Goal: Communication & Community: Answer question/provide support

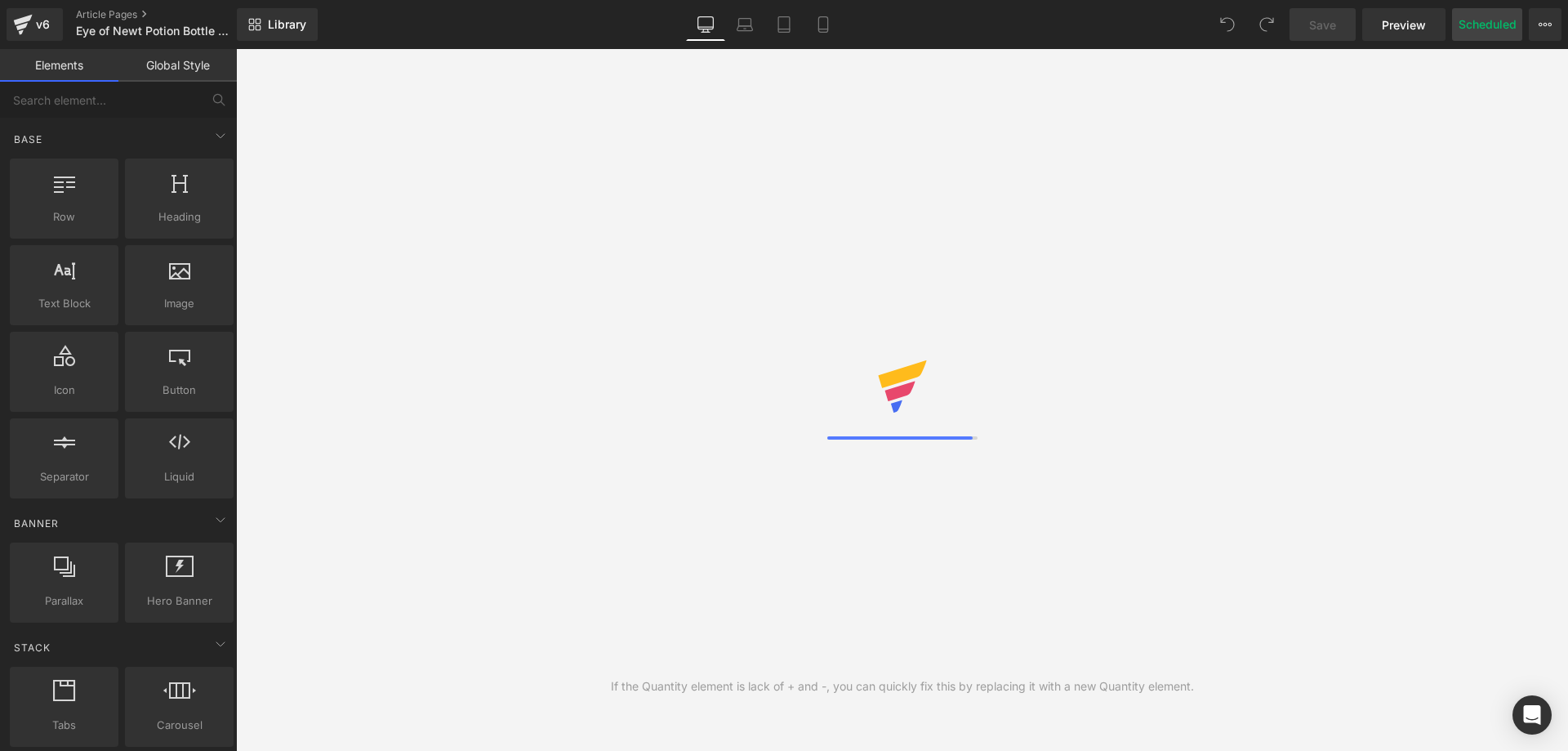
click at [1497, 37] on button "Scheduled" at bounding box center [1487, 24] width 71 height 33
select select
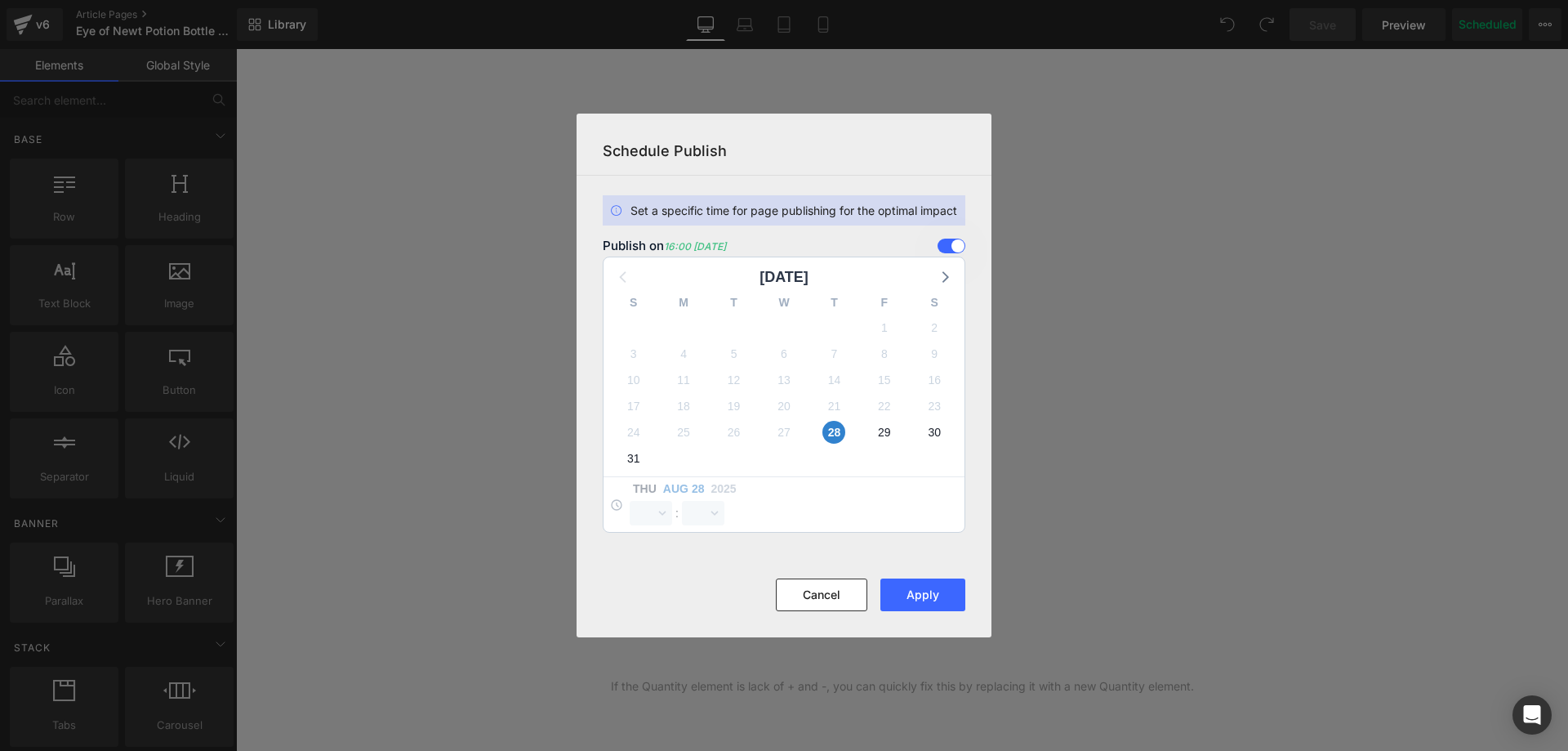
click at [968, 236] on section "Set a specific time for page publishing for the optimal impact Publish on 16:00…" at bounding box center [784, 377] width 415 height 403
click at [958, 248] on span at bounding box center [952, 247] width 28 height 15
click at [0, 0] on input "checkbox" at bounding box center [0, 0] width 0 height 0
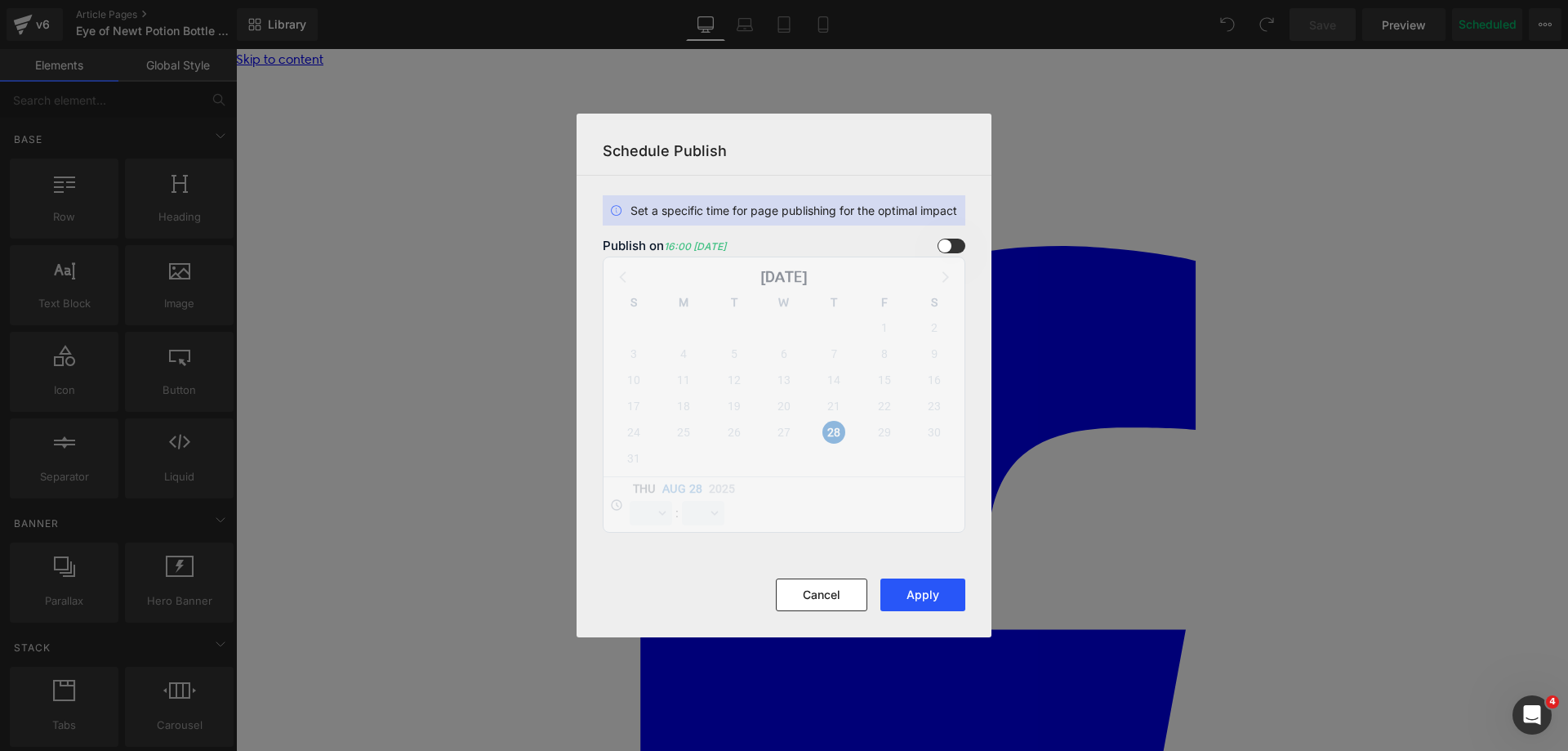
click at [933, 594] on button "Apply" at bounding box center [923, 595] width 85 height 33
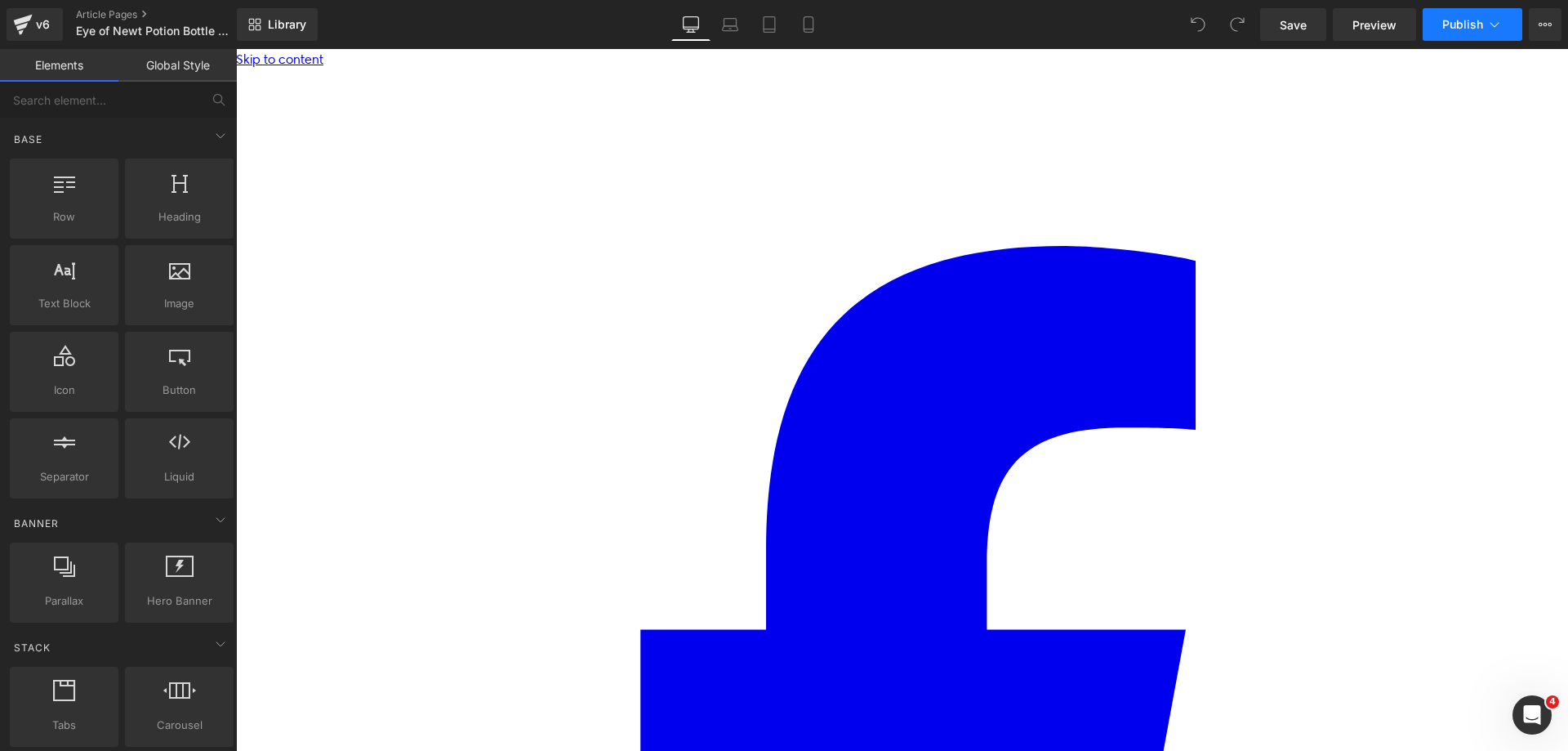
click at [1461, 14] on button "Publish" at bounding box center [1473, 24] width 100 height 33
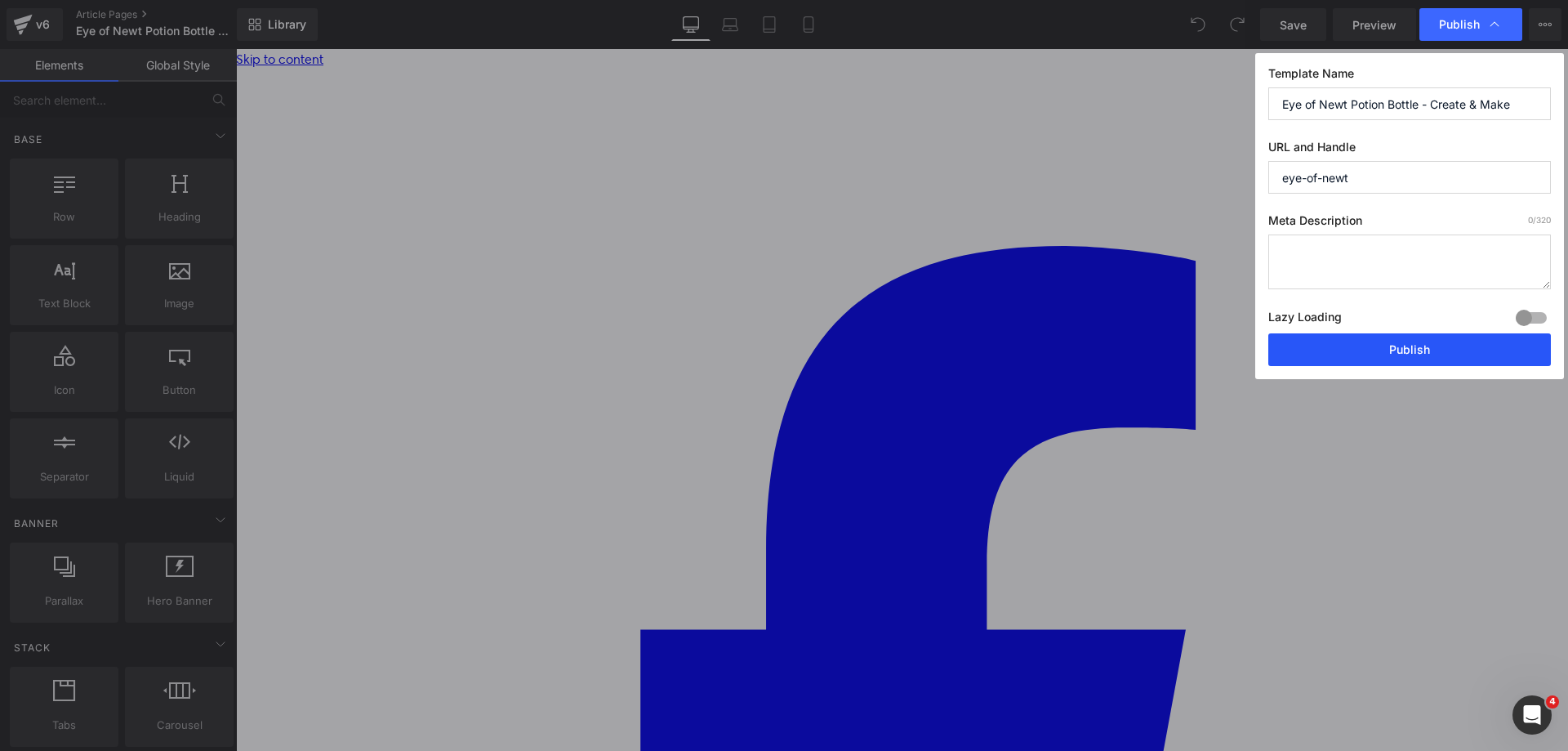
click at [1411, 339] on button "Publish" at bounding box center [1410, 349] width 282 height 33
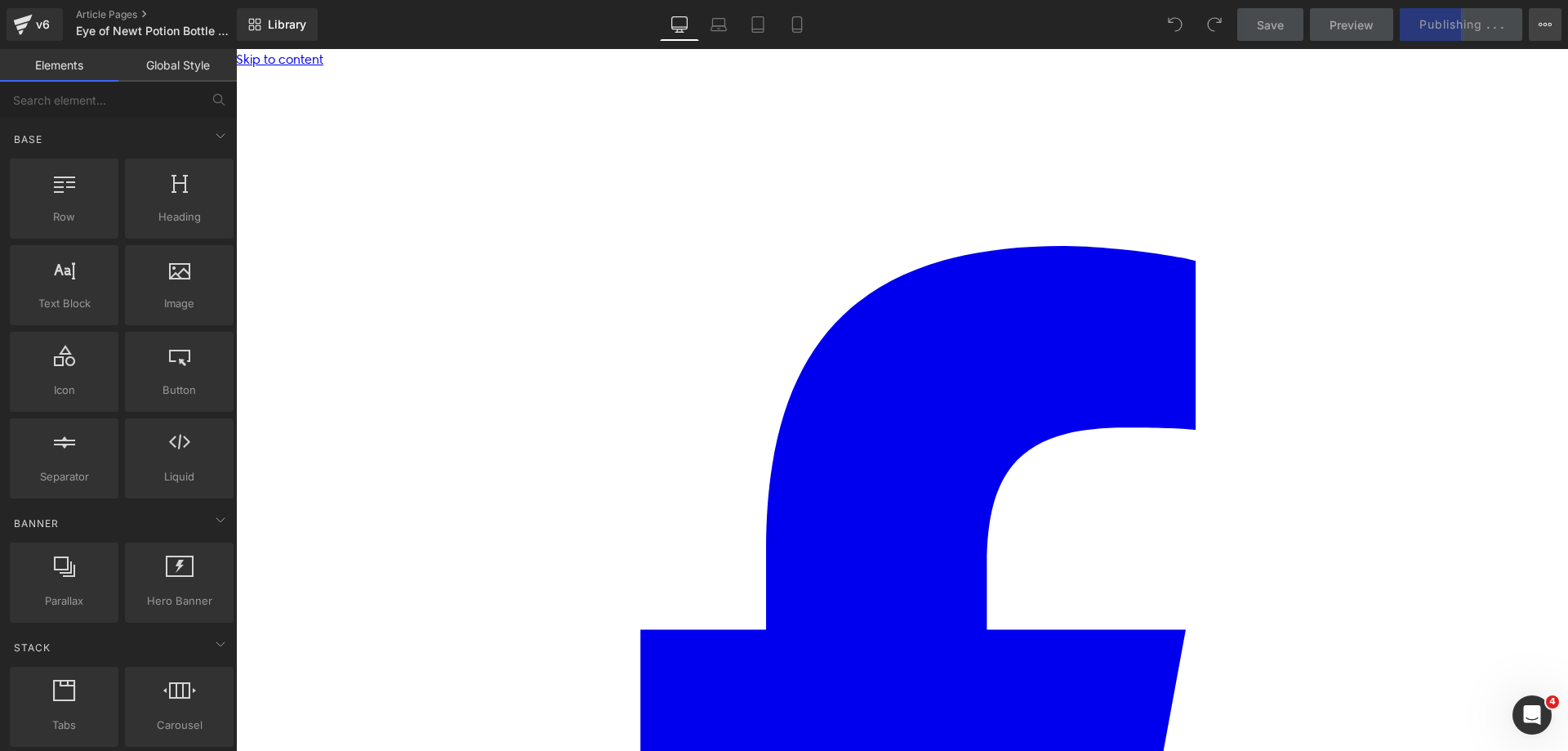
click at [1554, 31] on button "View Live Page View with current Template Save Template to Library Schedule Pub…" at bounding box center [1545, 24] width 33 height 33
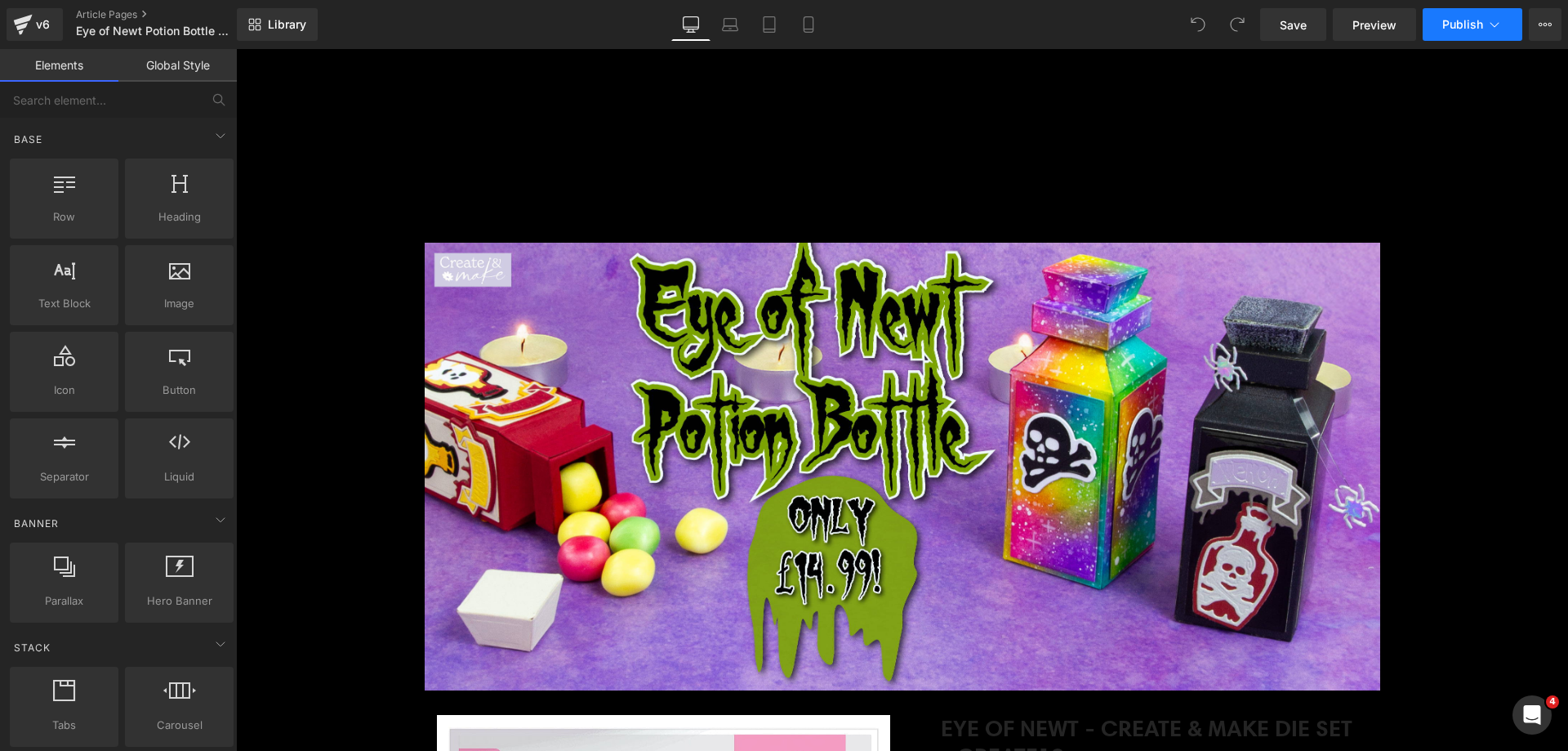
click at [1483, 19] on button "Publish" at bounding box center [1473, 24] width 100 height 33
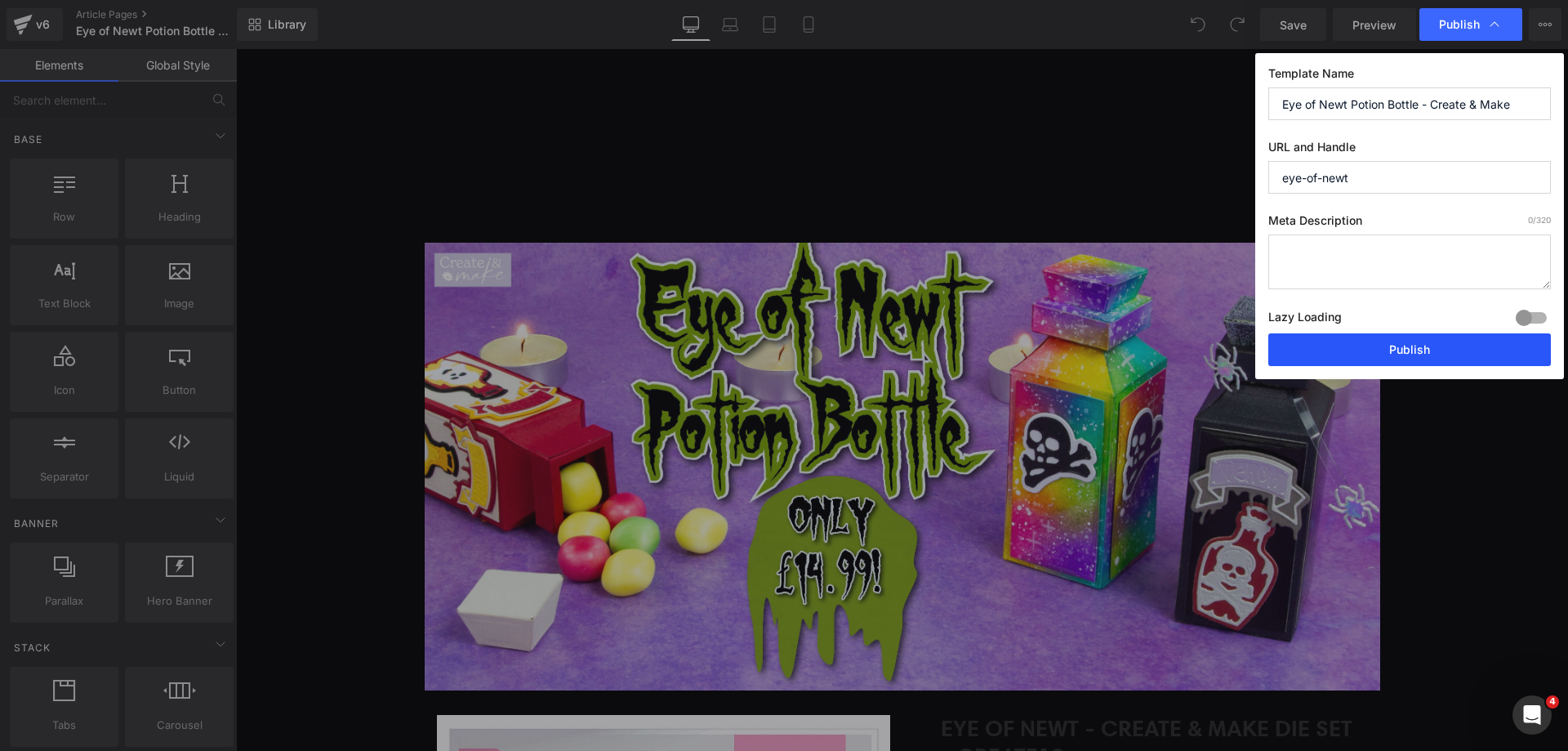
click at [401, 344] on button "Publish" at bounding box center [357, 331] width 84 height 49
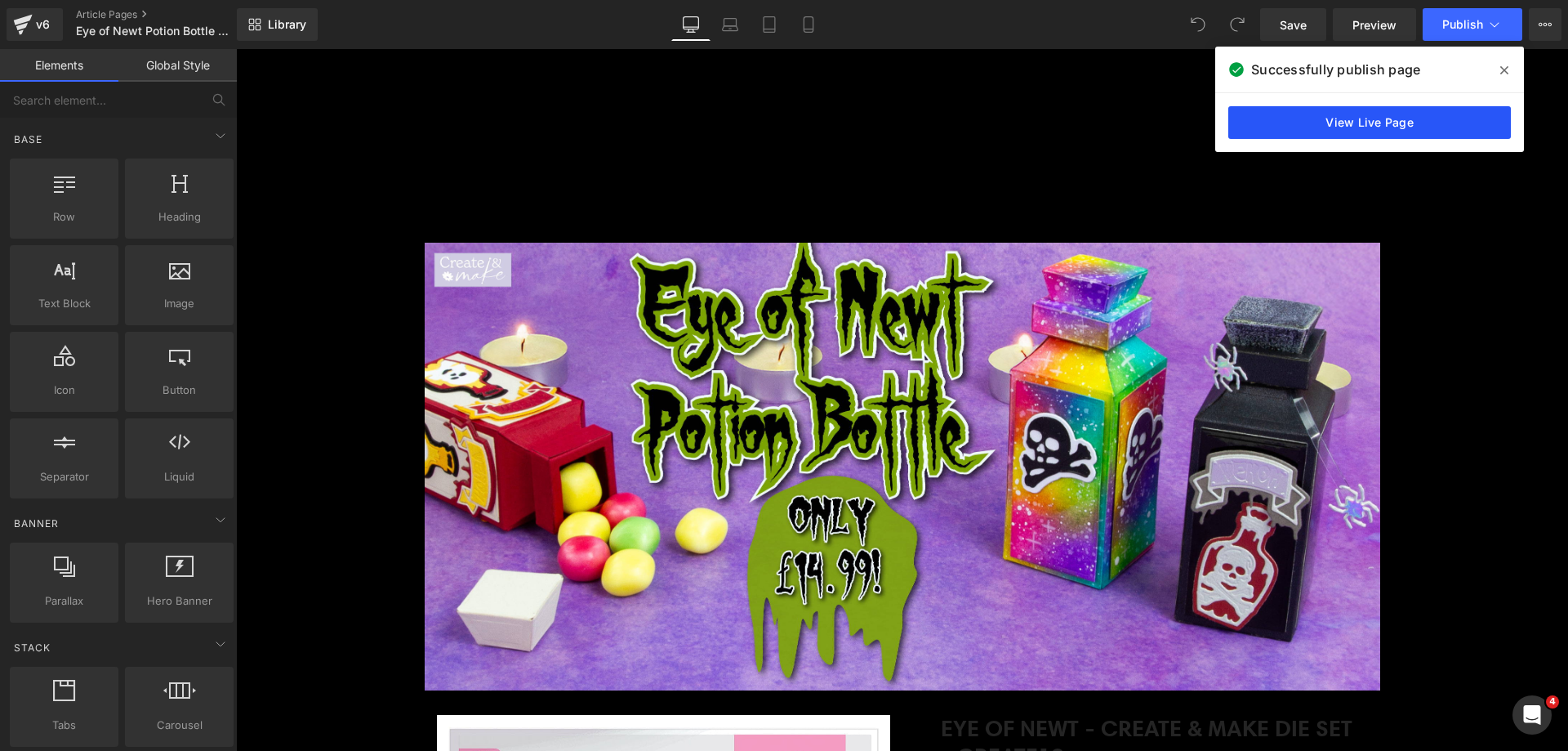
click at [397, 712] on link "View Live Page" at bounding box center [356, 730] width 81 height 37
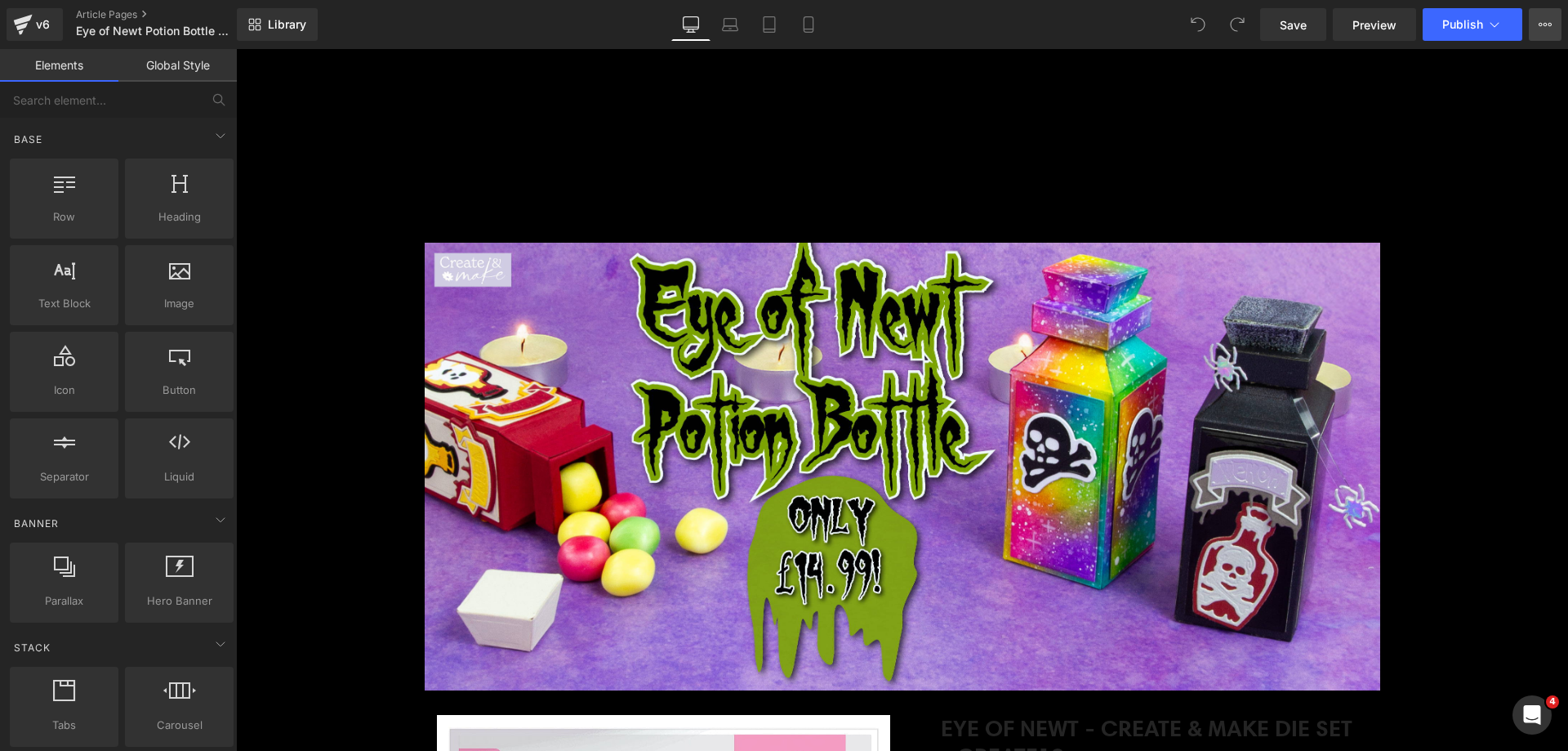
click at [1539, 27] on icon at bounding box center [1545, 24] width 13 height 13
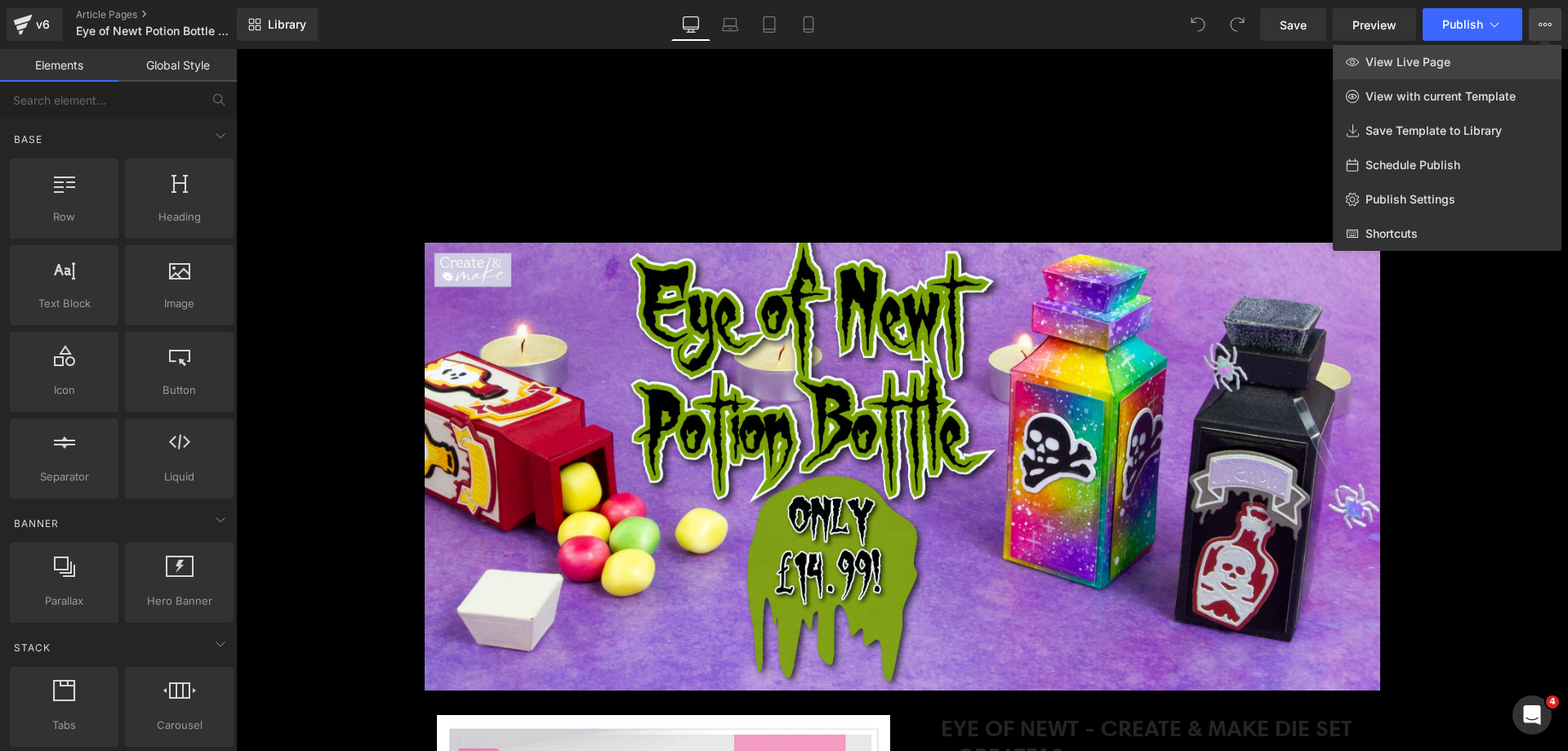
click at [1465, 63] on link "View Live Page" at bounding box center [1447, 62] width 229 height 34
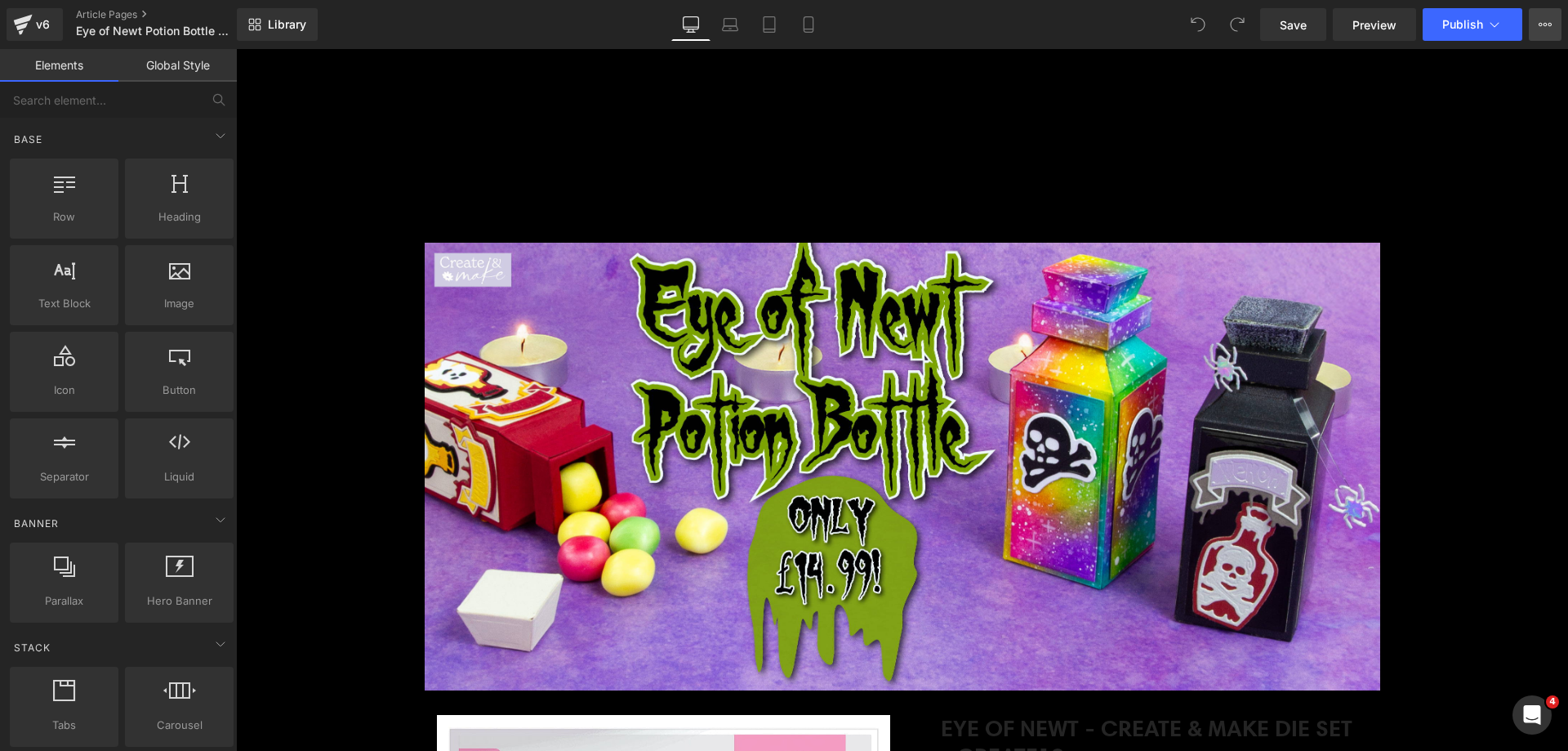
click at [1545, 32] on button "View Live Page View with current Template Save Template to Library Schedule Pub…" at bounding box center [1545, 24] width 33 height 33
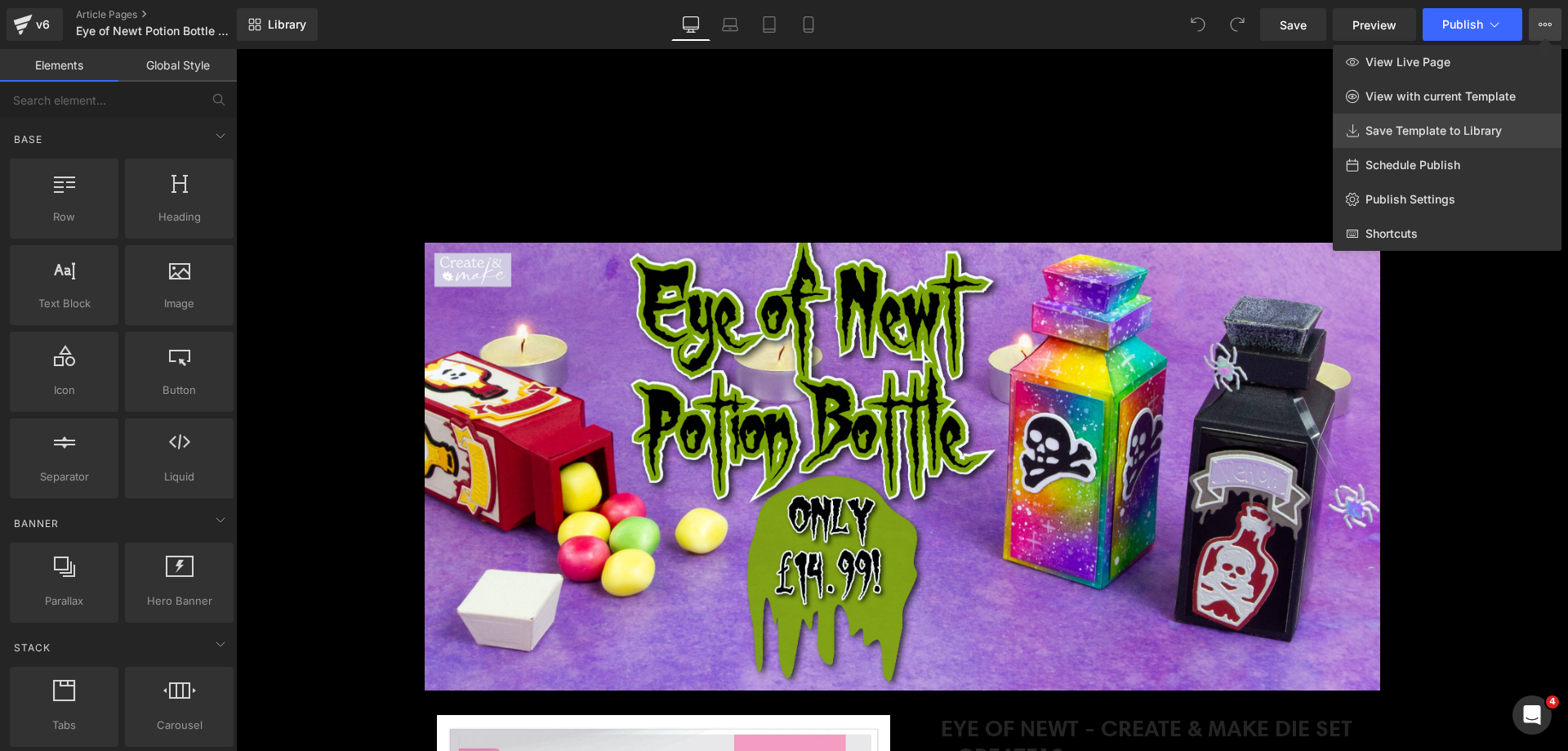
click at [1423, 127] on span "Save Template to Library" at bounding box center [1433, 131] width 136 height 15
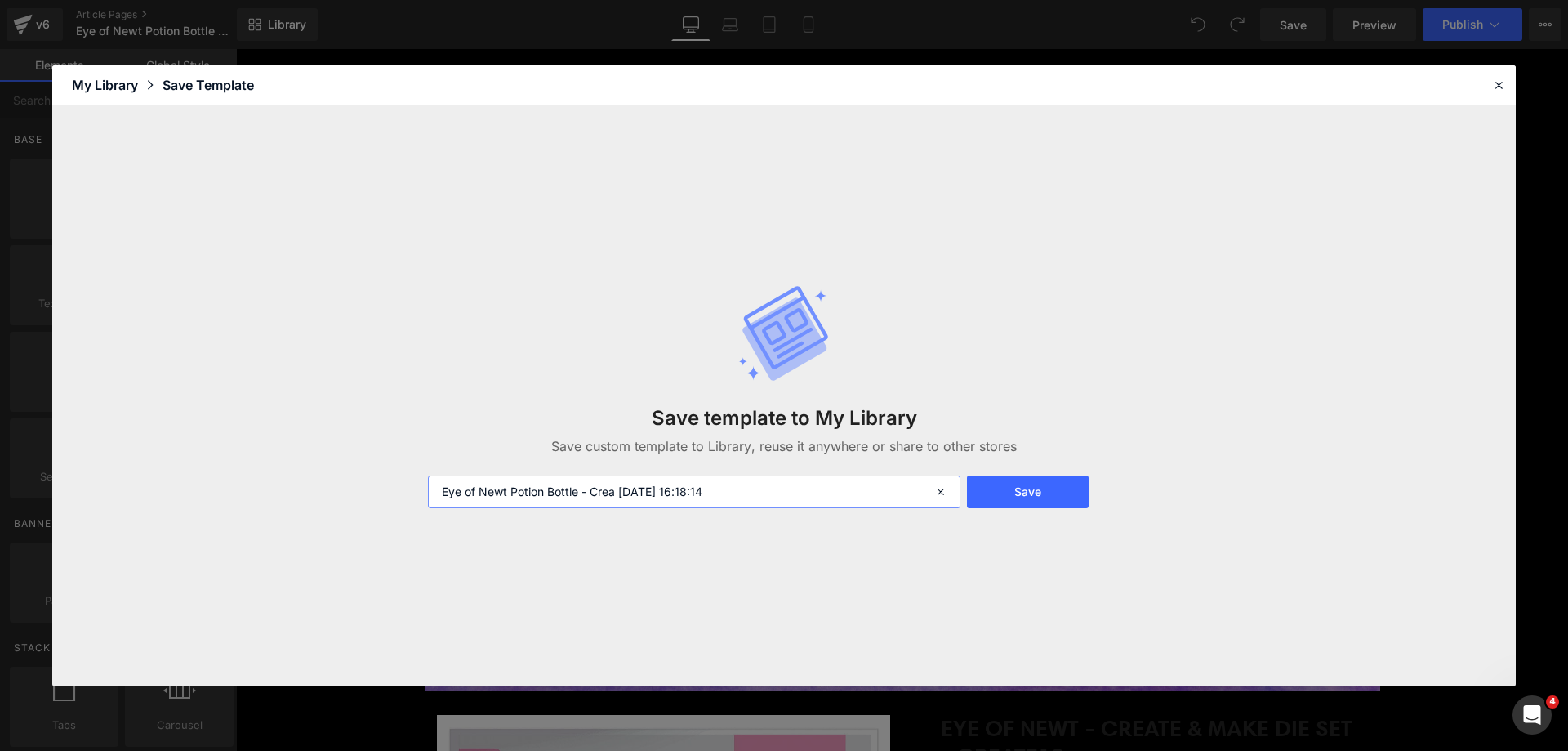
drag, startPoint x: 578, startPoint y: 489, endPoint x: 874, endPoint y: 494, distance: 296.0
click at [874, 494] on input "Eye of Newt Potion Bottle - Crea 2025-08-28 16:18:14" at bounding box center [694, 491] width 532 height 33
type input "Eye of Newt Potion Bottle"
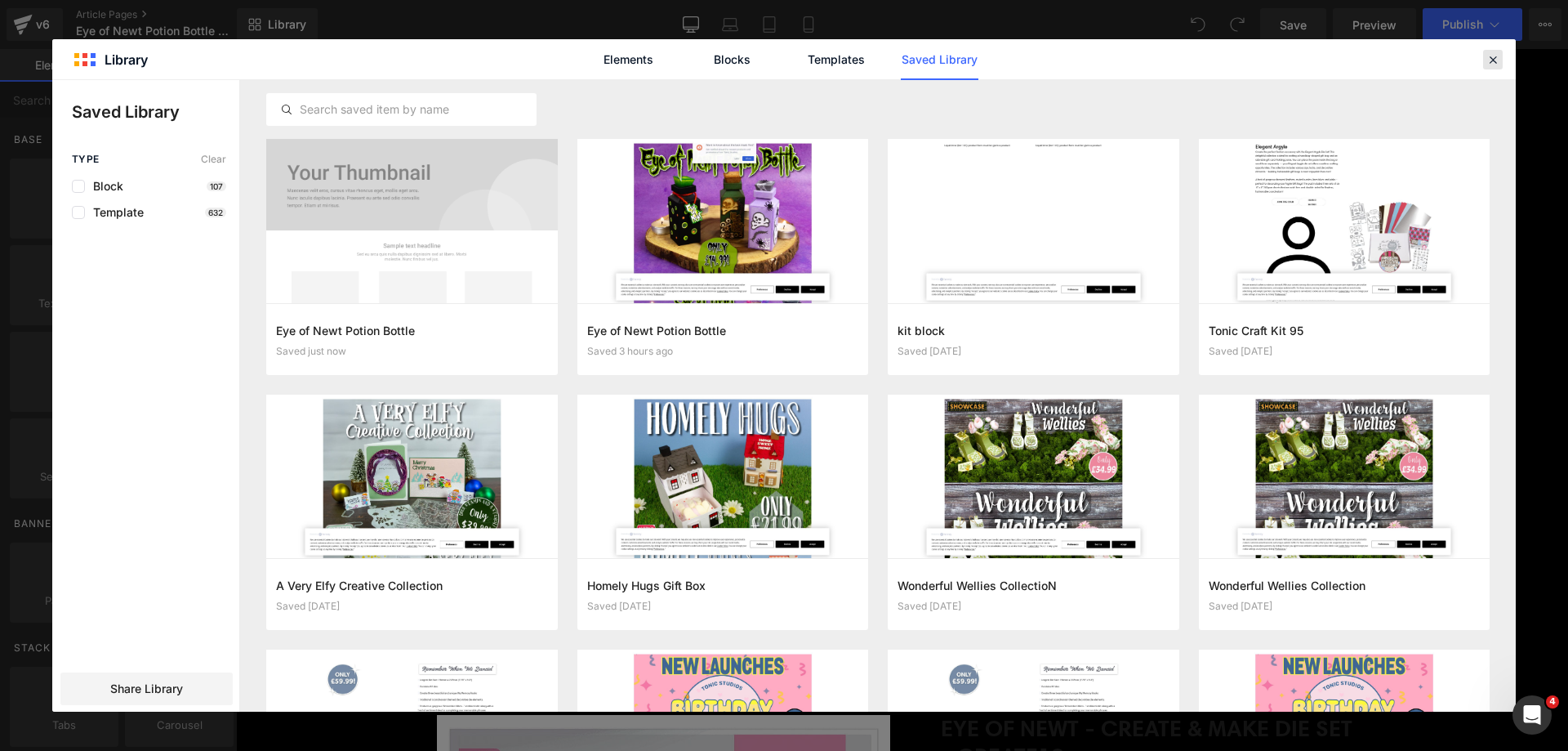
click at [1486, 59] on icon at bounding box center [1494, 60] width 15 height 15
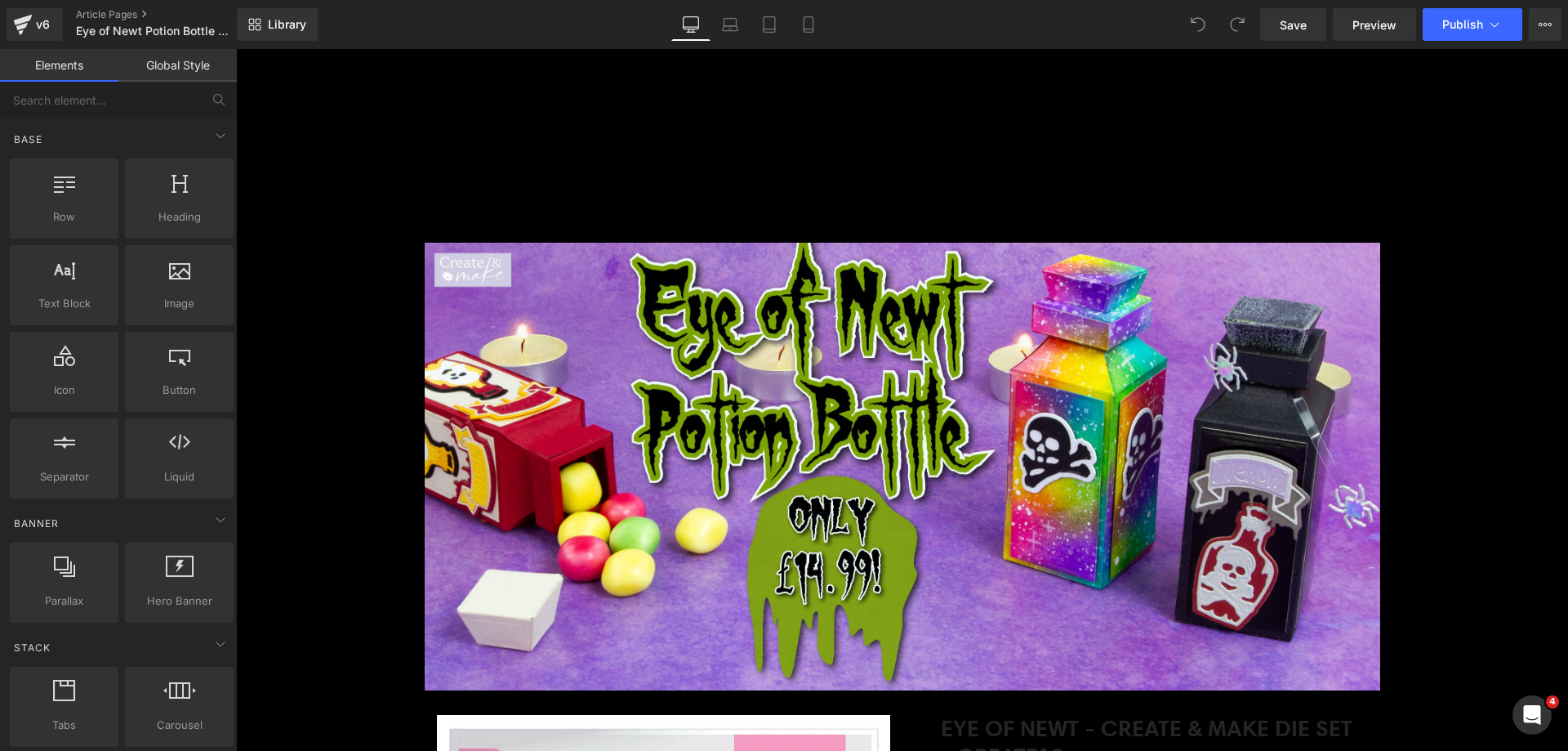
click at [363, 130] on img at bounding box center [391, 129] width 90 height 40
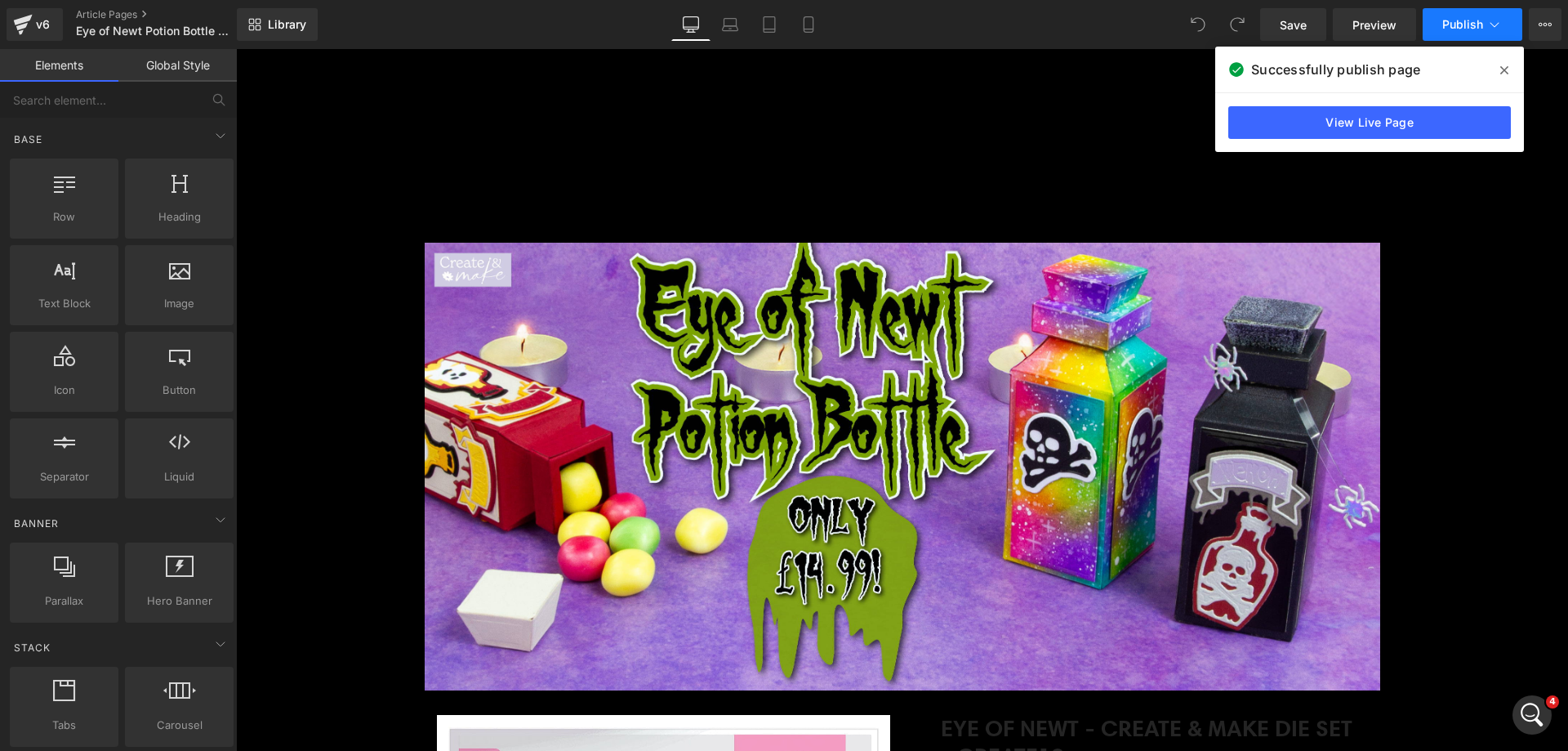
click at [1485, 32] on button "Publish" at bounding box center [1473, 24] width 100 height 33
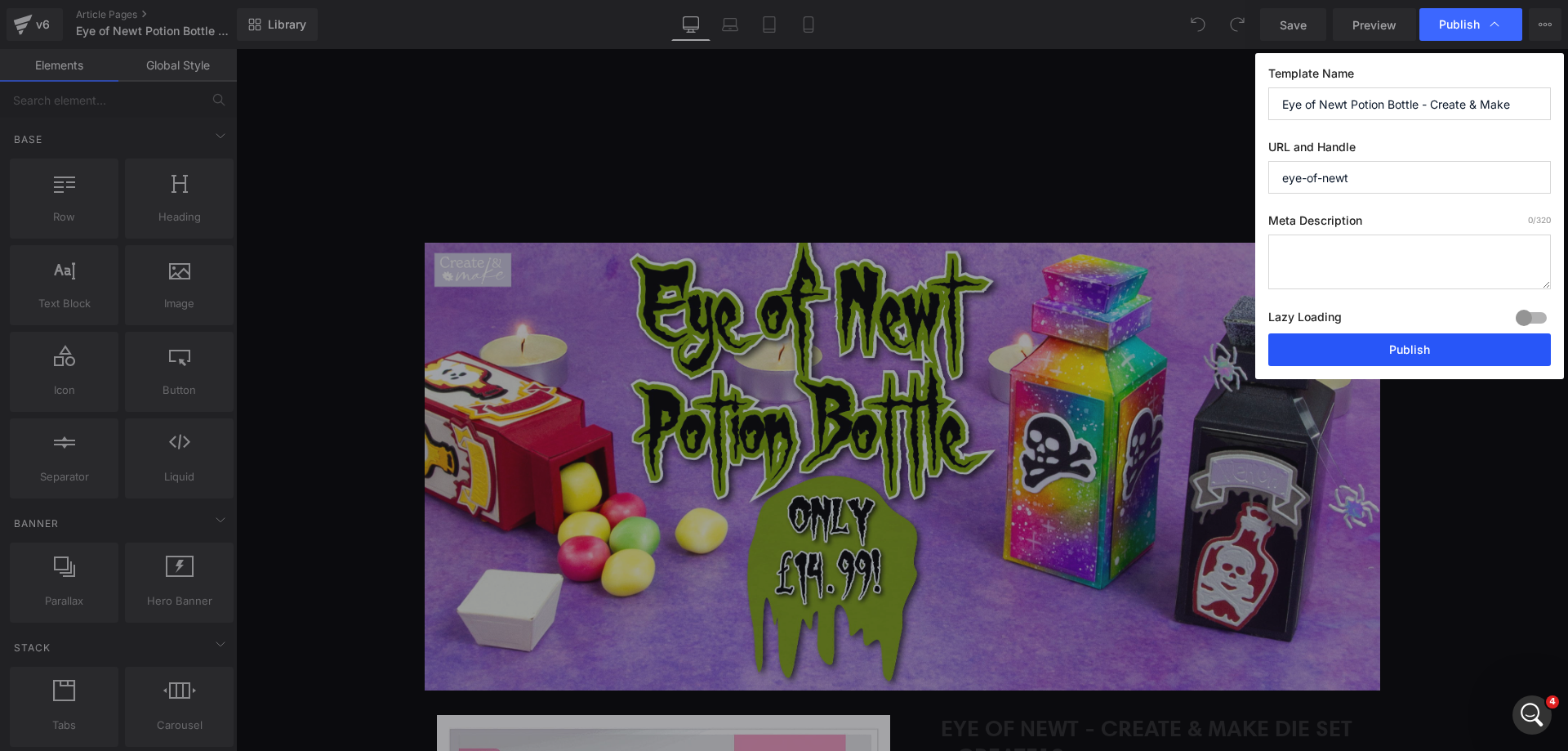
click at [0, 0] on button "Publish" at bounding box center [0, 0] width 0 height 0
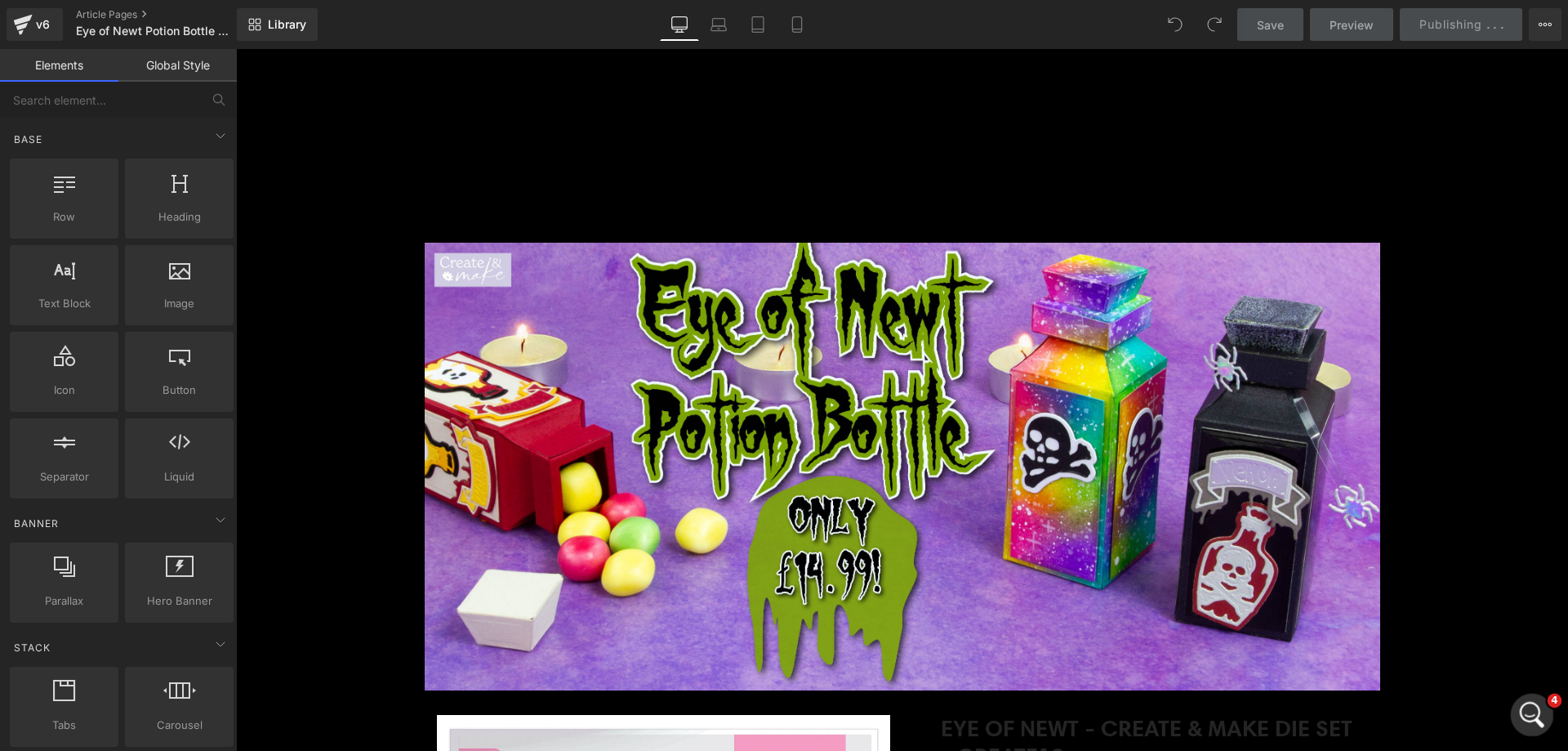
click at [1528, 705] on icon "Open Intercom Messenger" at bounding box center [1530, 712] width 27 height 27
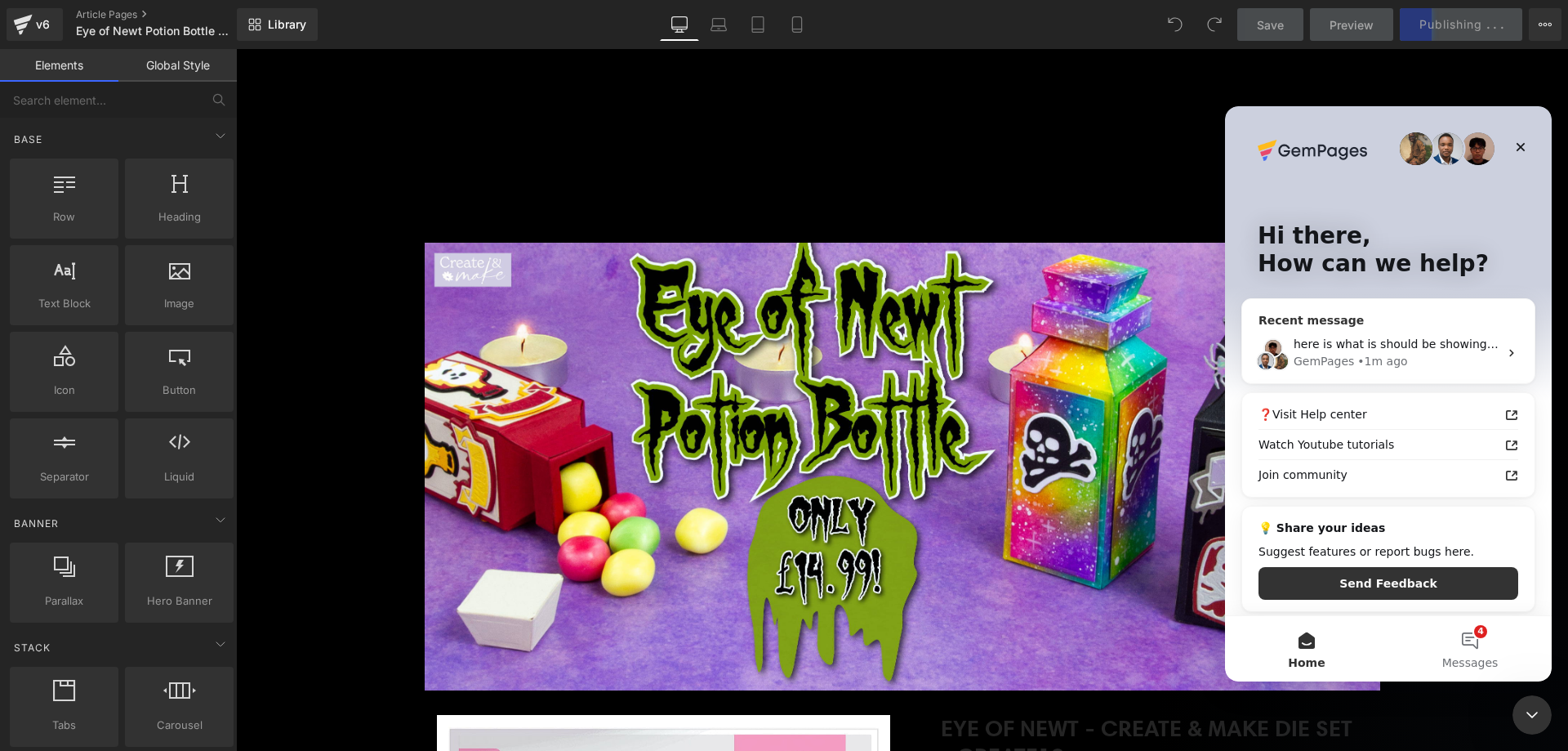
click at [1419, 356] on div "GemPages • 1m ago" at bounding box center [1397, 361] width 205 height 17
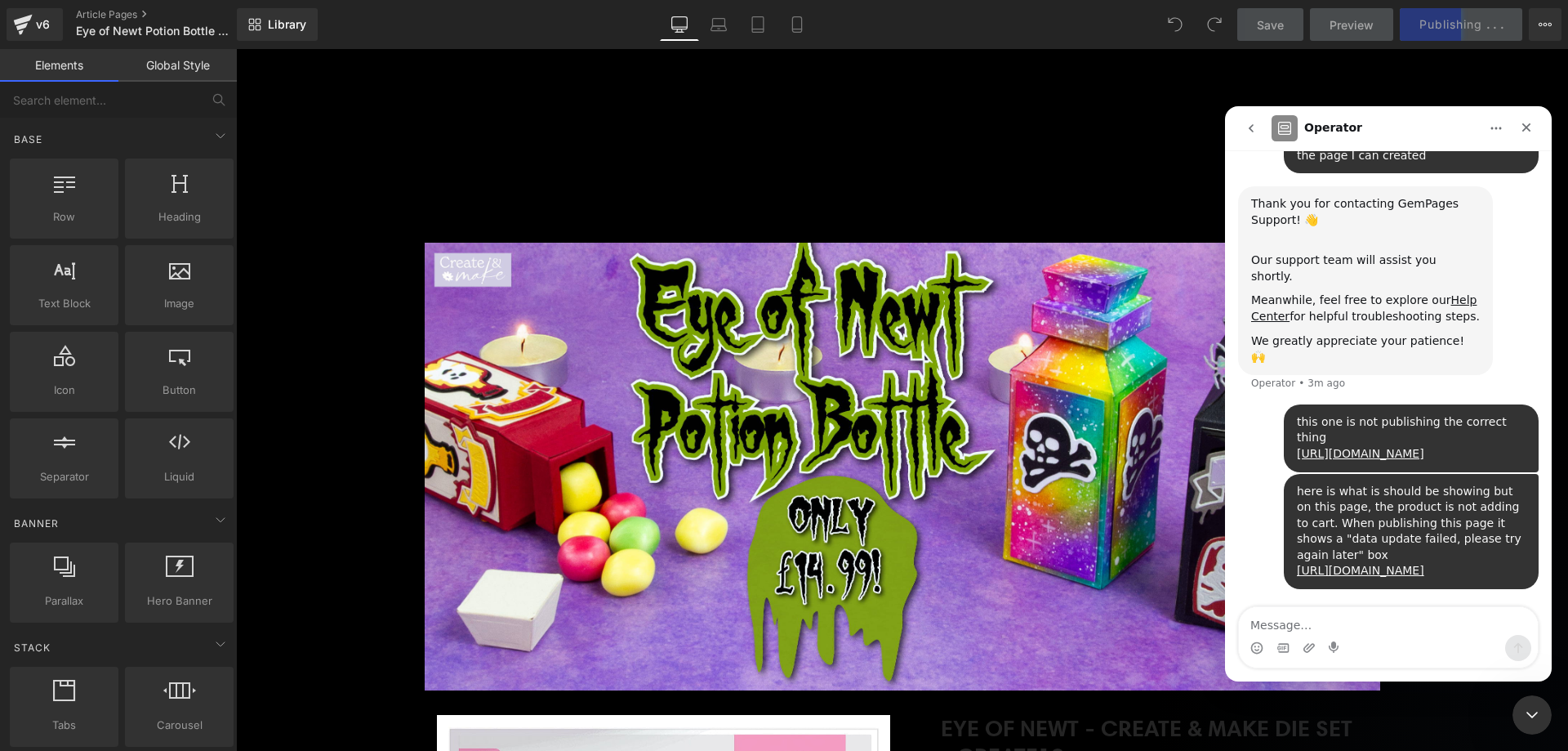
scroll to position [227, 0]
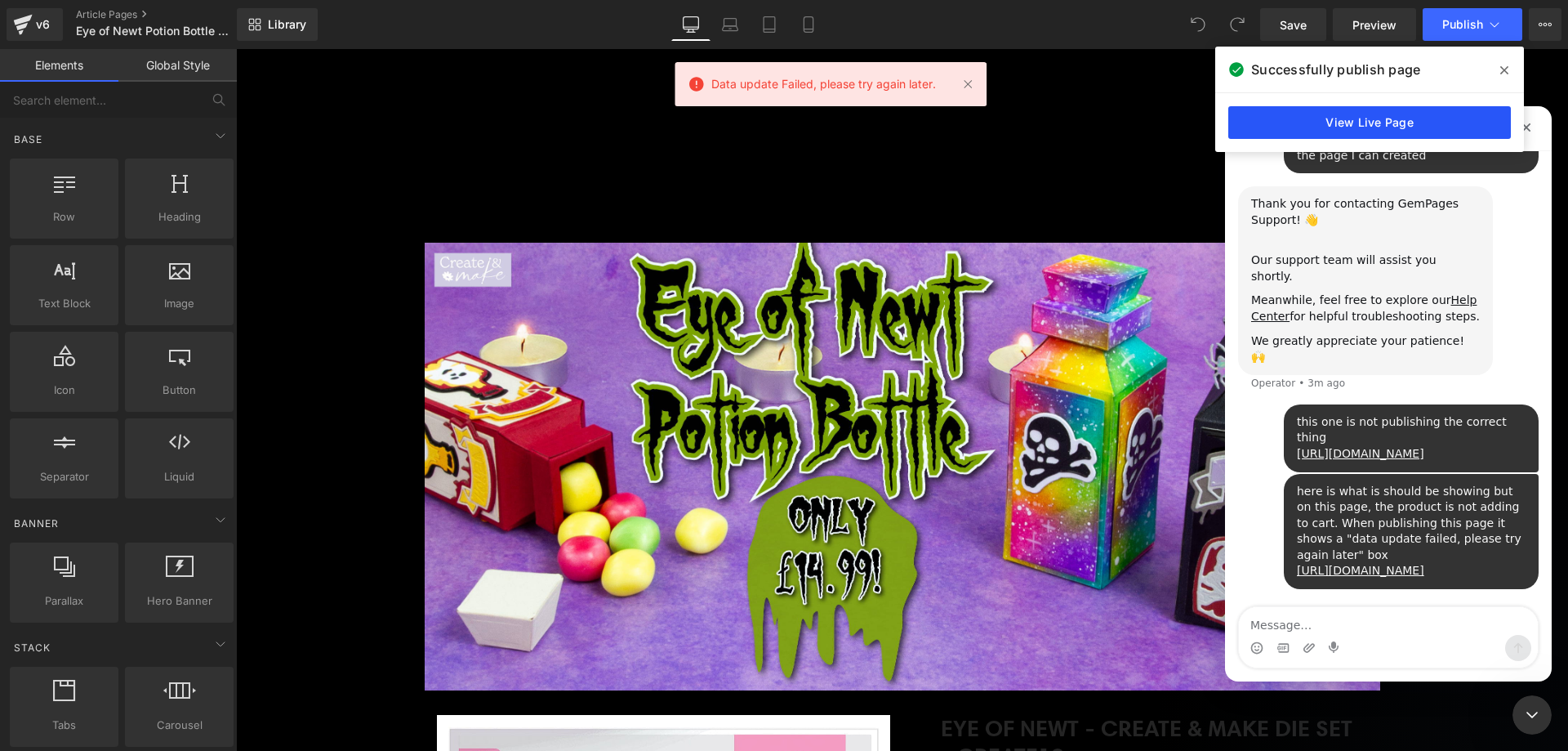
click at [1427, 117] on link "View Live Page" at bounding box center [1370, 122] width 282 height 33
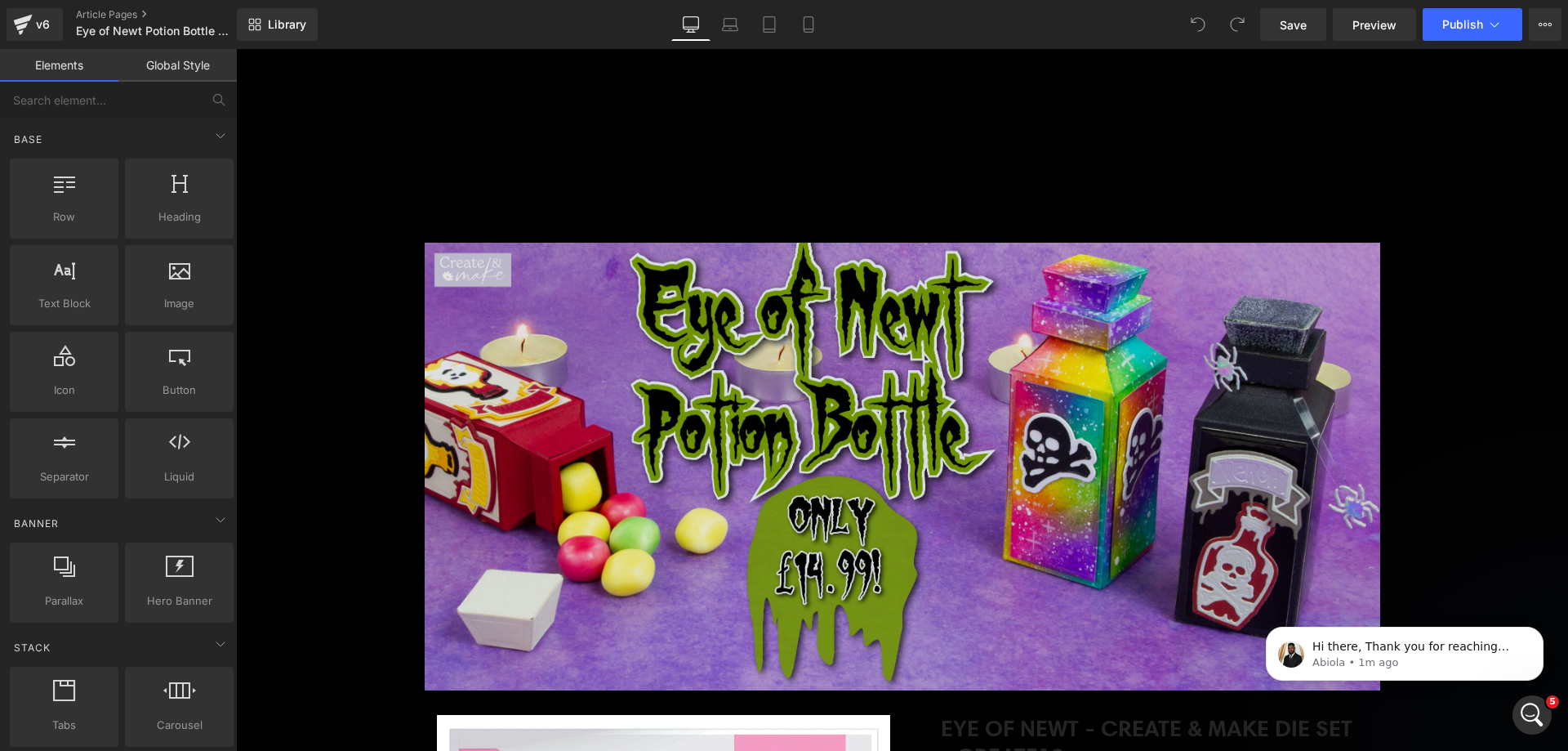
scroll to position [352, 0]
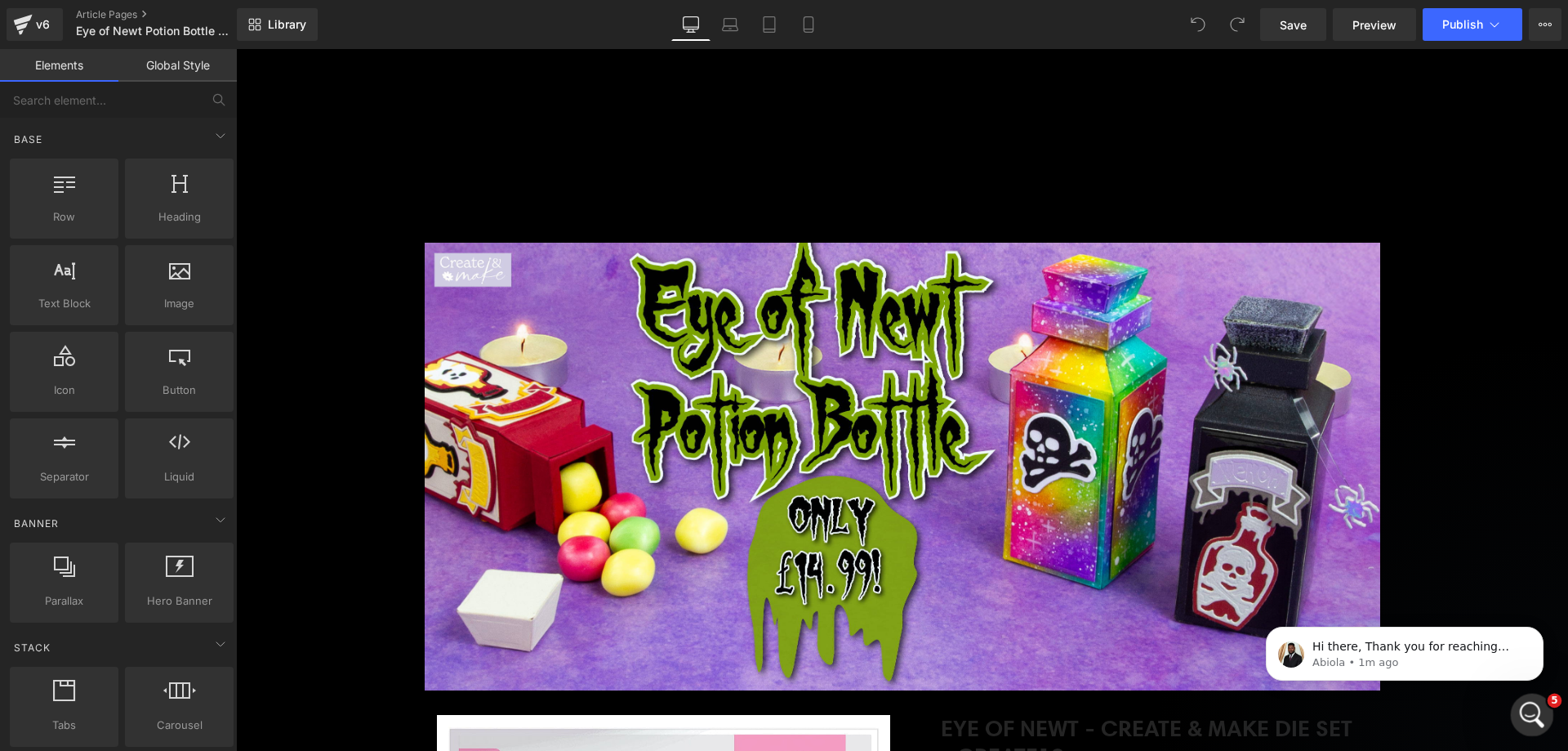
click at [1533, 718] on icon "Open Intercom Messenger" at bounding box center [1530, 712] width 27 height 27
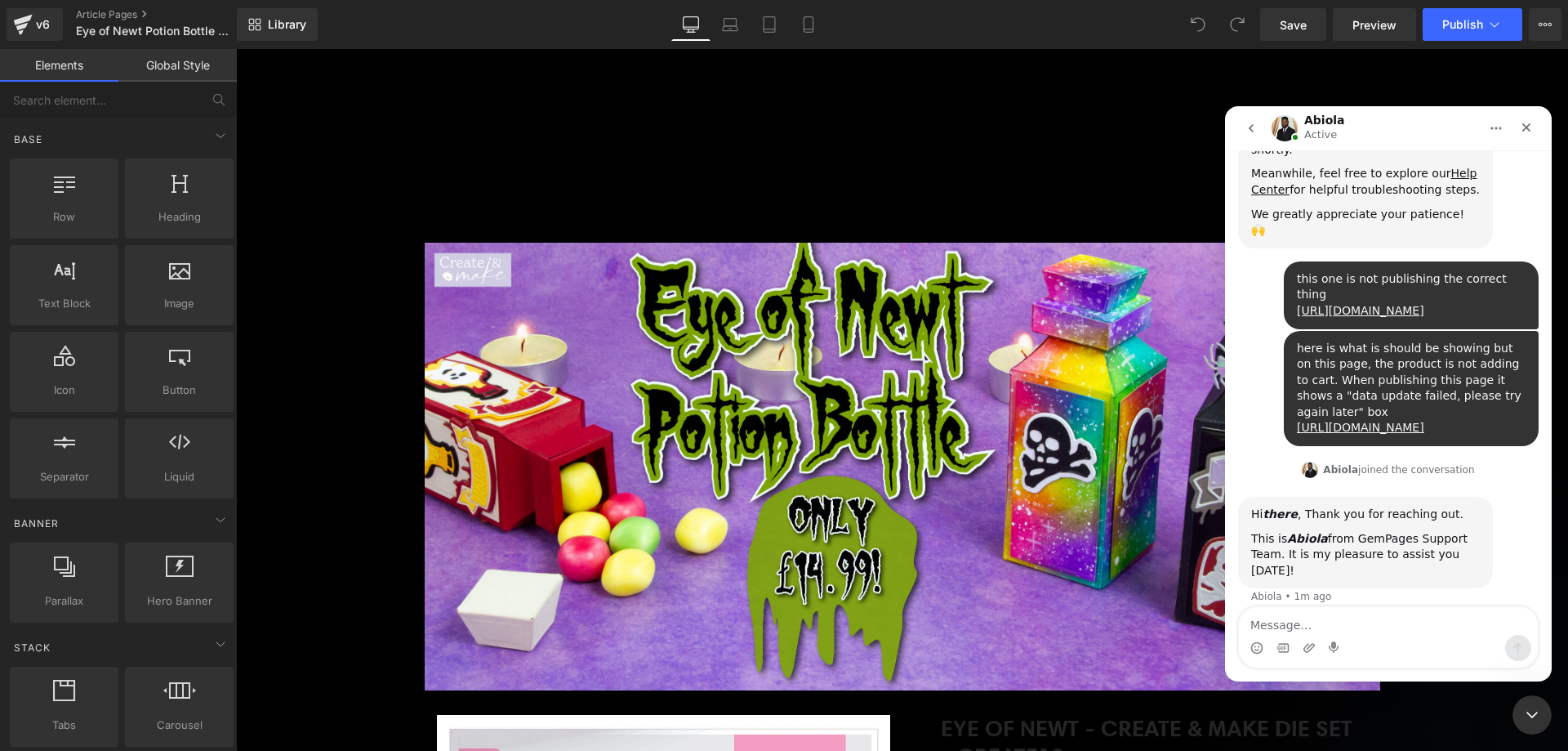
click at [1357, 616] on textarea "Message…" at bounding box center [1388, 621] width 299 height 28
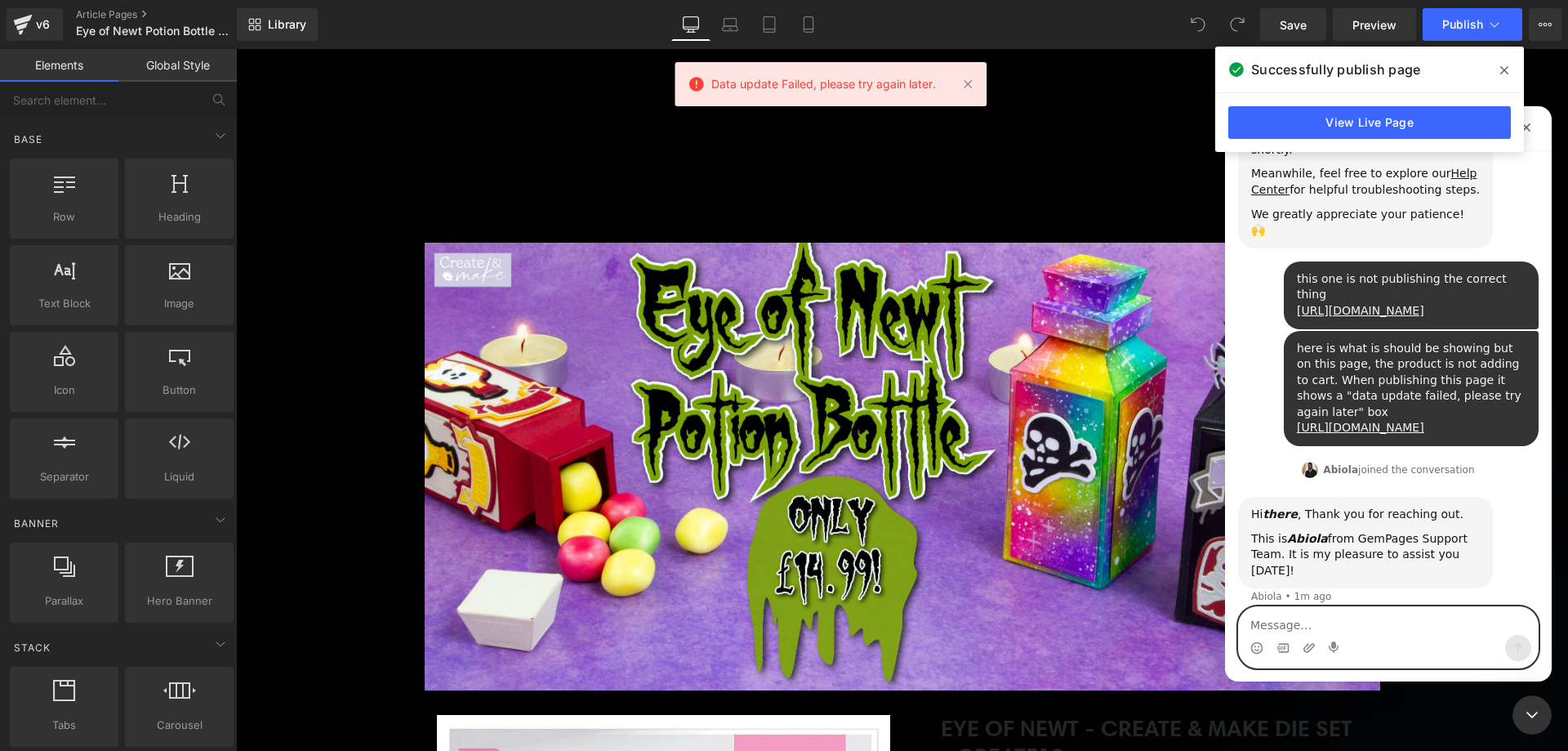
click at [1307, 619] on textarea "Message…" at bounding box center [1388, 621] width 299 height 28
click at [1355, 617] on textarea "Message…" at bounding box center [1388, 621] width 299 height 28
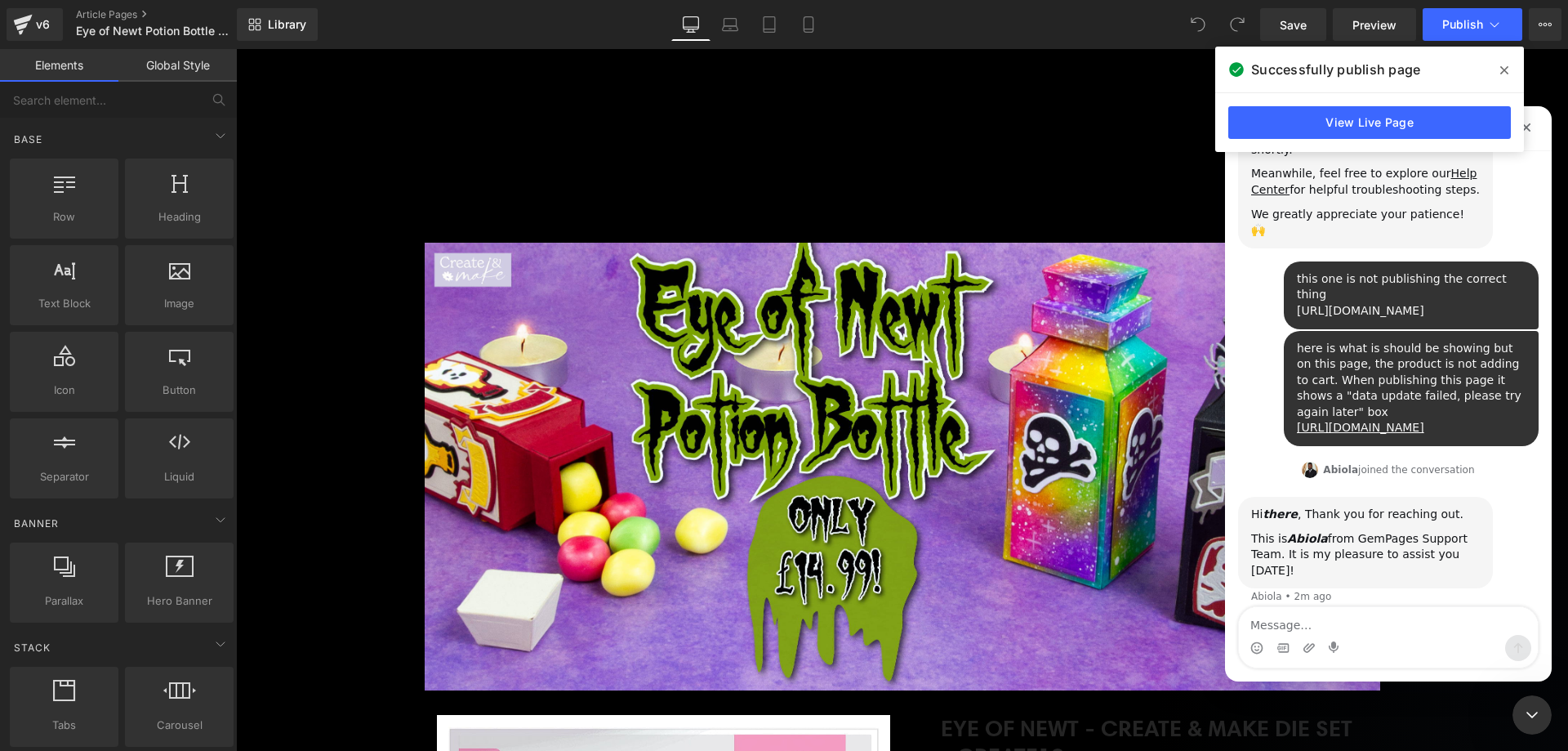
drag, startPoint x: 1326, startPoint y: 281, endPoint x: 1291, endPoint y: 248, distance: 48.1
click at [1297, 271] on div "this one is not publishing the correct thing https://www.tonic-studios.co.uk/bl…" at bounding box center [1411, 295] width 229 height 48
copy link "https://www.tonic-studios.co.uk/blogs/create-make/eye-of-newt"
click at [1295, 616] on textarea "Message…" at bounding box center [1388, 621] width 299 height 28
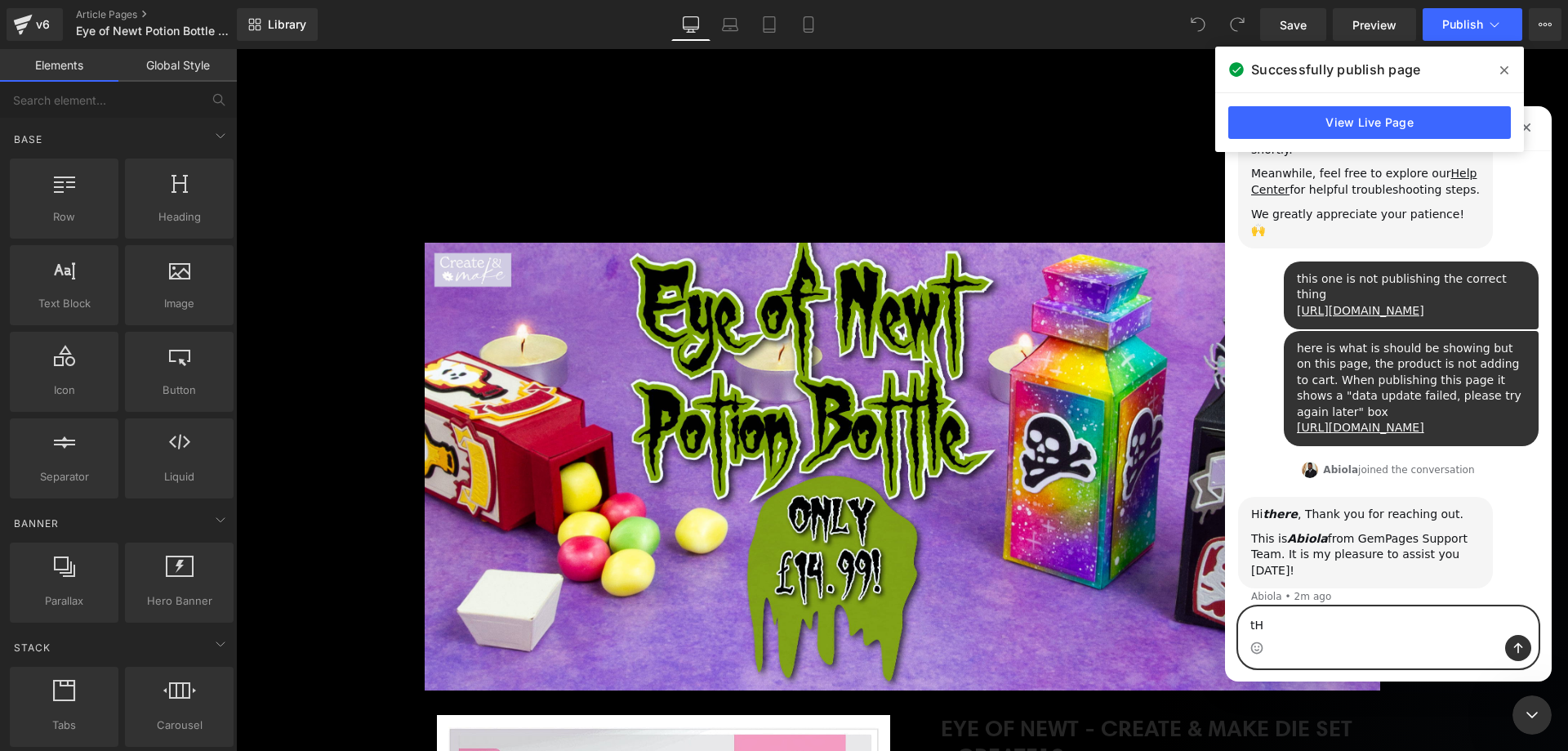
type textarea "t"
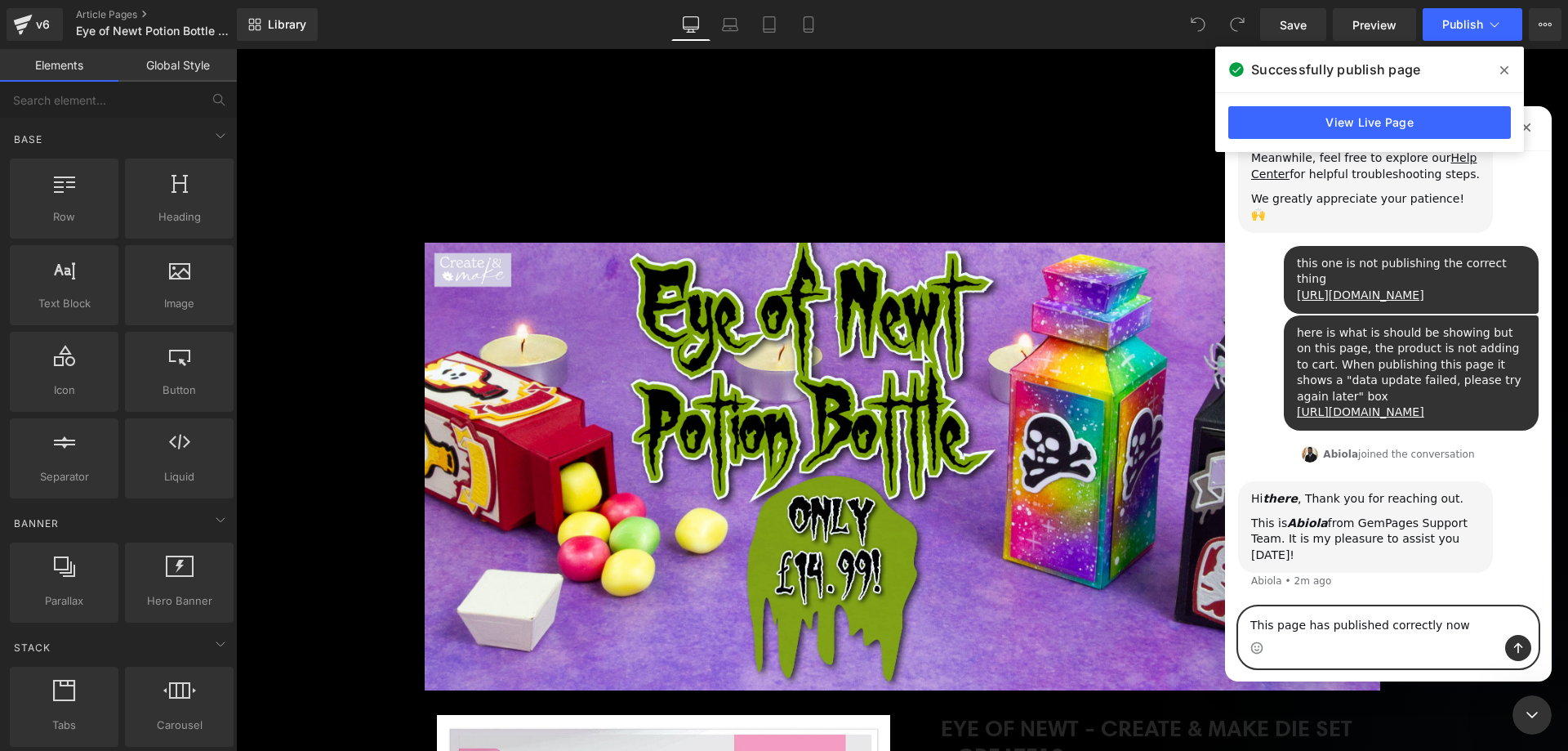
paste textarea "https://www.tonic-studios.co.uk/blogs/create-make/eye-of-newt"
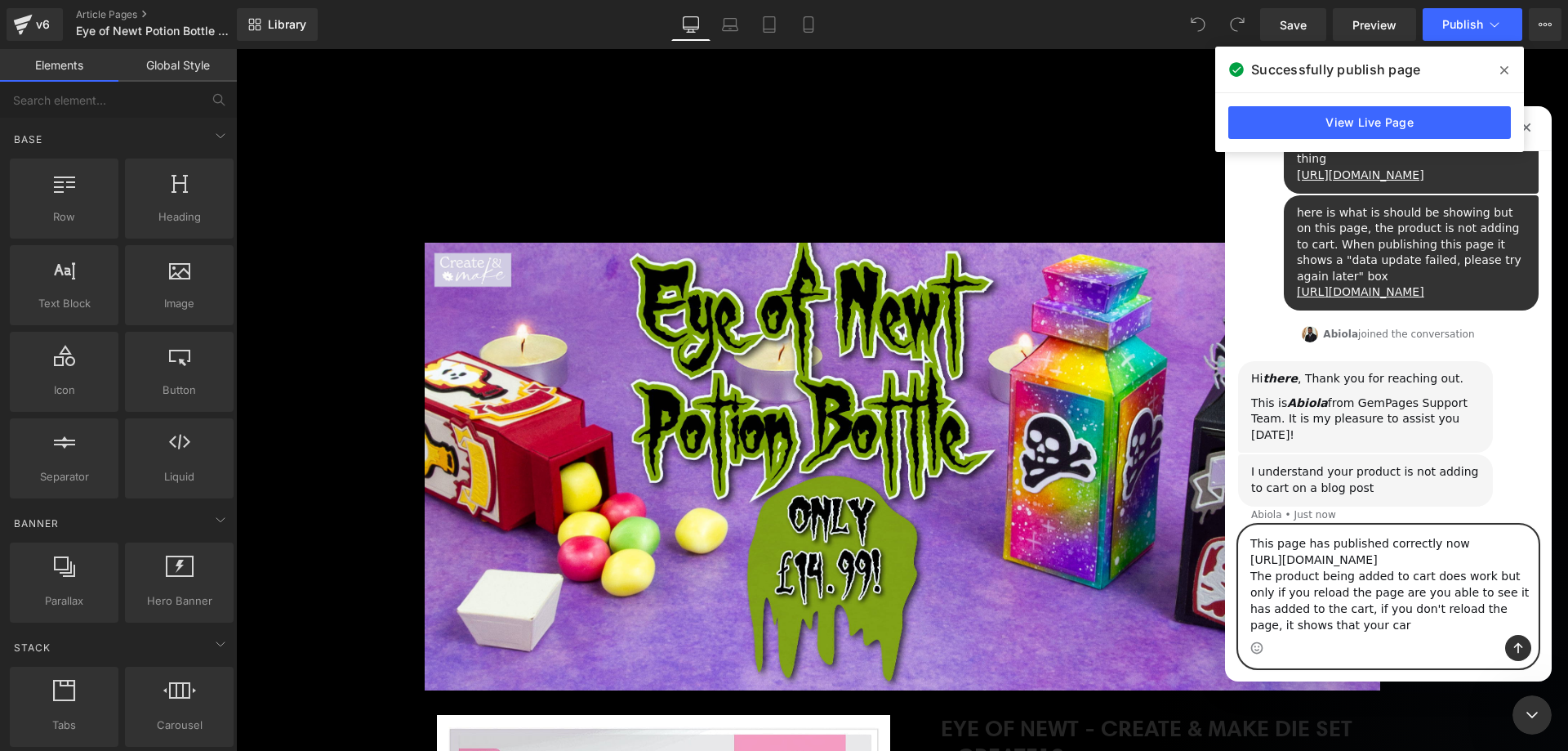
scroll to position [504, 0]
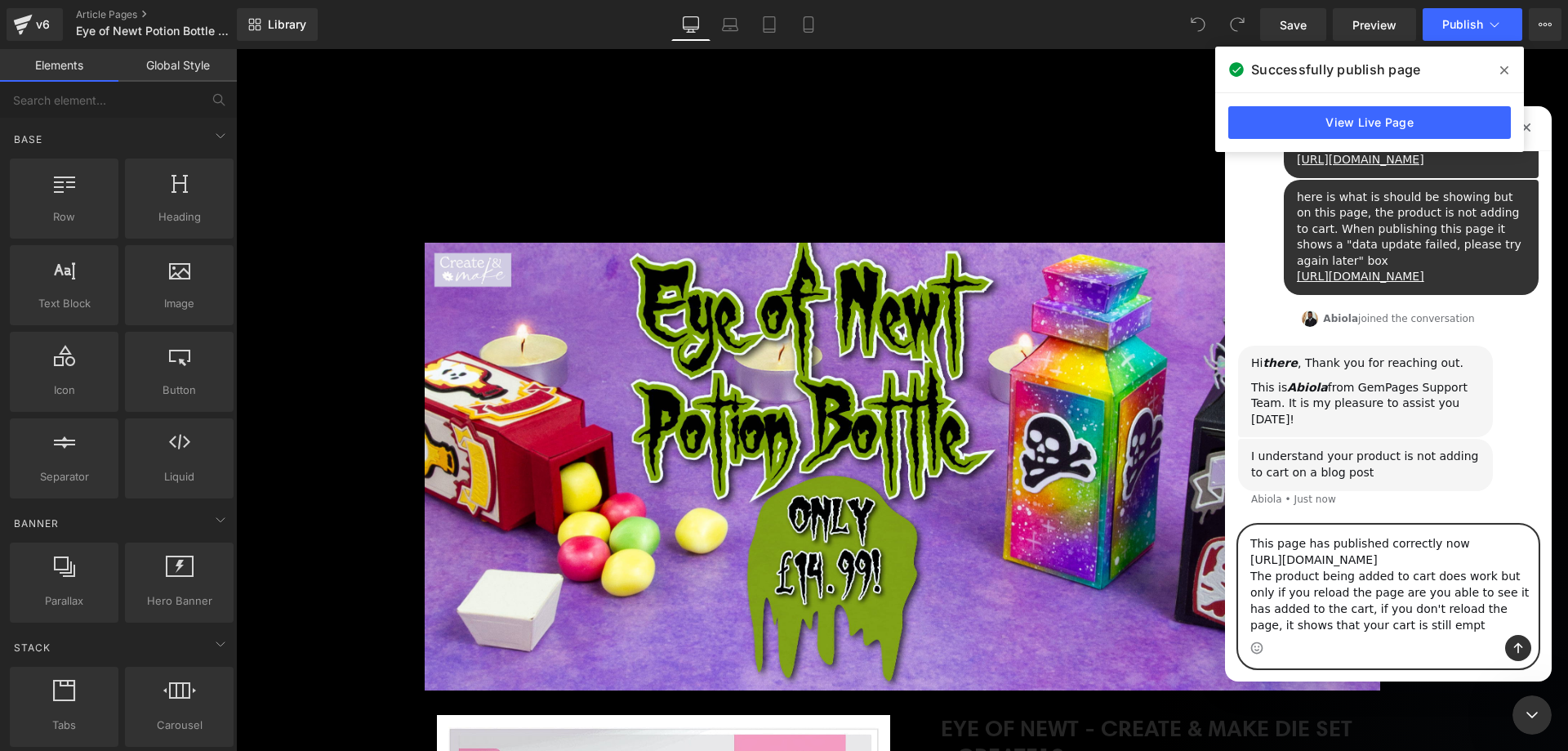
type textarea "This page has published correctly now https://www.tonic-studios.co.uk/blogs/cre…"
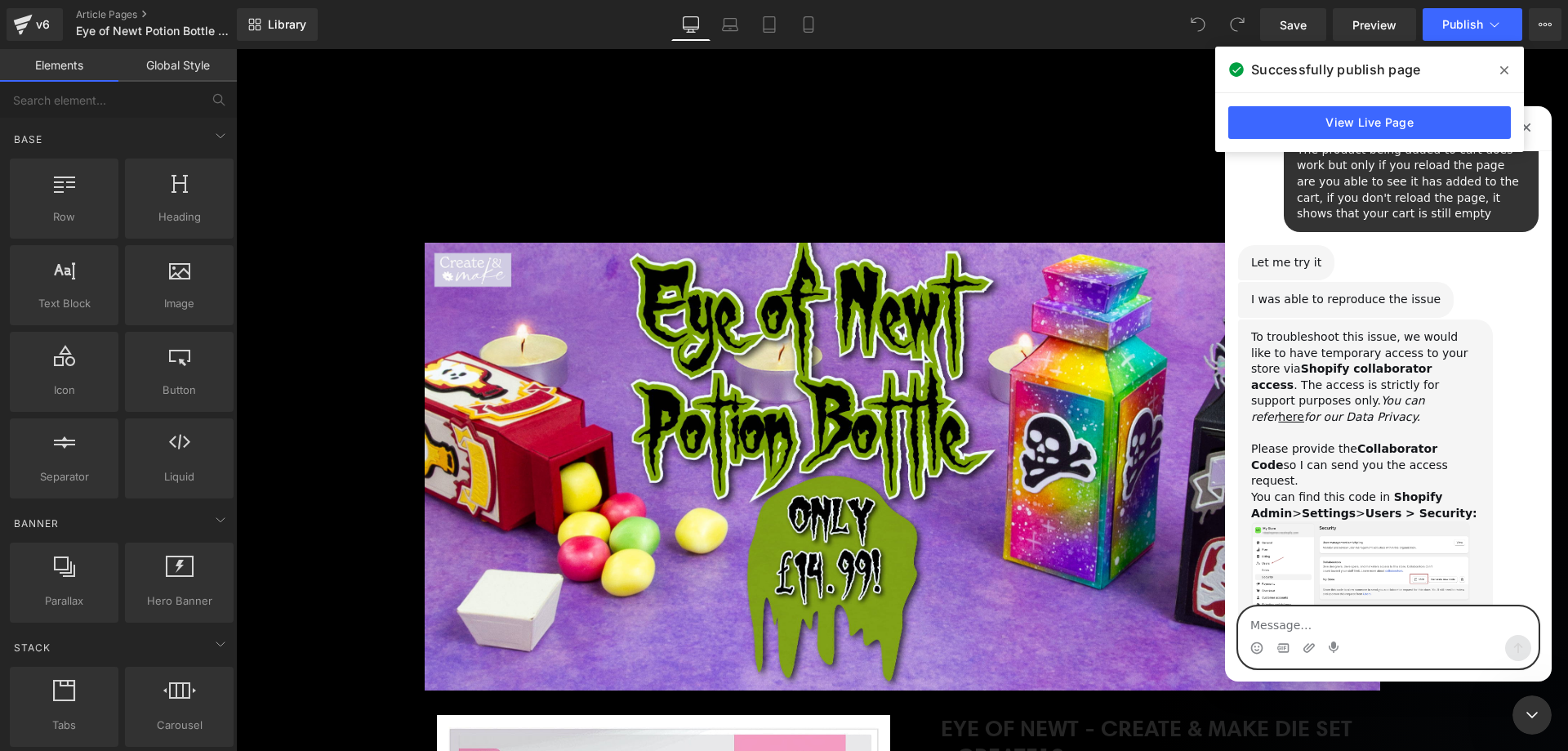
scroll to position [960, 0]
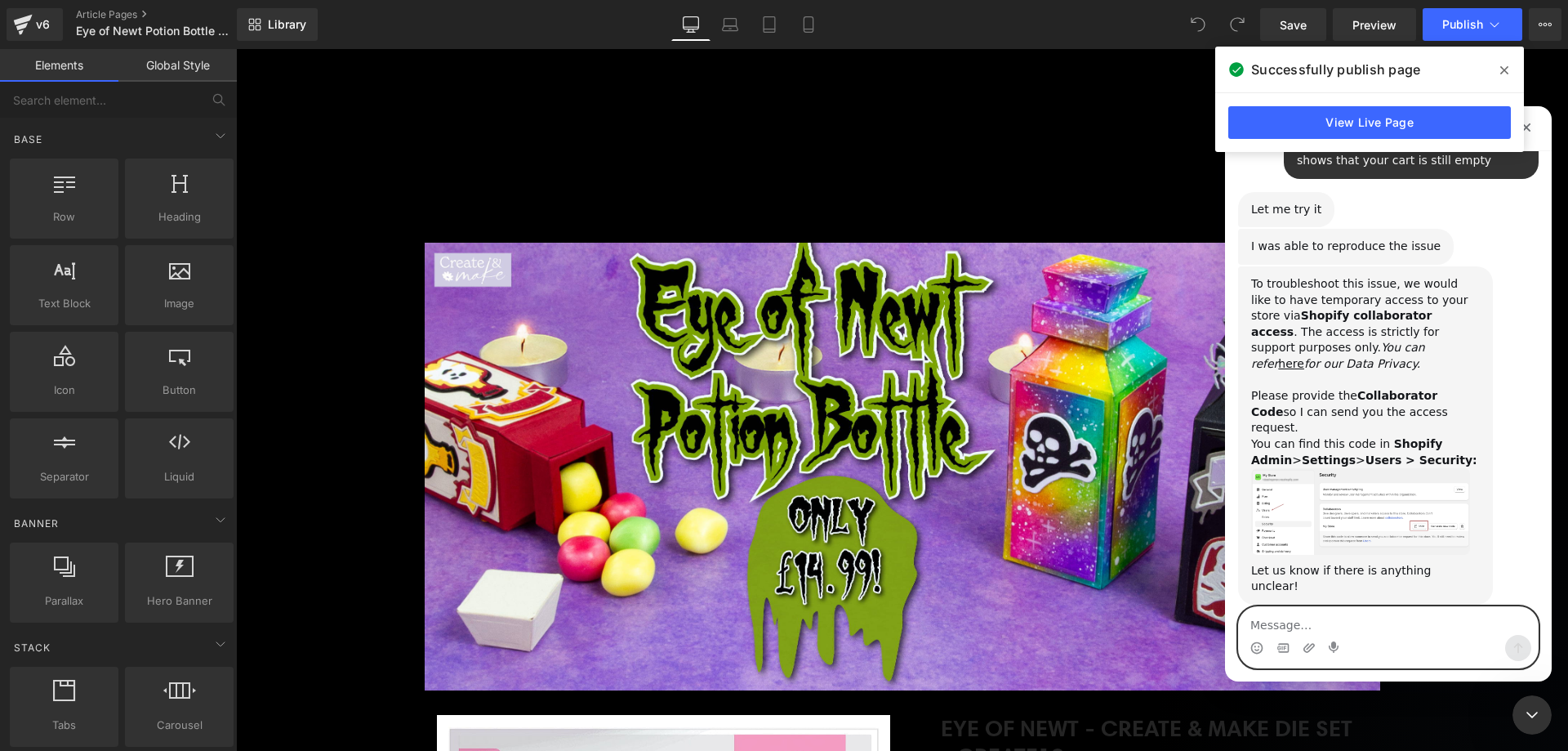
click at [1363, 631] on textarea "Message…" at bounding box center [1388, 621] width 299 height 28
click at [1366, 639] on div "Intercom messenger" at bounding box center [1388, 648] width 299 height 26
click at [1356, 634] on textarea "Message…" at bounding box center [1388, 621] width 299 height 28
type textarea "I"
type textarea "I'll do that for you now"
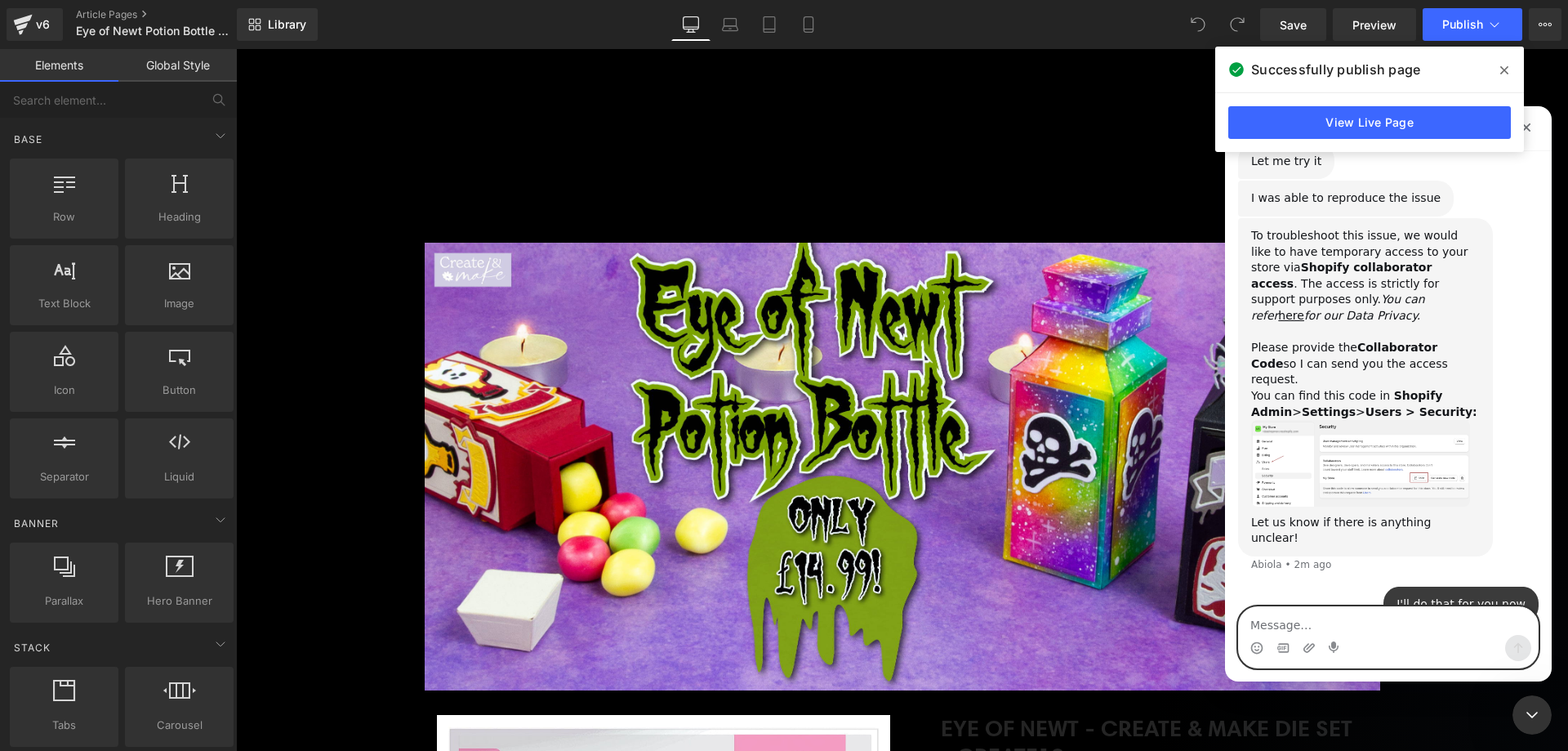
scroll to position [1010, 0]
click at [1366, 405] on b "Users > Security:" at bounding box center [1421, 411] width 112 height 13
click at [1351, 429] on img "Abiola says…" at bounding box center [1361, 463] width 219 height 87
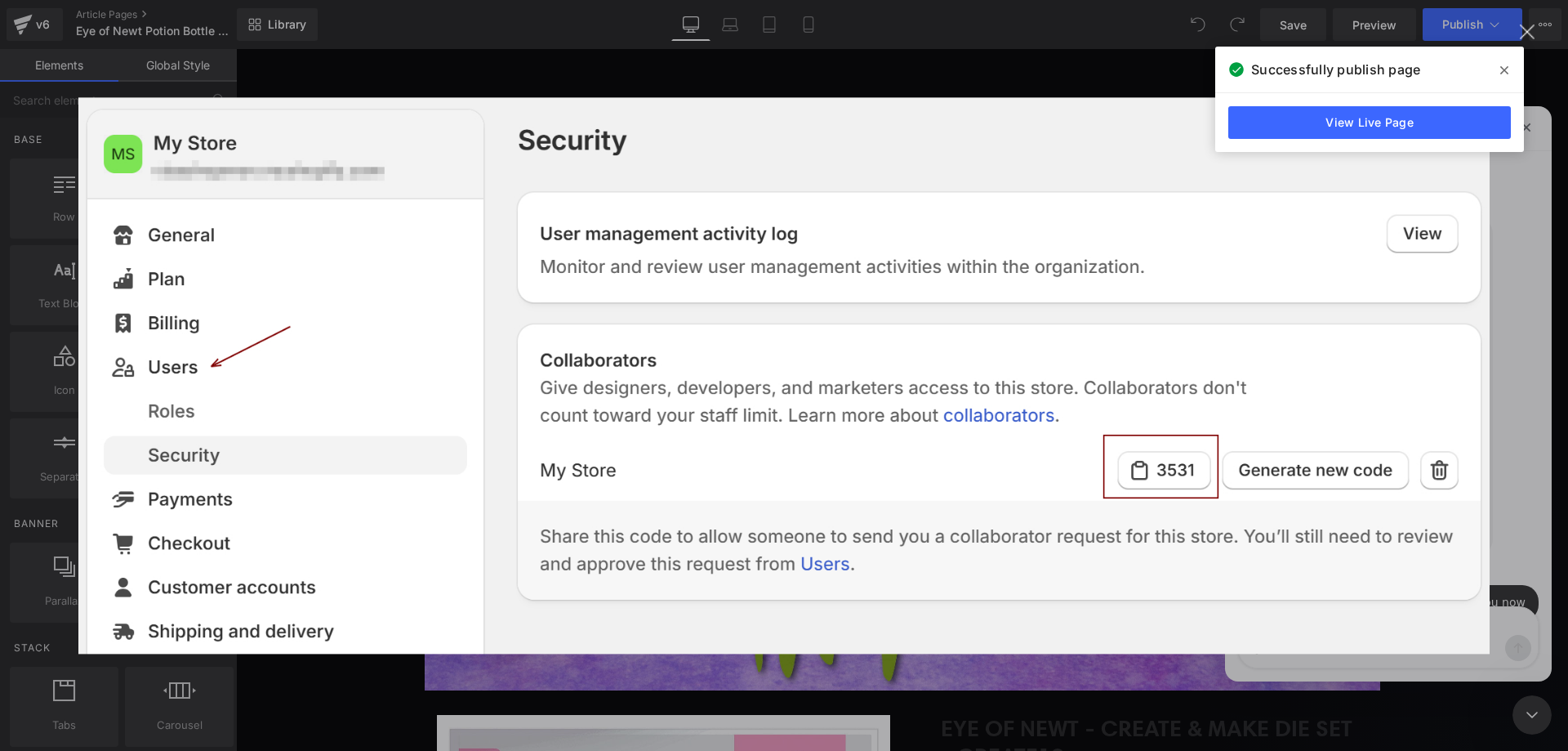
click at [1535, 391] on div "Intercom messenger" at bounding box center [784, 376] width 1568 height 751
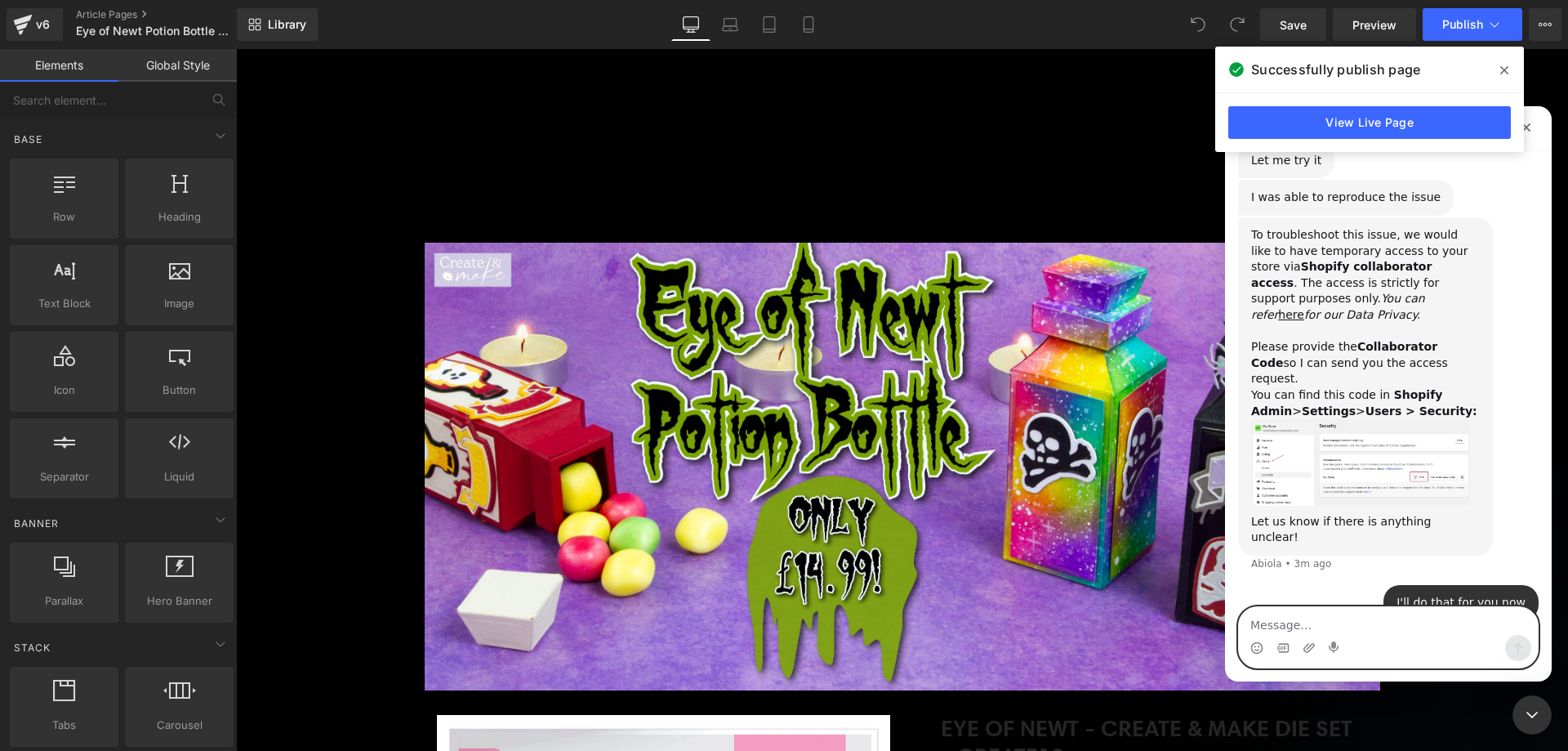
paste textarea "9792"
type textarea "9792"
click at [1513, 644] on icon "Send a message…" at bounding box center [1519, 648] width 13 height 13
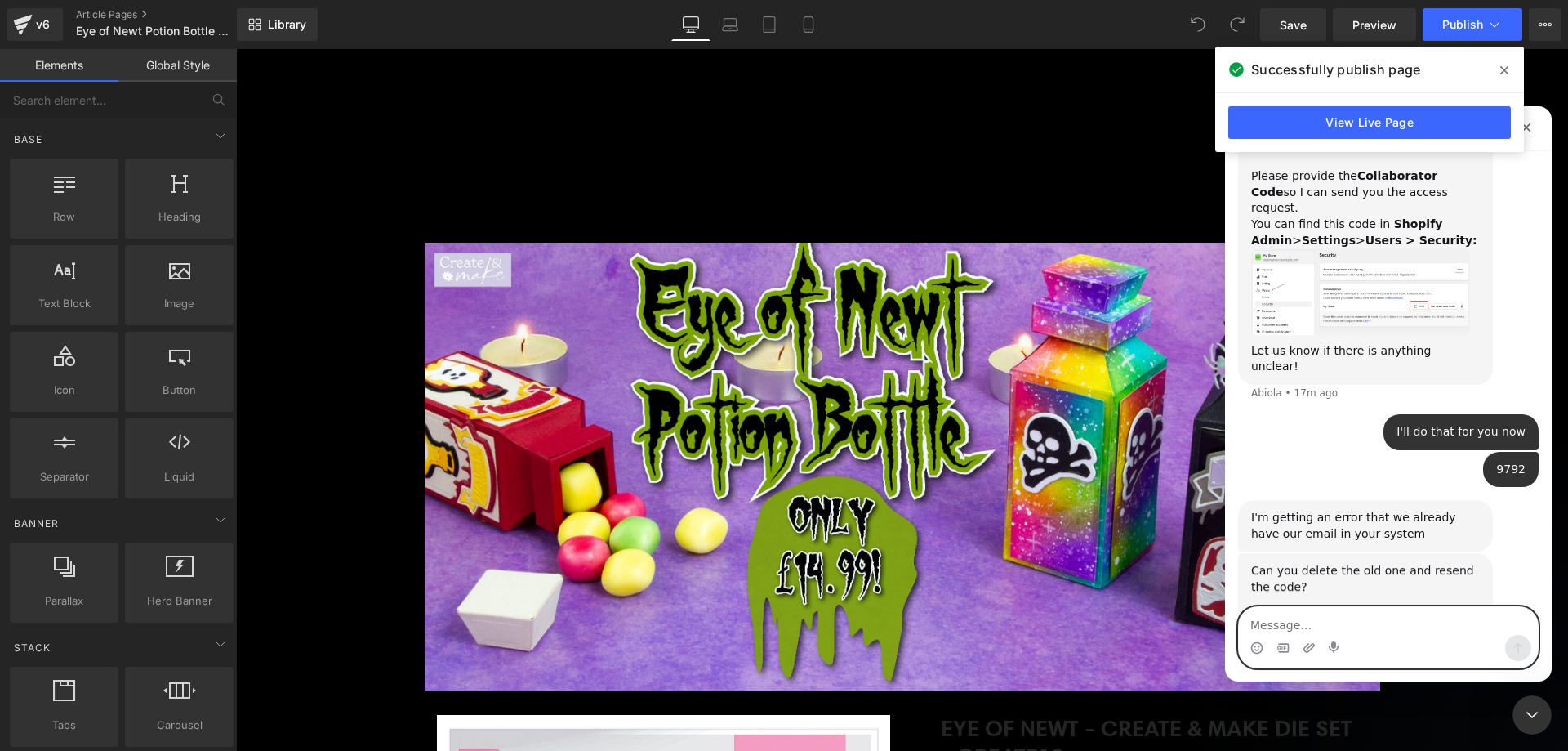
scroll to position [1339, 0]
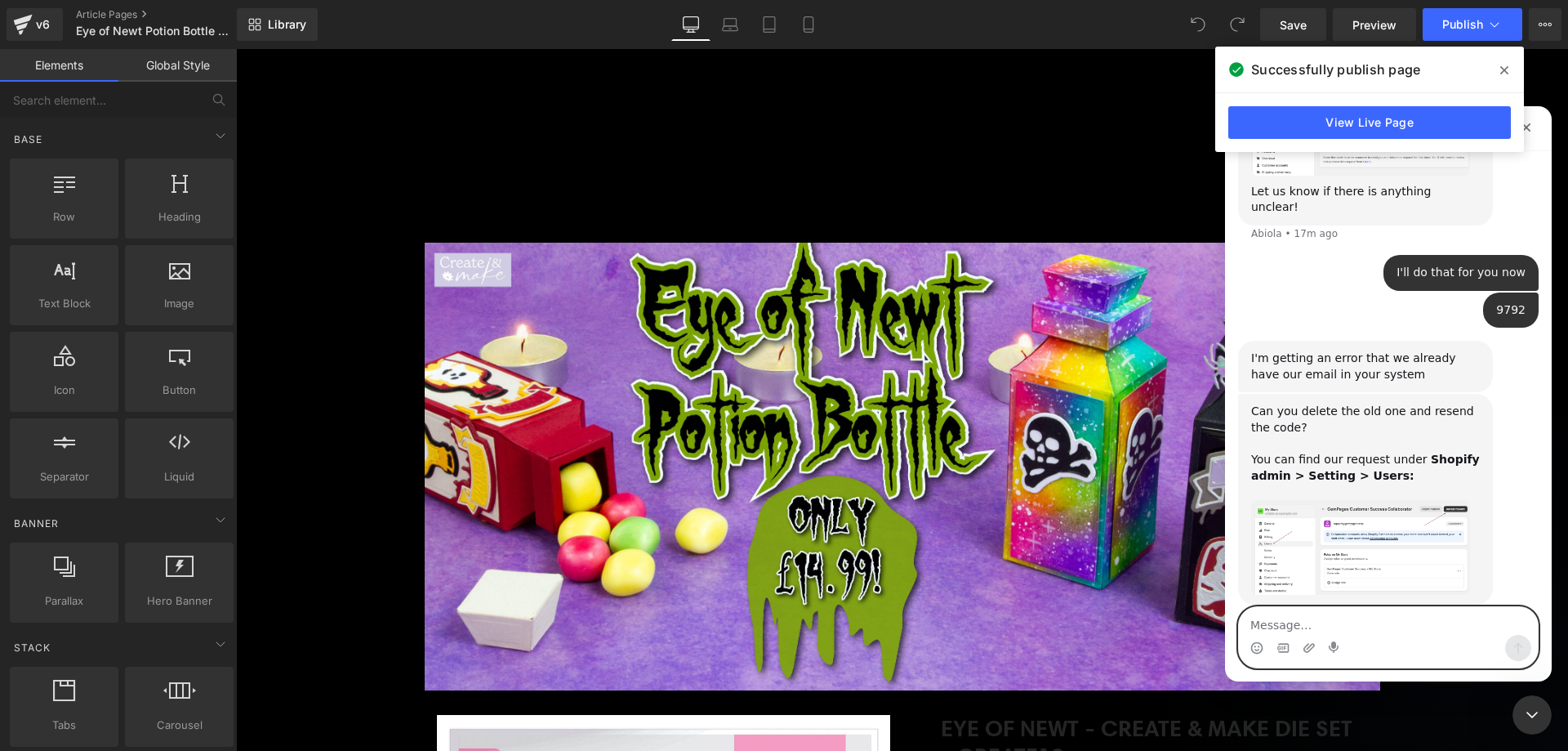
click at [1351, 631] on textarea "Message…" at bounding box center [1388, 621] width 299 height 28
click at [1382, 523] on img "Abiola says…" at bounding box center [1361, 548] width 219 height 95
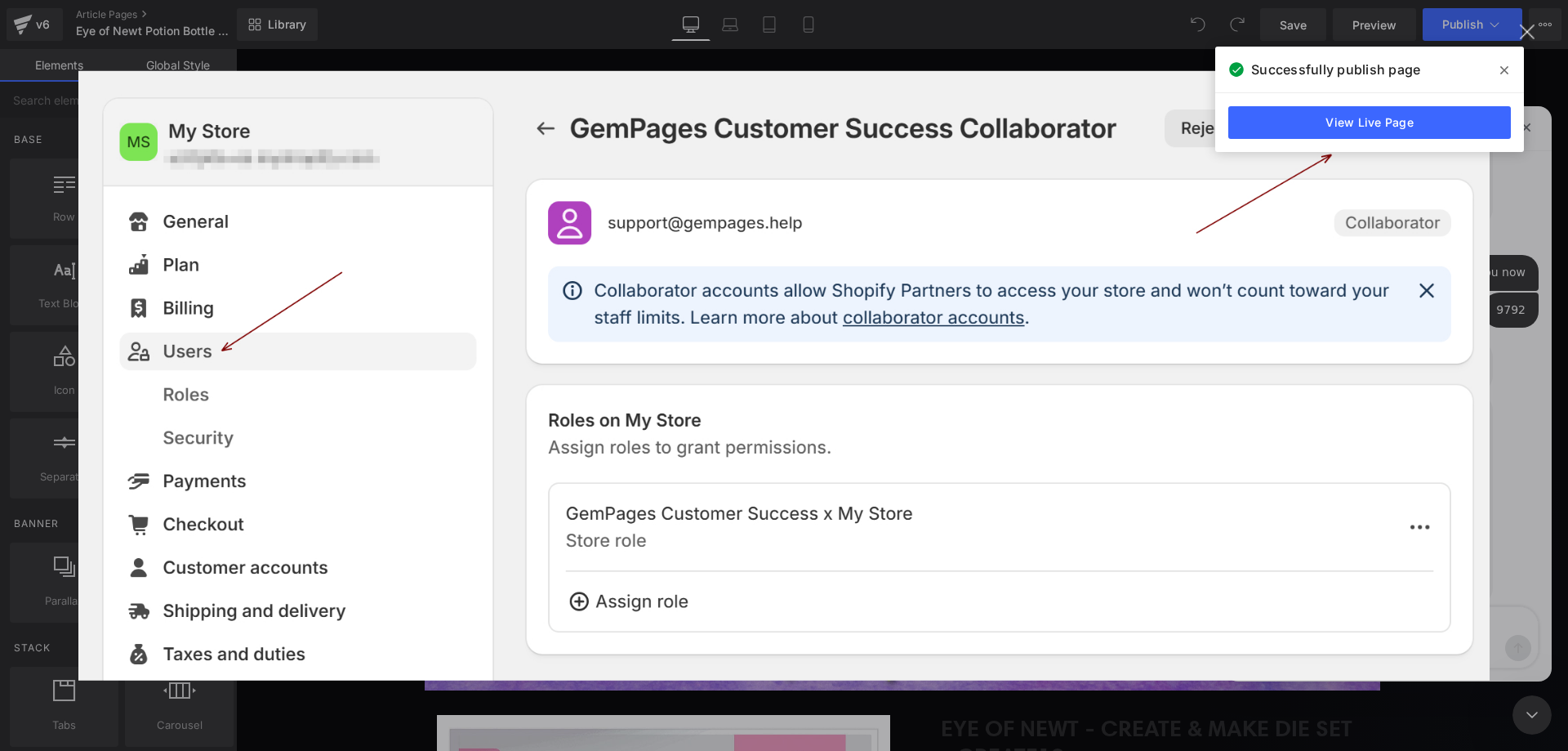
click at [0, 0] on icon at bounding box center [0, 0] width 0 height 0
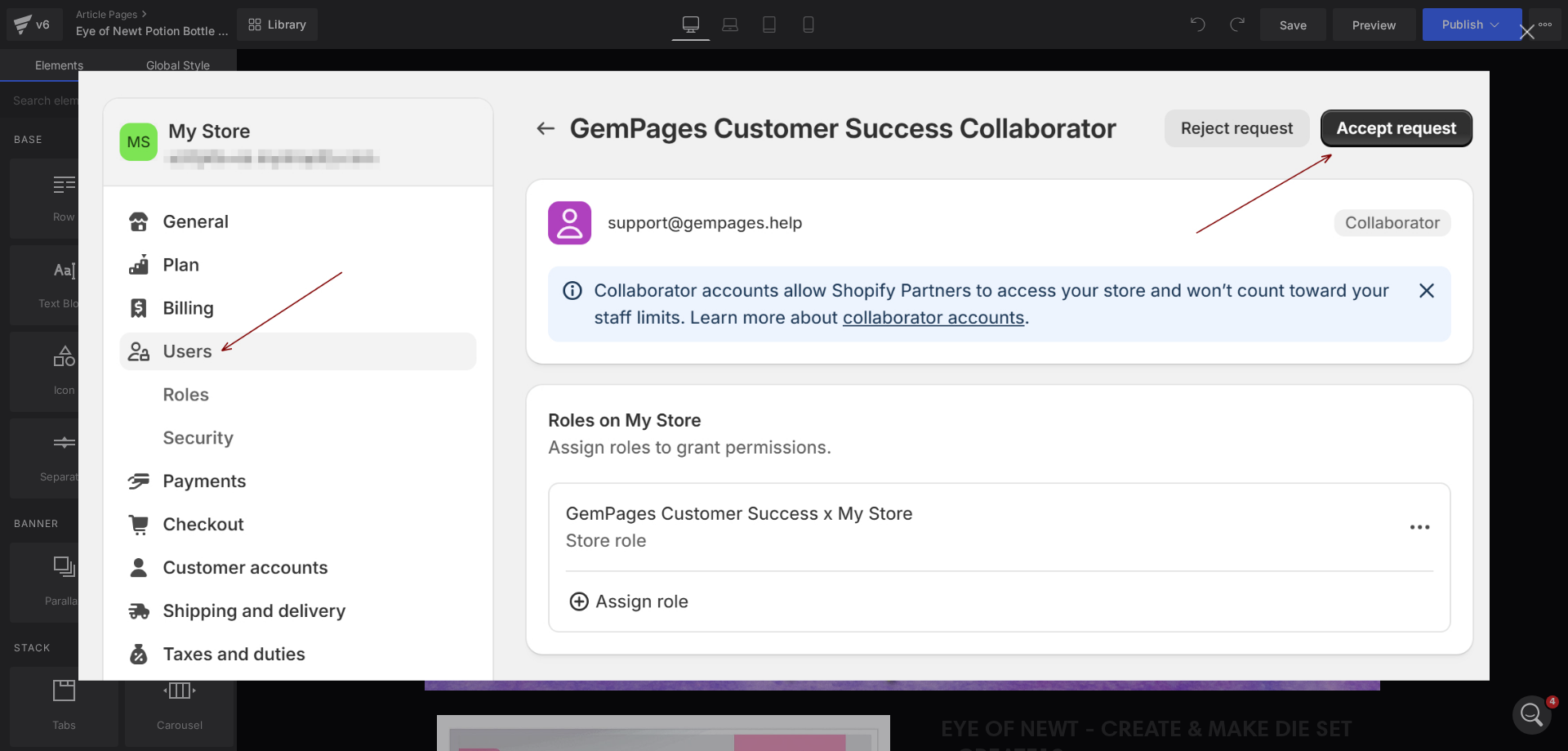
click at [1525, 36] on div "Close" at bounding box center [1528, 32] width 16 height 16
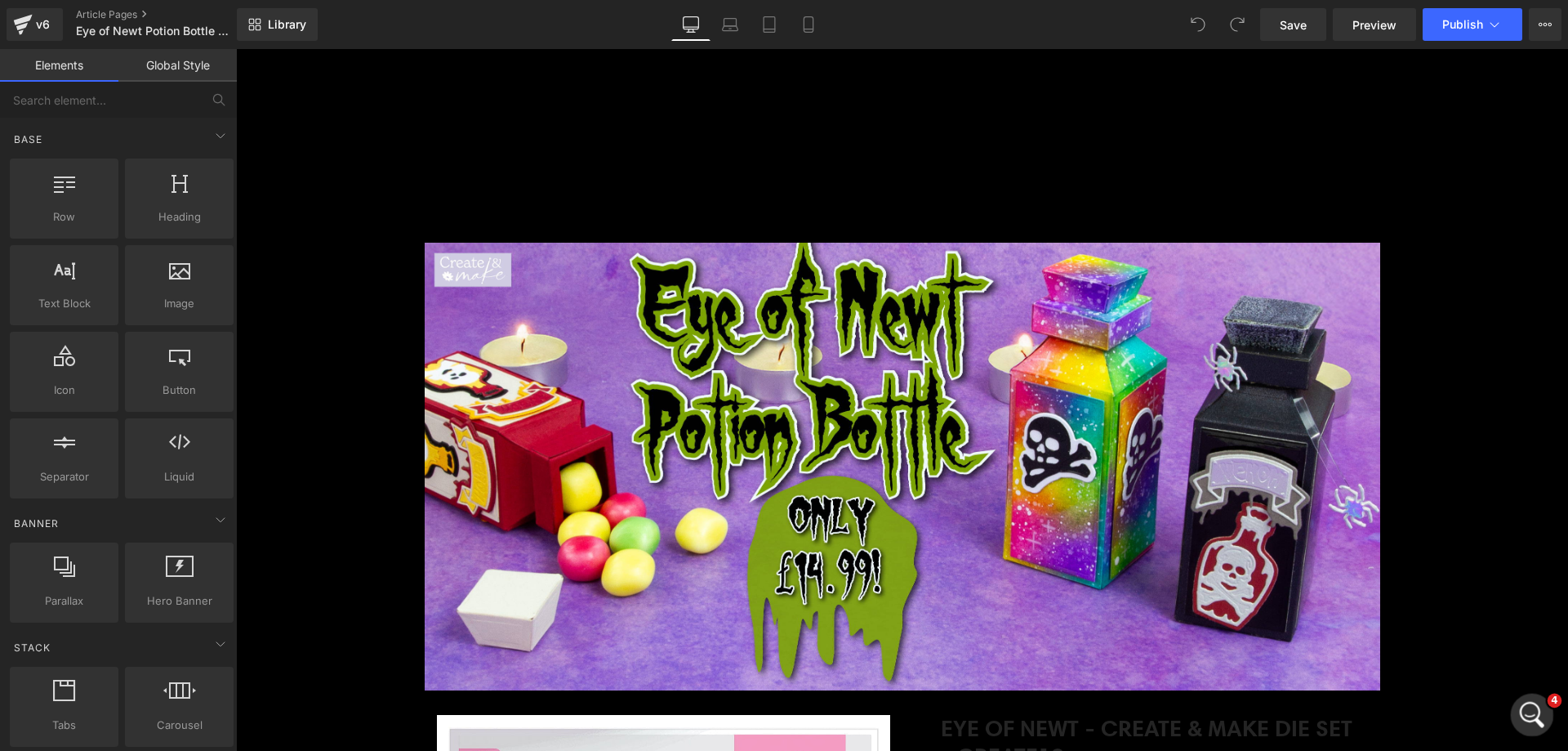
click at [1531, 715] on icon "Open Intercom Messenger" at bounding box center [1530, 712] width 27 height 27
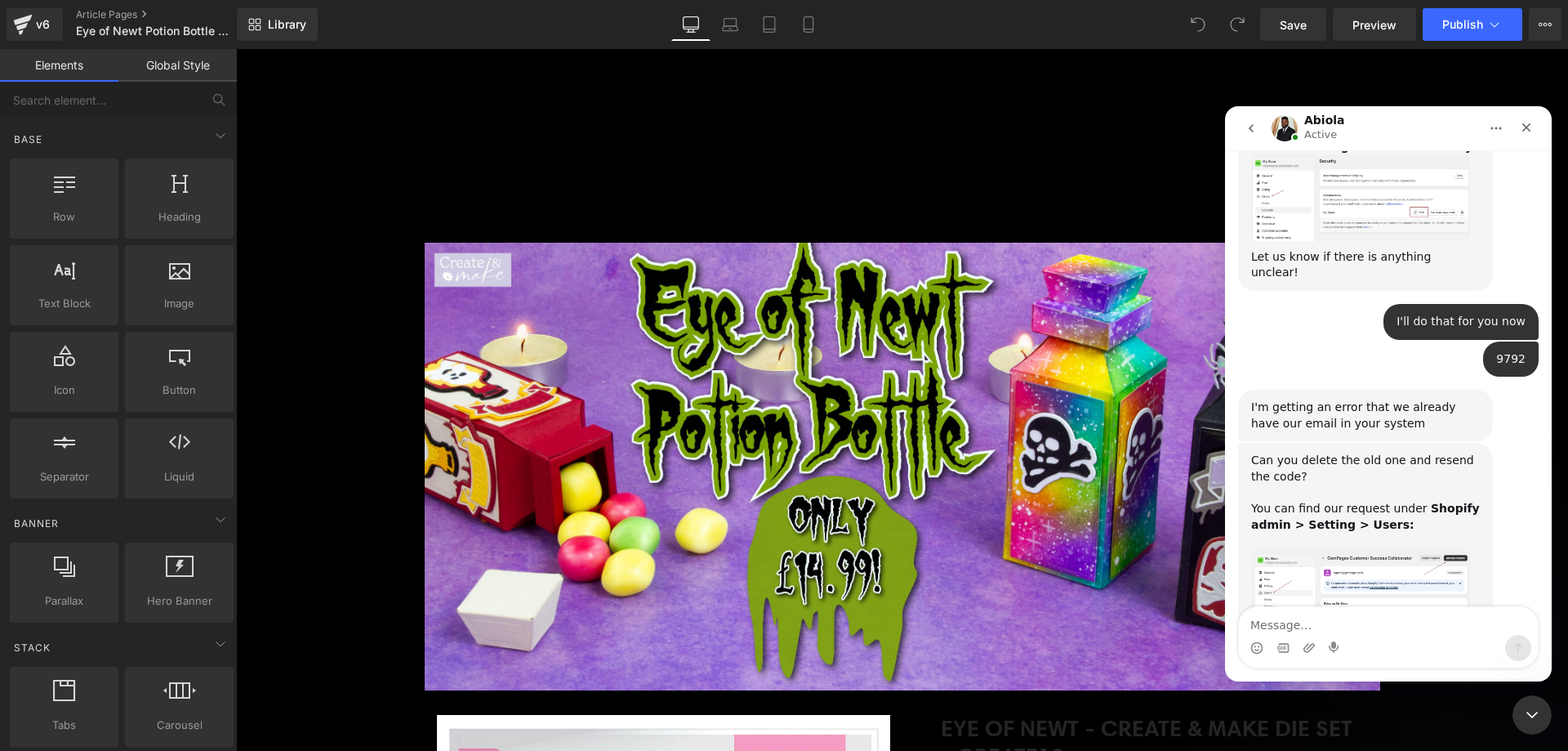
scroll to position [1323, 0]
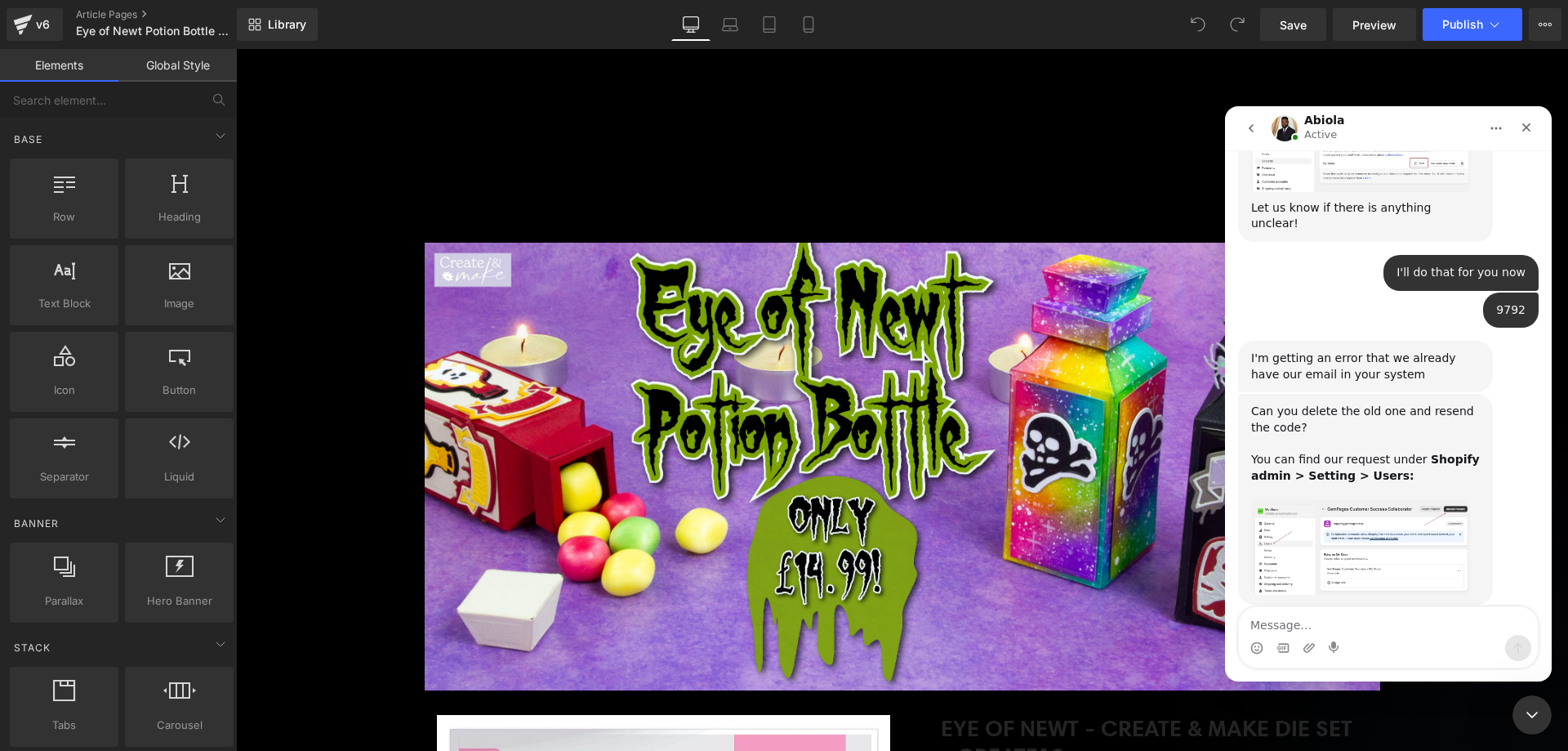
click at [1348, 632] on textarea "Message…" at bounding box center [1388, 621] width 299 height 28
type textarea "9792"
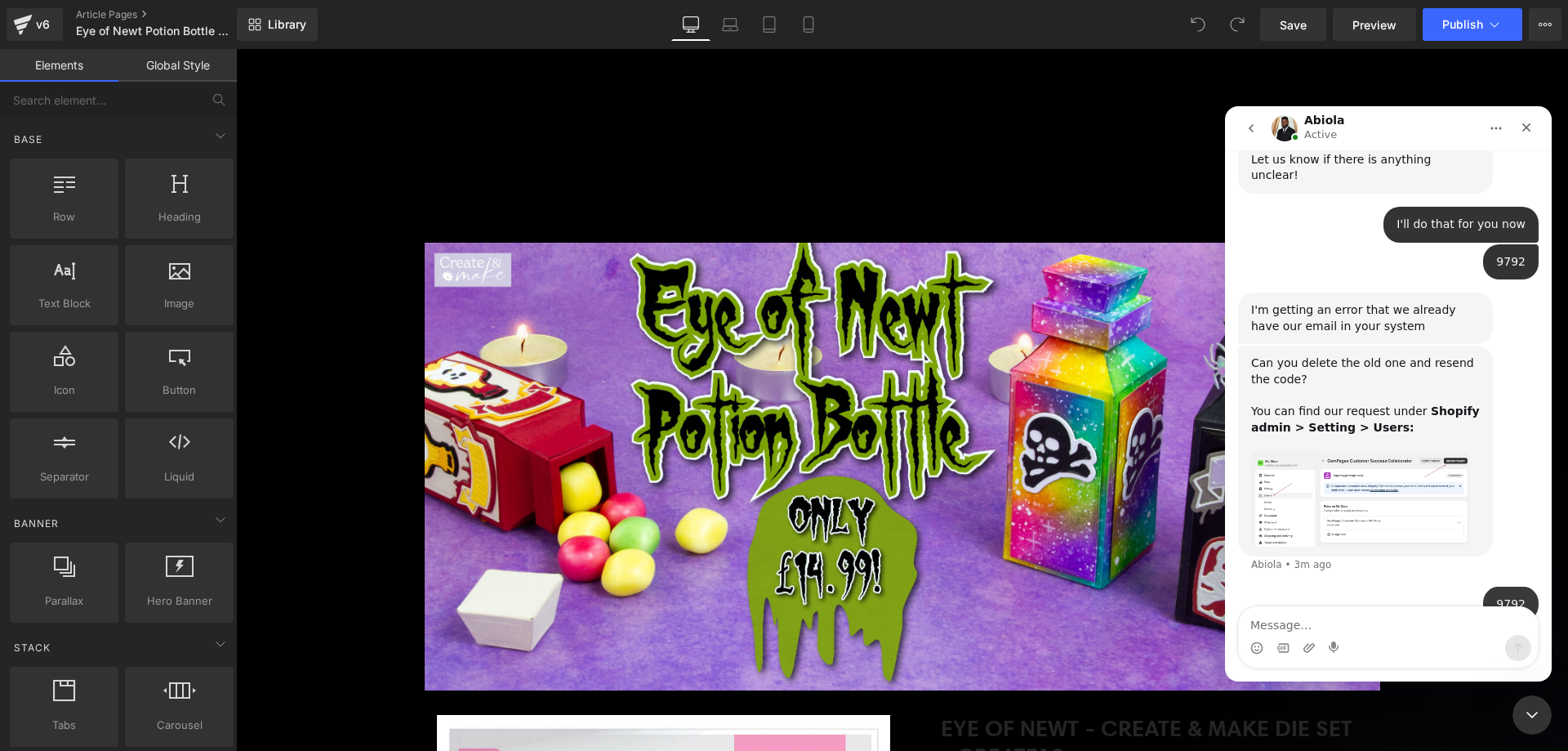
scroll to position [1372, 0]
type textarea "deleted the old one"
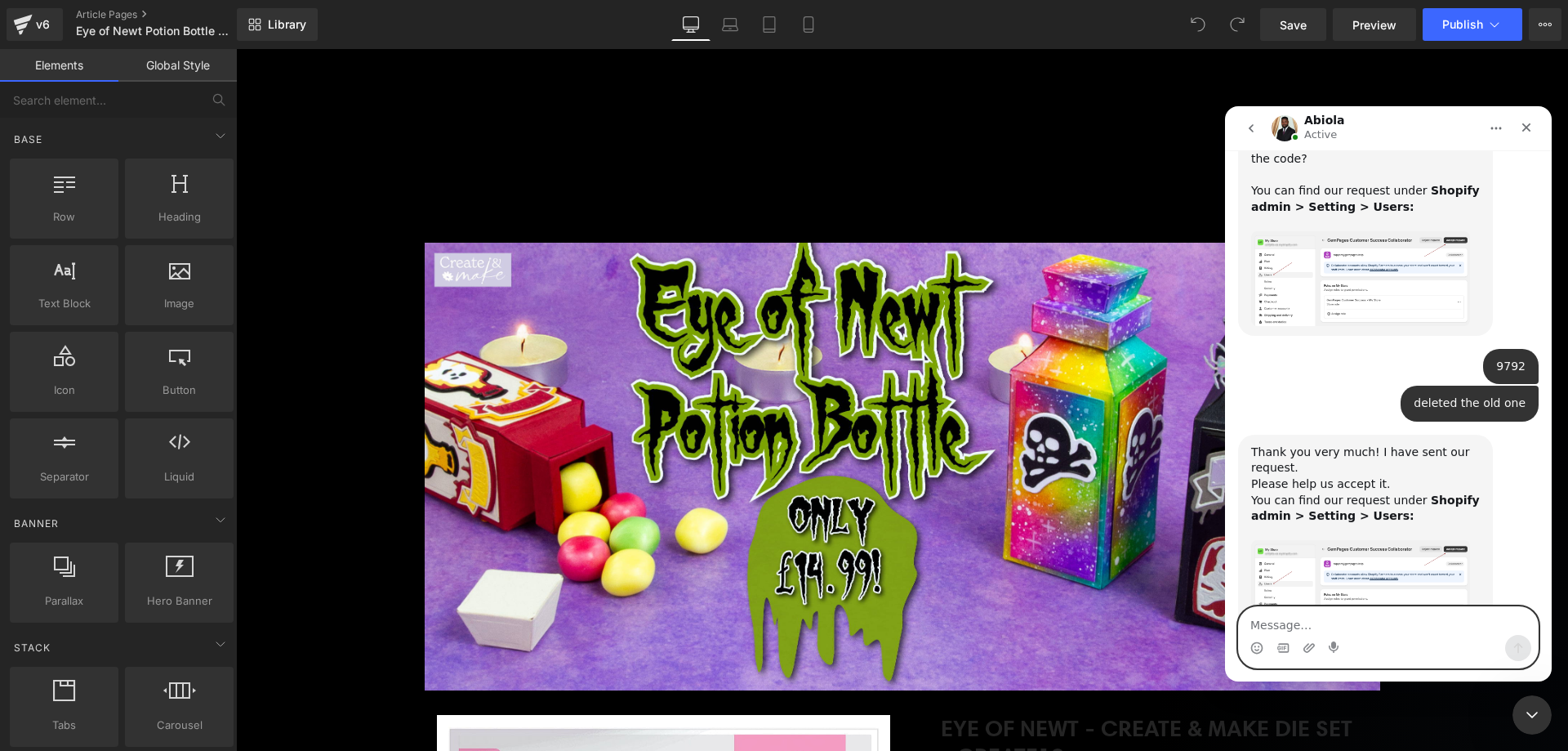
scroll to position [1737, 0]
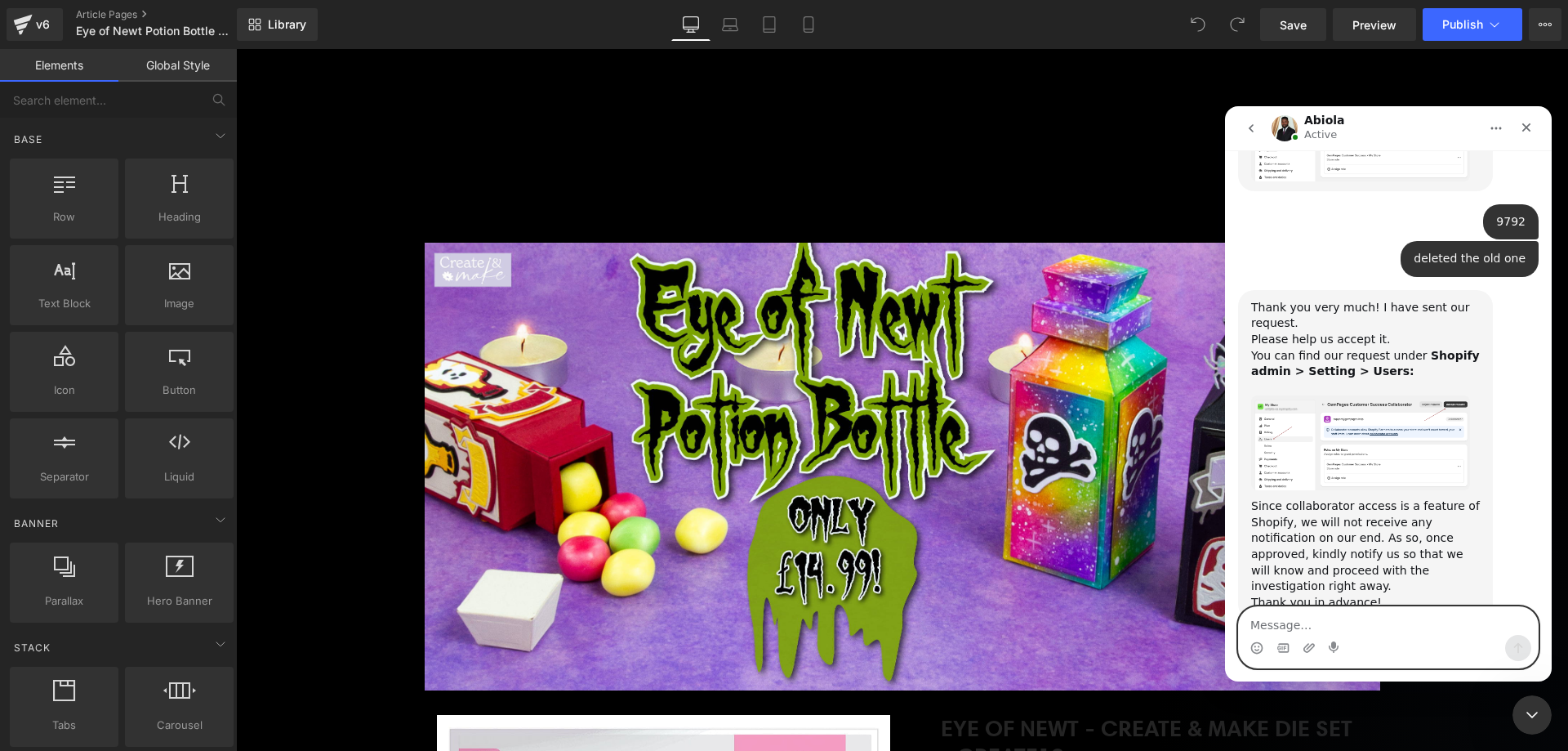
click at [1386, 625] on textarea "Message…" at bounding box center [1388, 621] width 299 height 28
type textarea "g"
type textarea "o"
type textarea "done"
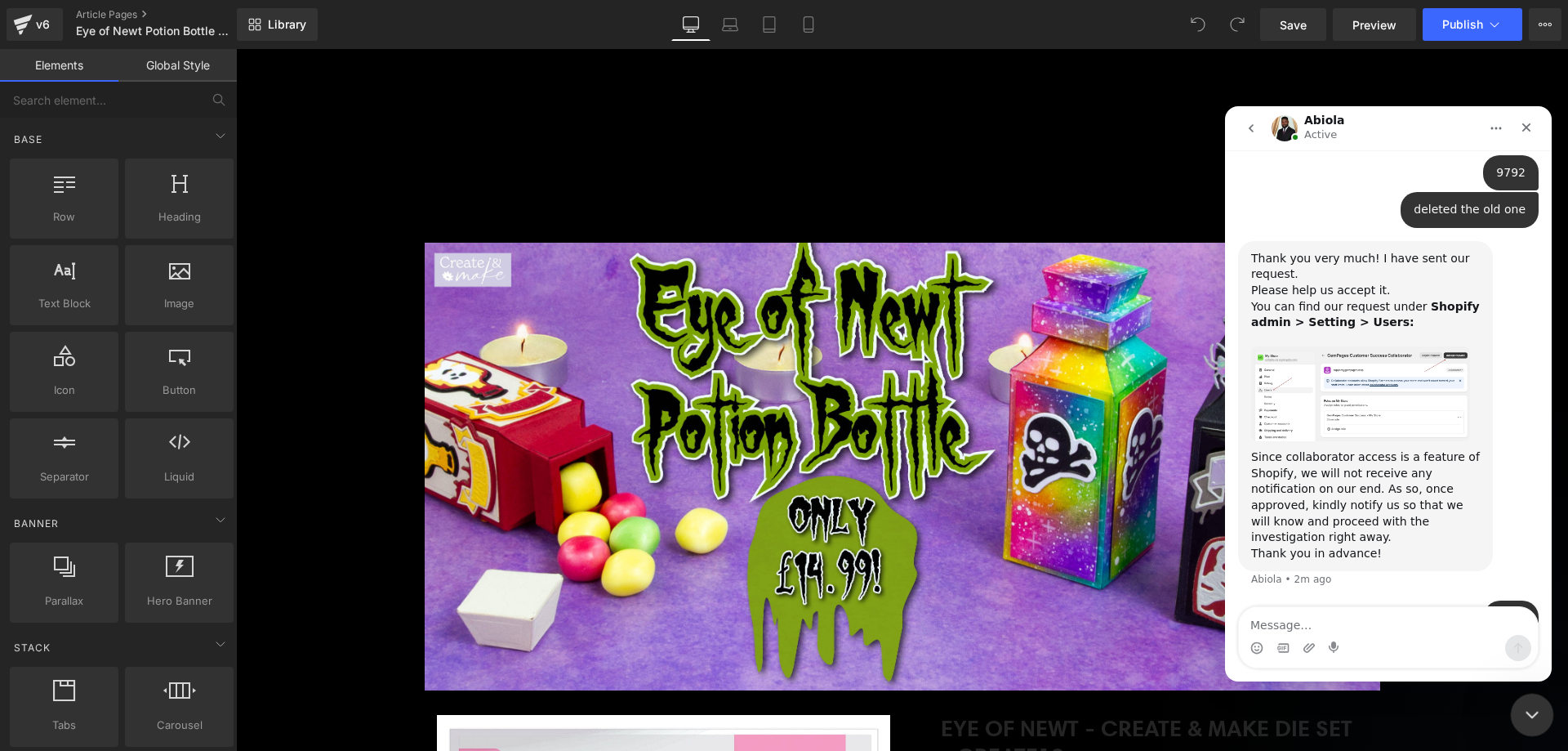
click at [1526, 719] on icon "Close Intercom Messenger" at bounding box center [1529, 712] width 20 height 20
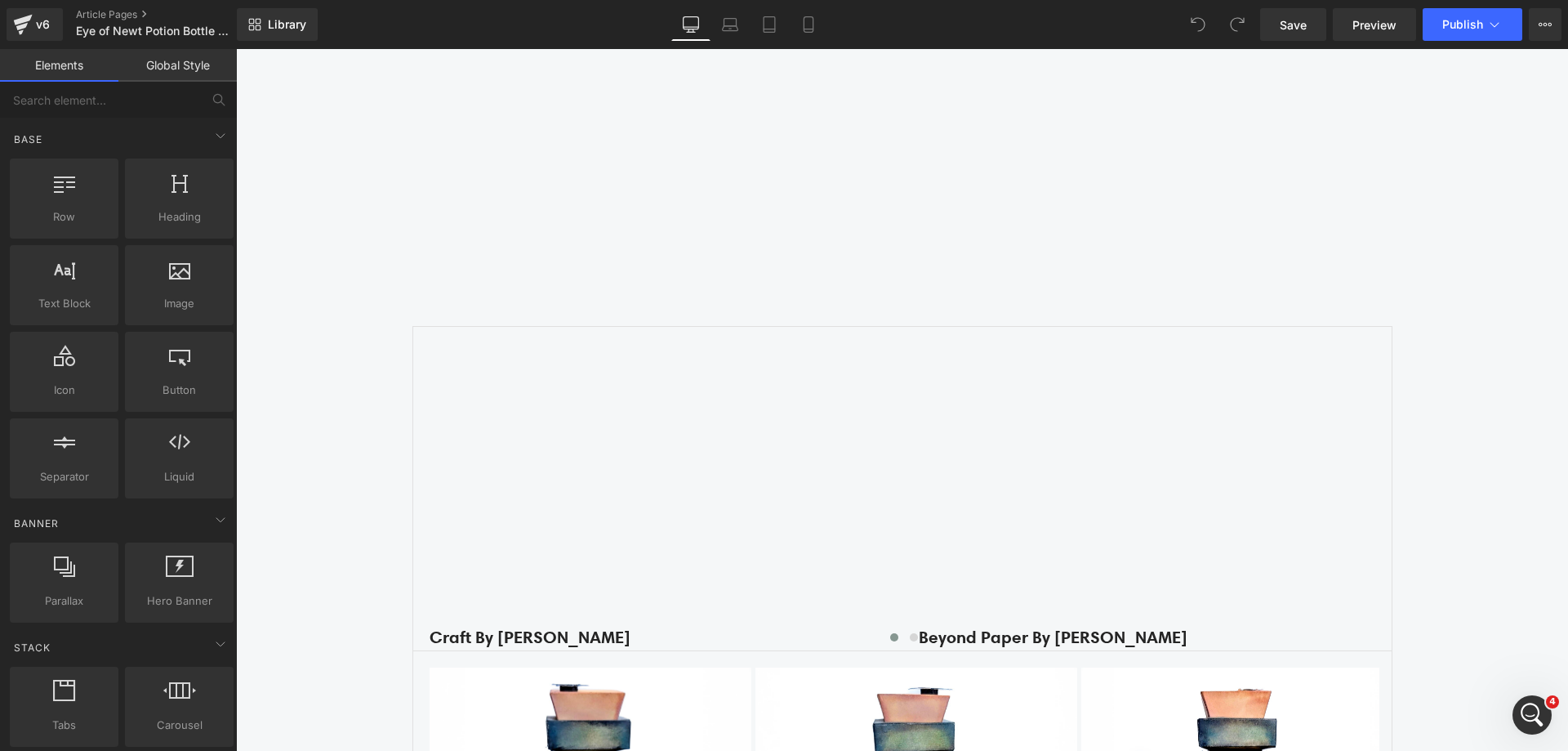
scroll to position [2289, 0]
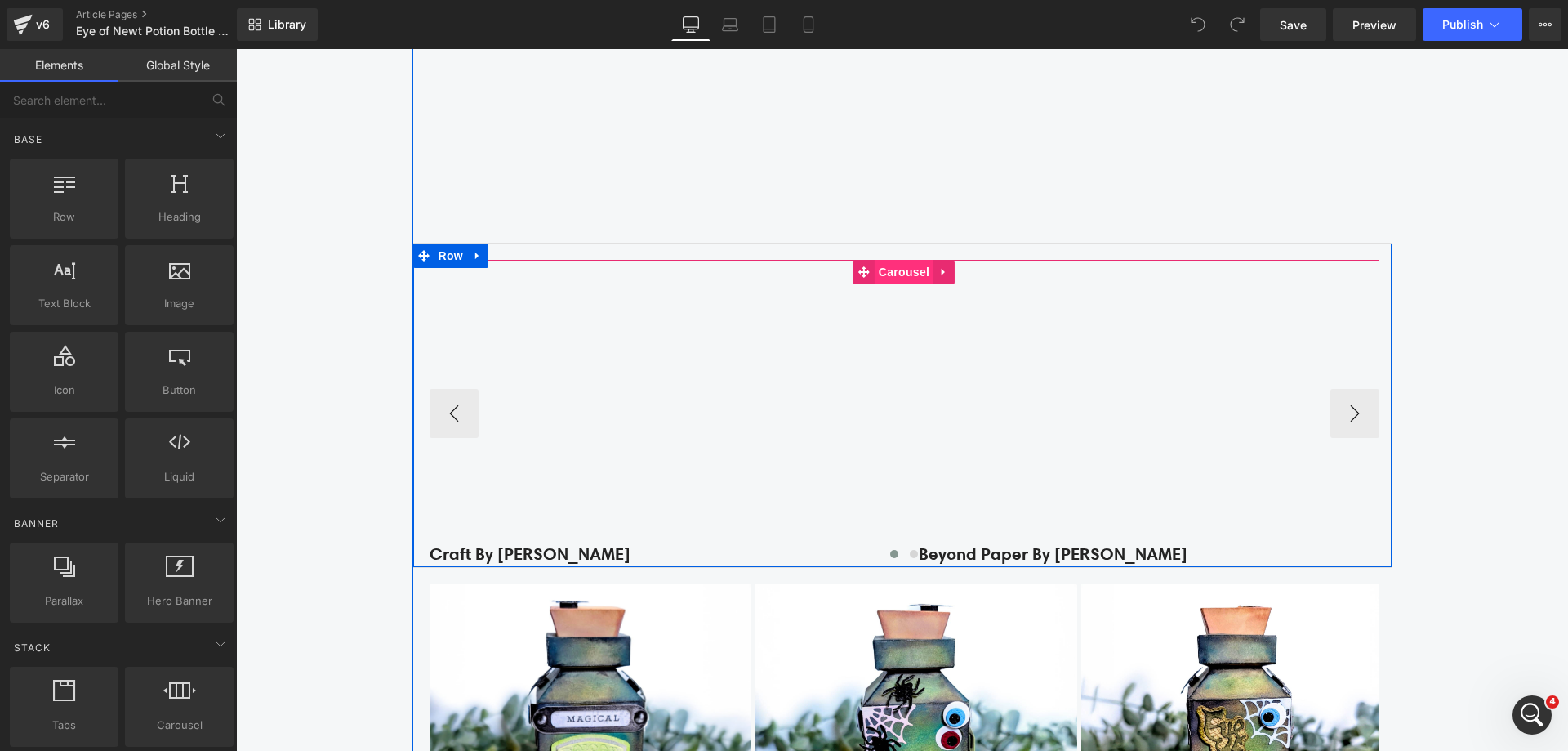
click at [901, 274] on span "Carousel" at bounding box center [904, 272] width 59 height 24
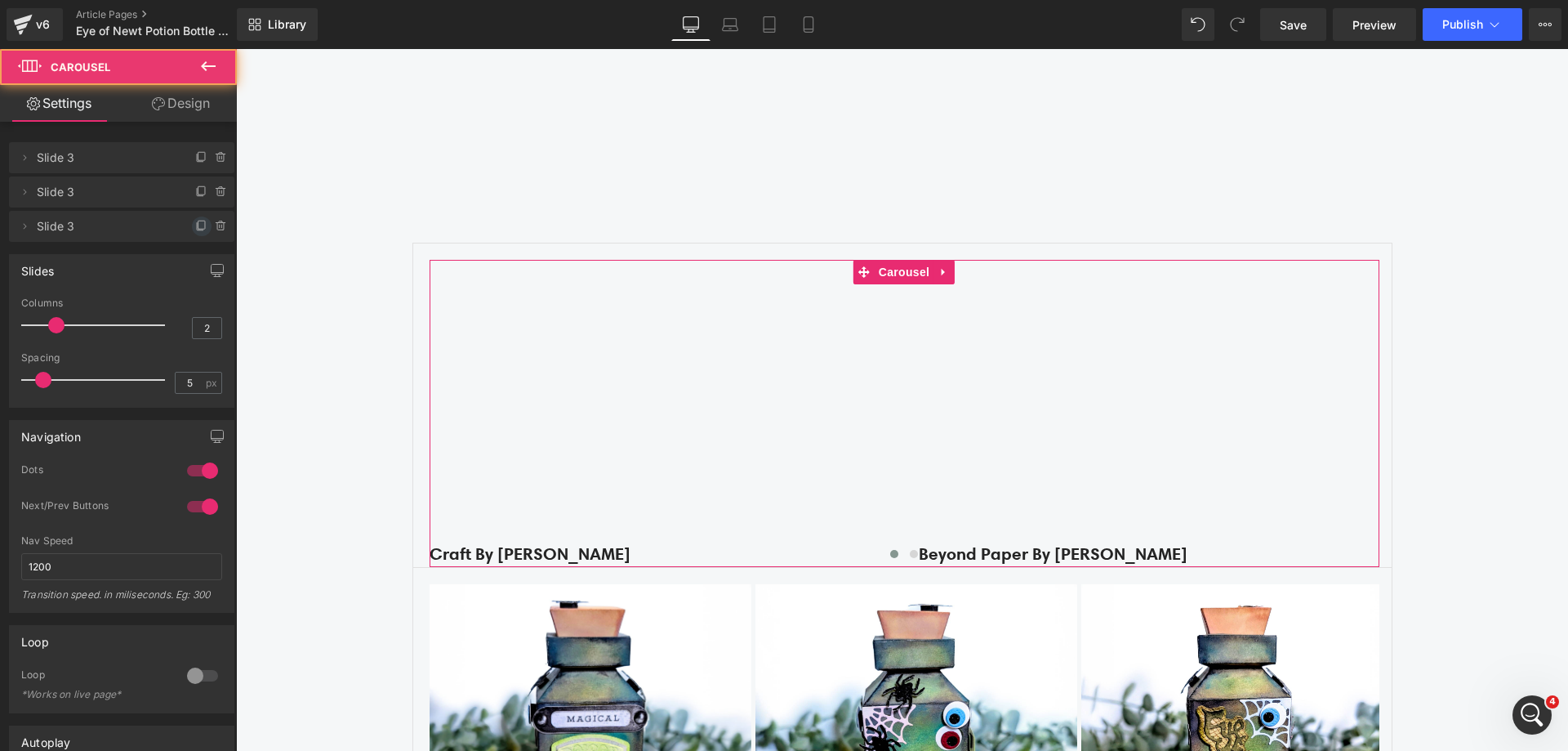
click at [196, 224] on icon at bounding box center [202, 227] width 13 height 13
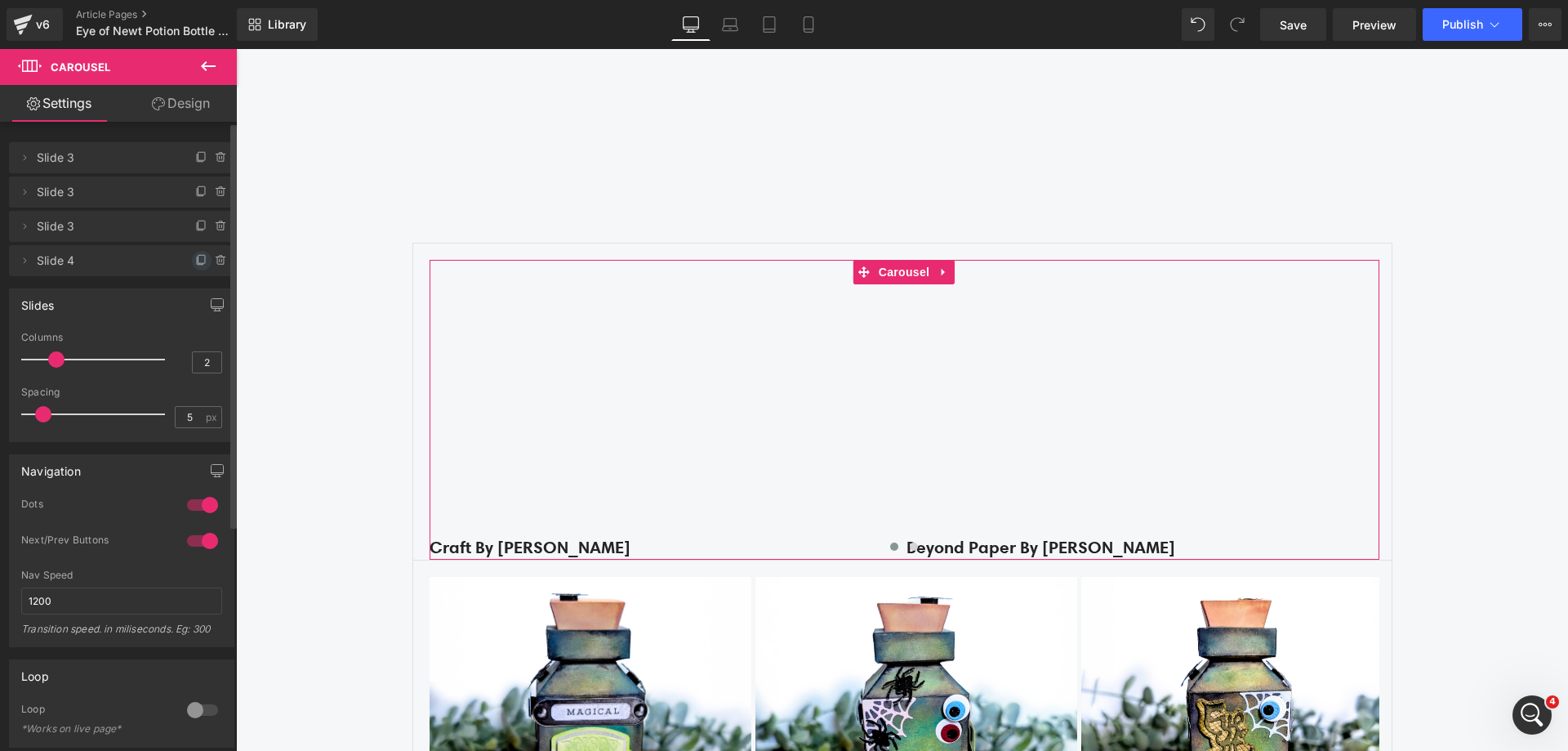
click at [196, 258] on icon at bounding box center [202, 261] width 13 height 13
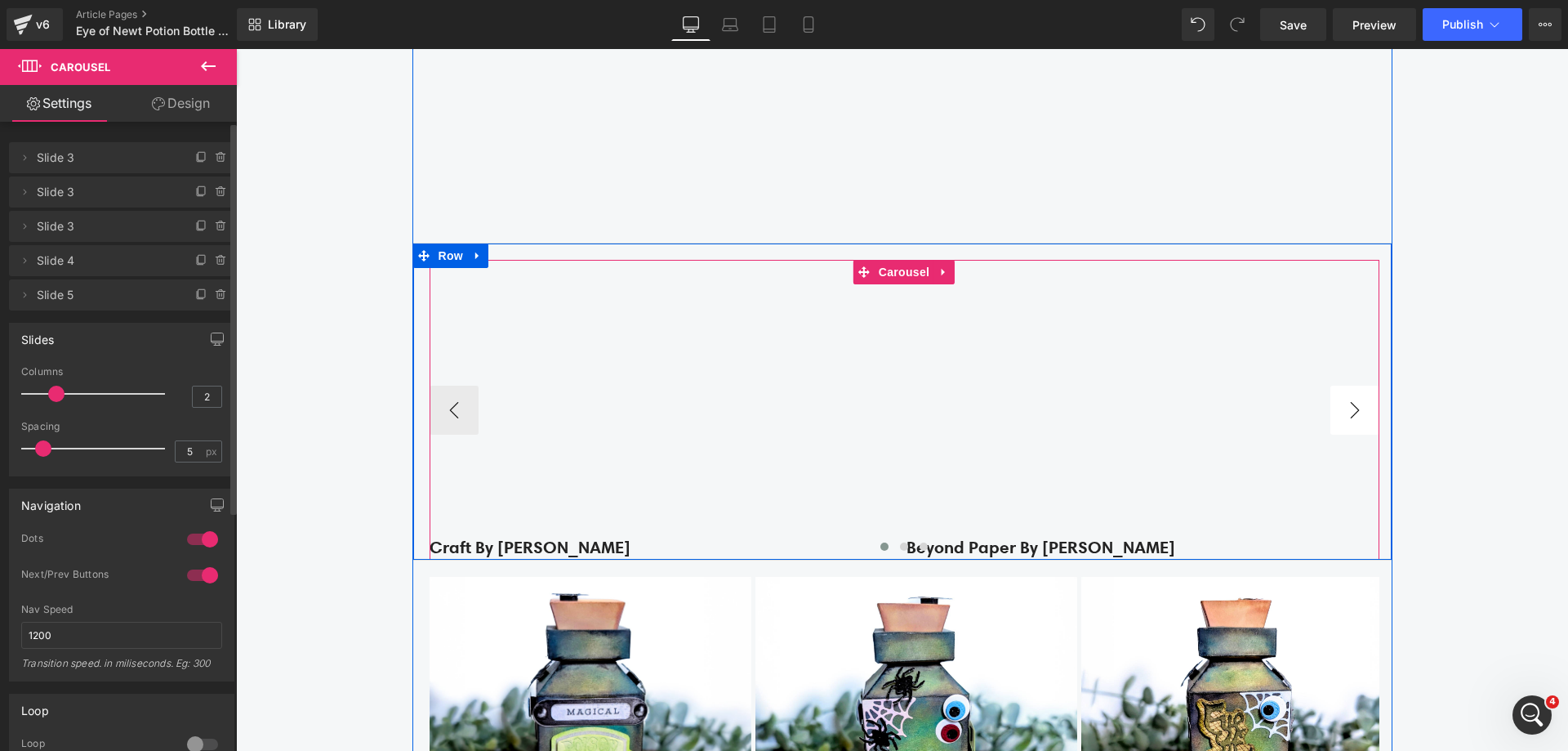
click at [1334, 419] on button "›" at bounding box center [1355, 410] width 49 height 49
click at [313, 387] on div "Find Inspiration & Creativity Heading Youtube Row Row Youtube Craft By Janice T…" at bounding box center [902, 294] width 1332 height 1315
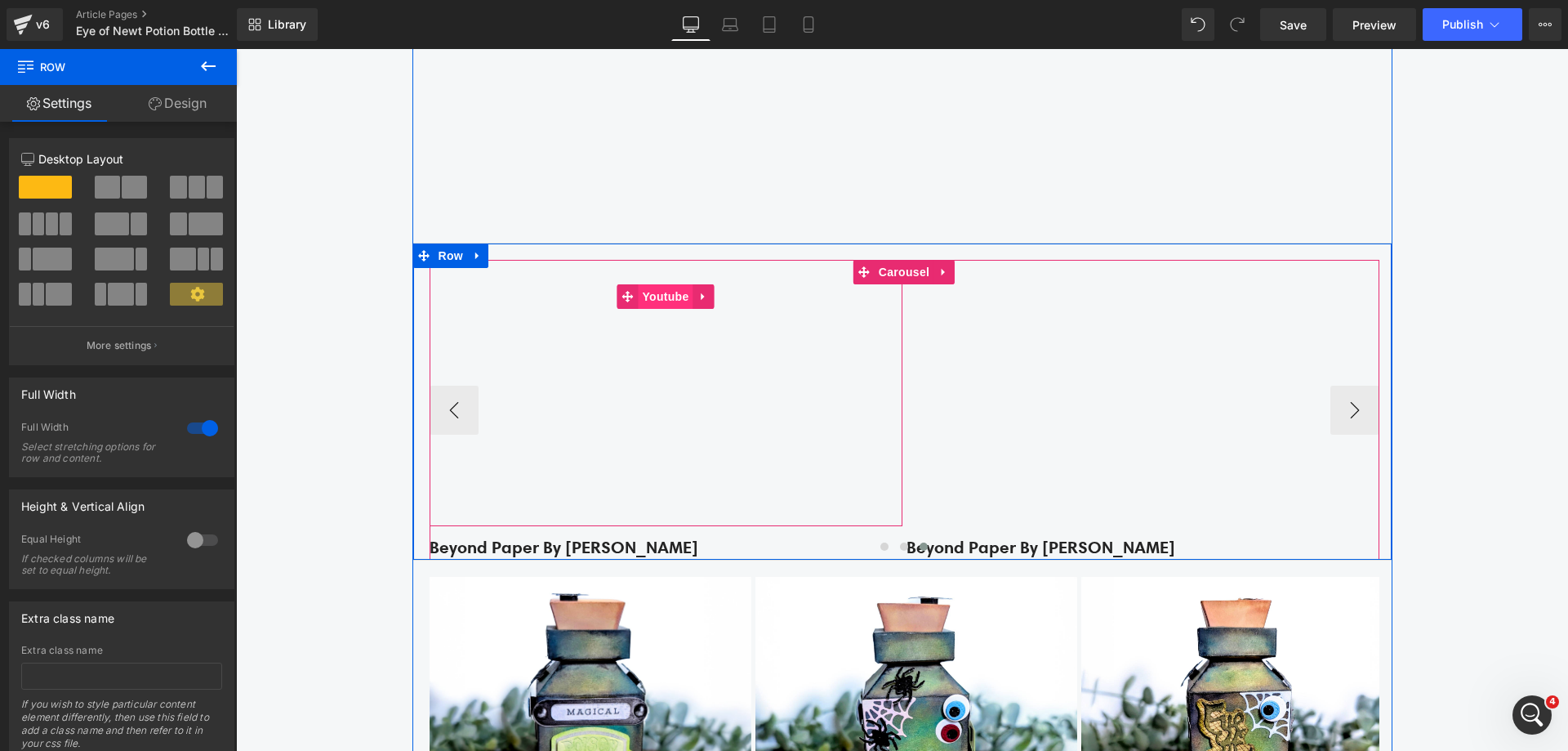
click at [644, 299] on span "Youtube" at bounding box center [665, 296] width 55 height 24
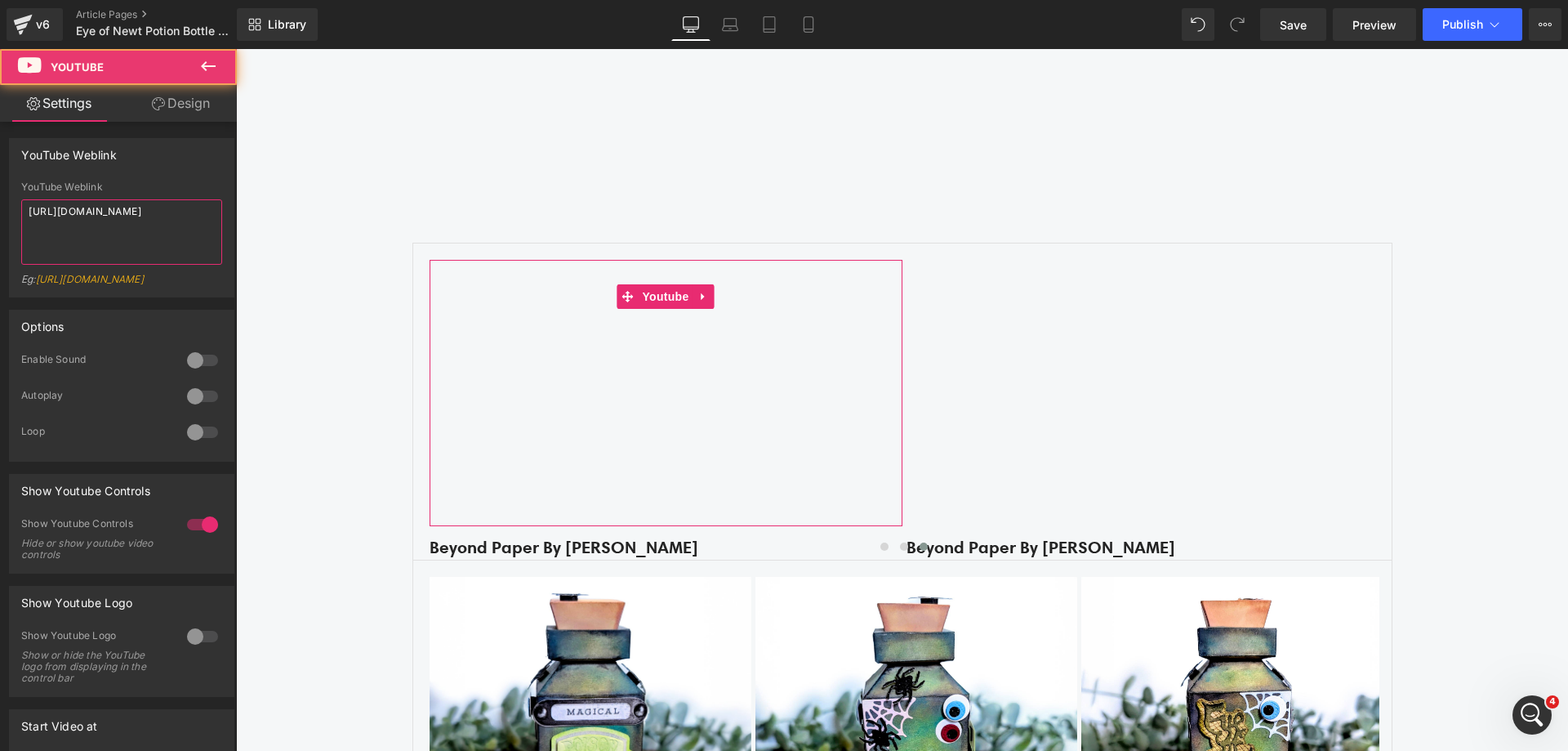
click at [140, 202] on textarea "https://youtu.be/BYZ3SJgQ-Qo" at bounding box center [122, 232] width 201 height 65
paste textarea "VPNimaMoD08?si=mE4AVS-nzSN8kWQV"
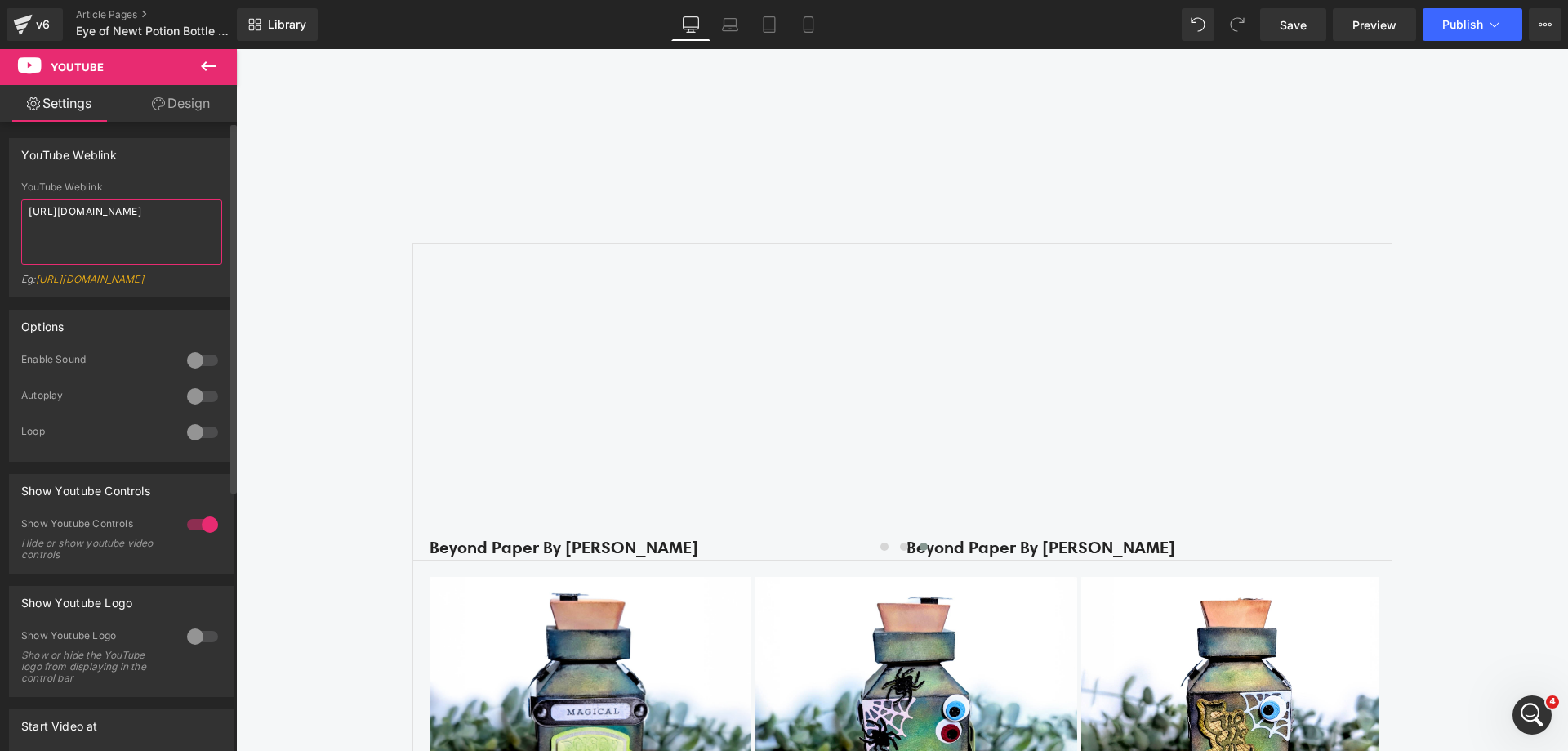
type textarea "https://youtu.be/VPNimaMoD08?si=mE4AVS-nzSN8kWQV"
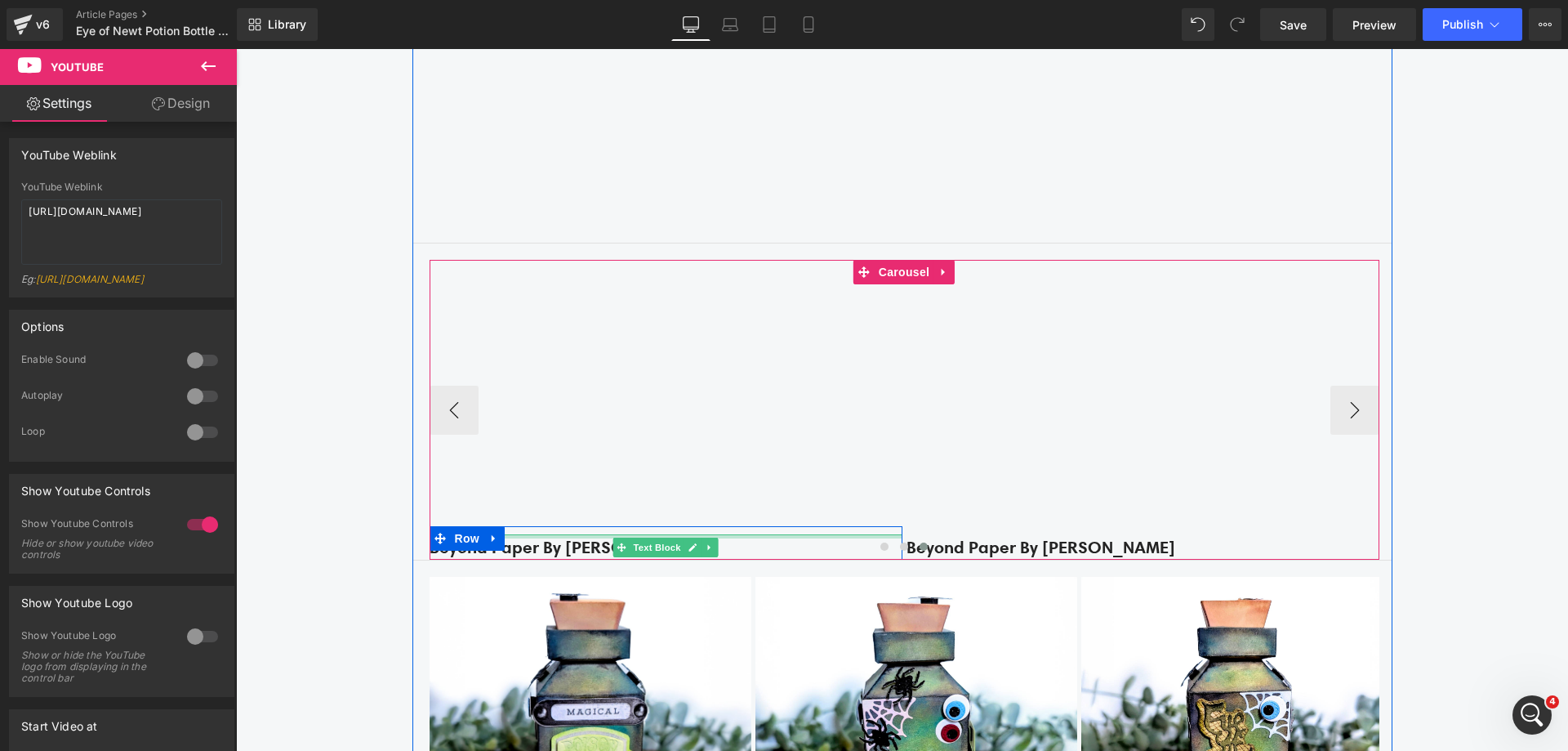
click at [671, 538] on div at bounding box center [666, 536] width 473 height 4
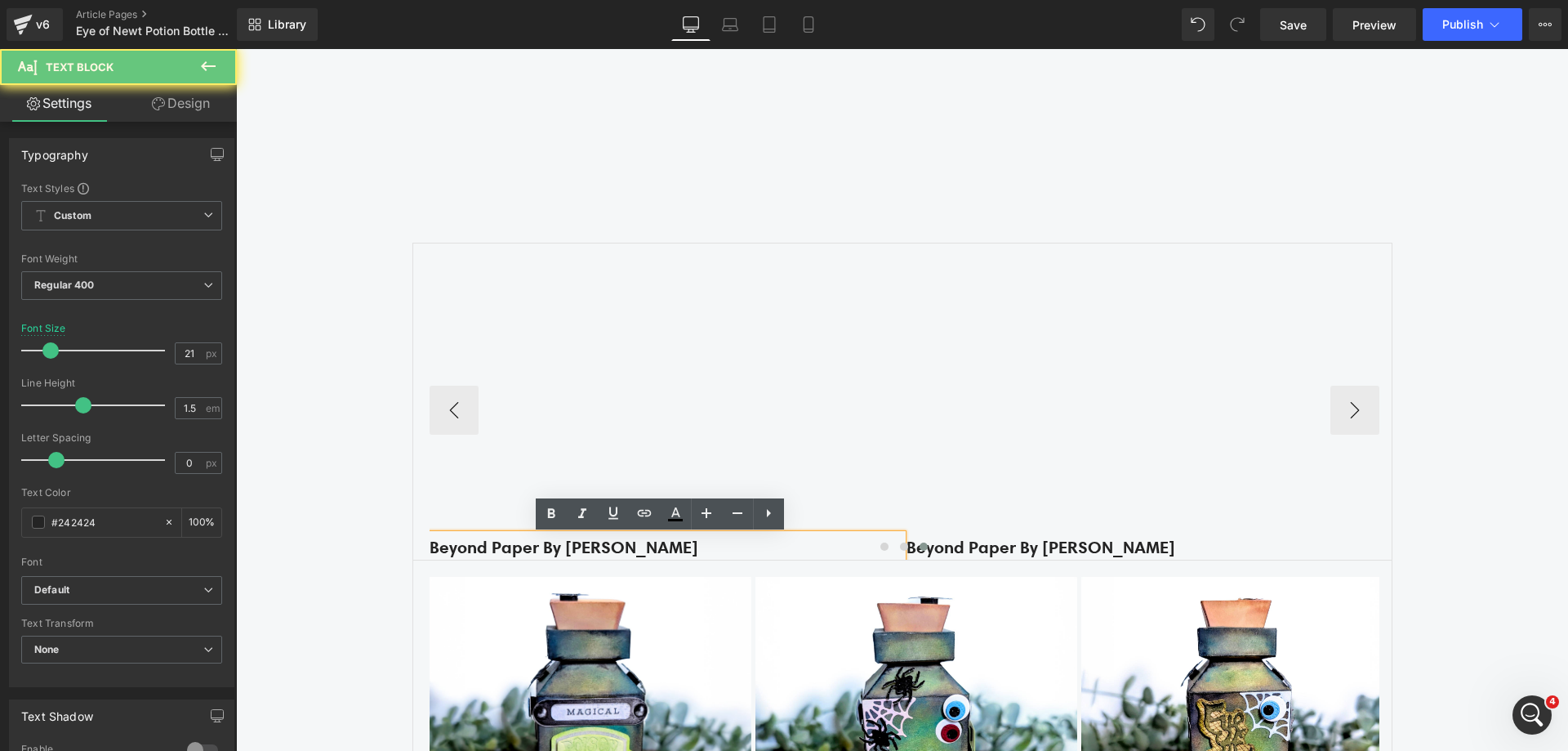
click at [671, 538] on p "Beyond Paper By [PERSON_NAME]" at bounding box center [666, 548] width 473 height 26
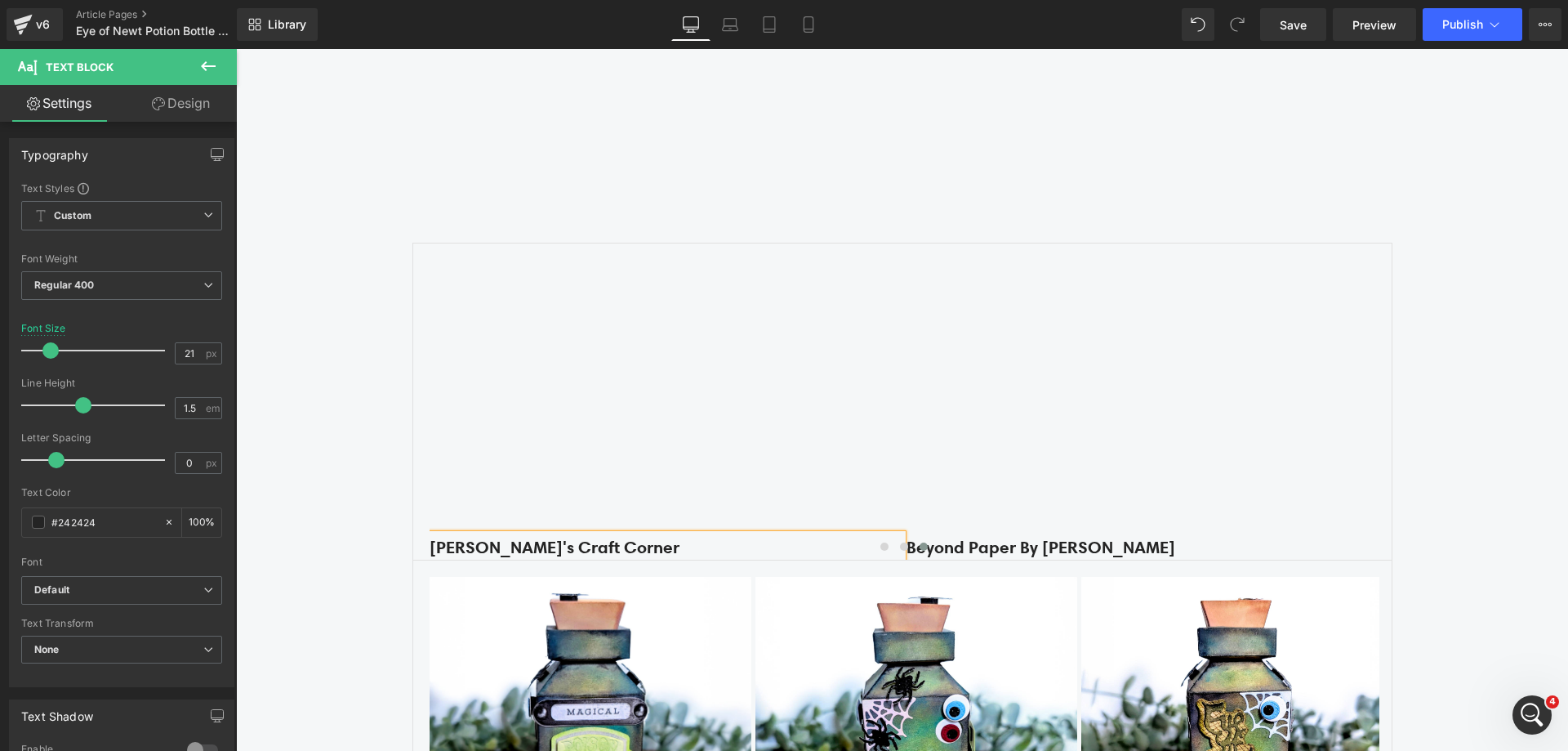
click at [325, 352] on div "Find Inspiration & Creativity Heading Youtube Row Row Youtube Craft By Janice T…" at bounding box center [902, 294] width 1332 height 1315
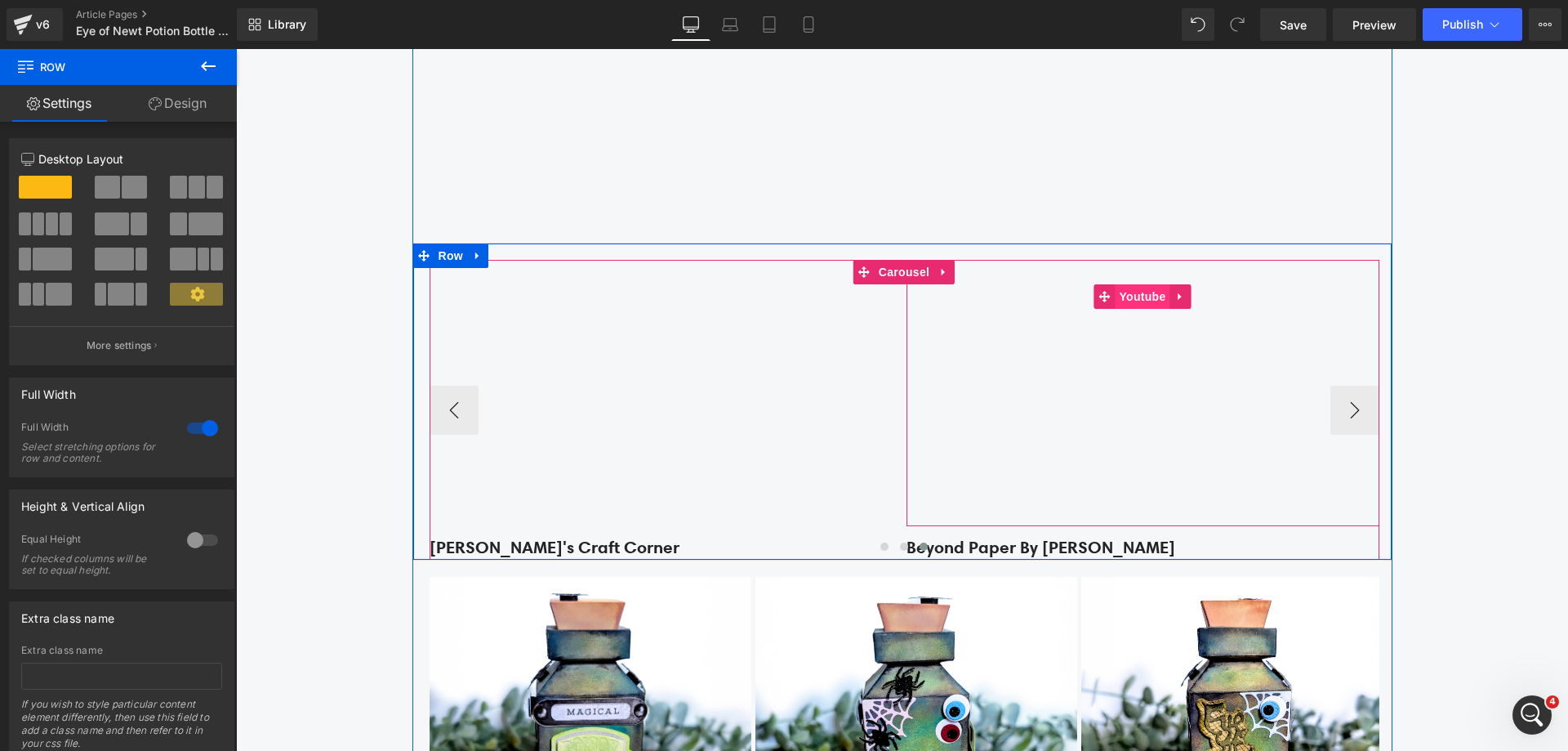
click at [1138, 294] on span "Youtube" at bounding box center [1142, 296] width 55 height 24
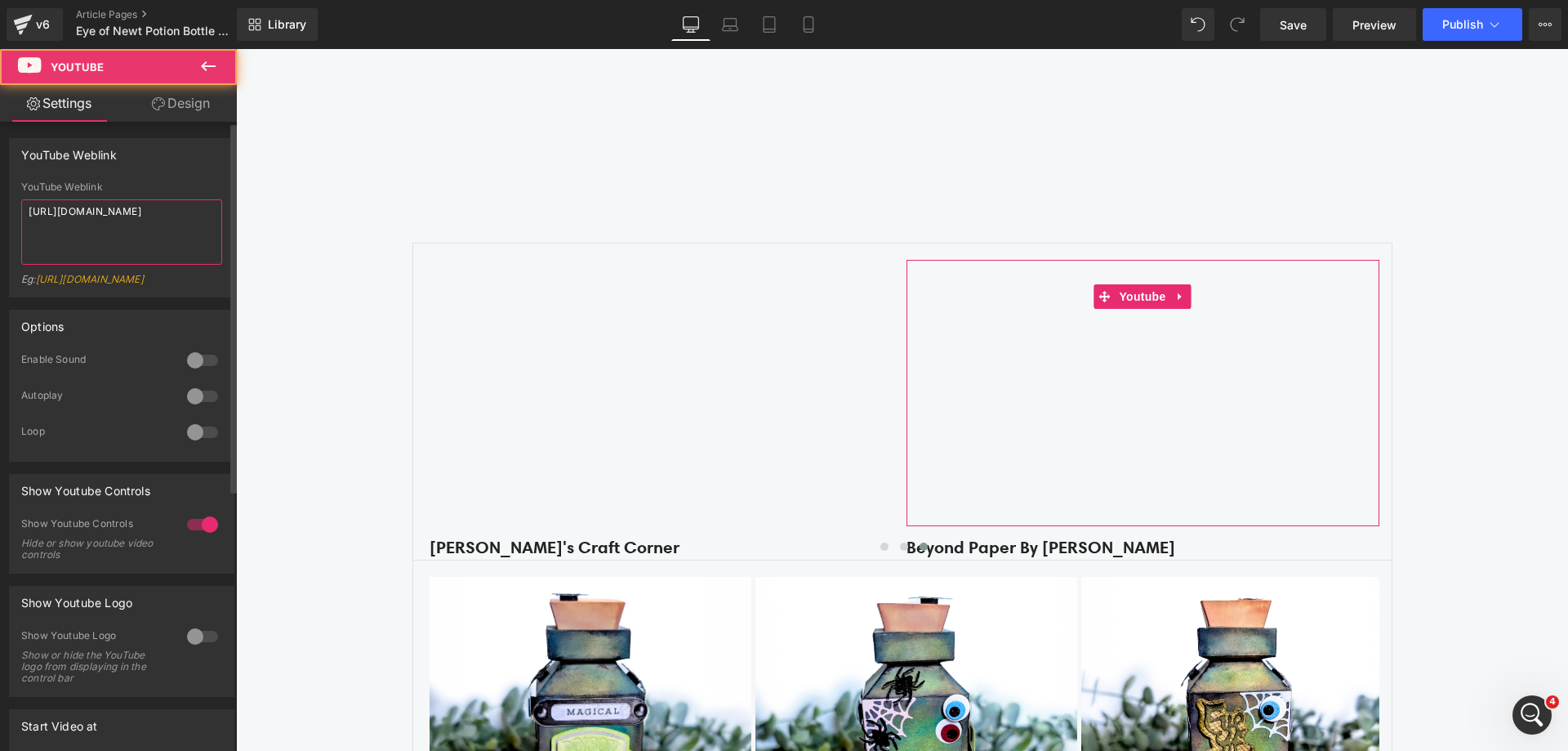
click at [160, 231] on textarea "https://youtu.be/BYZ3SJgQ-Qo" at bounding box center [122, 232] width 201 height 65
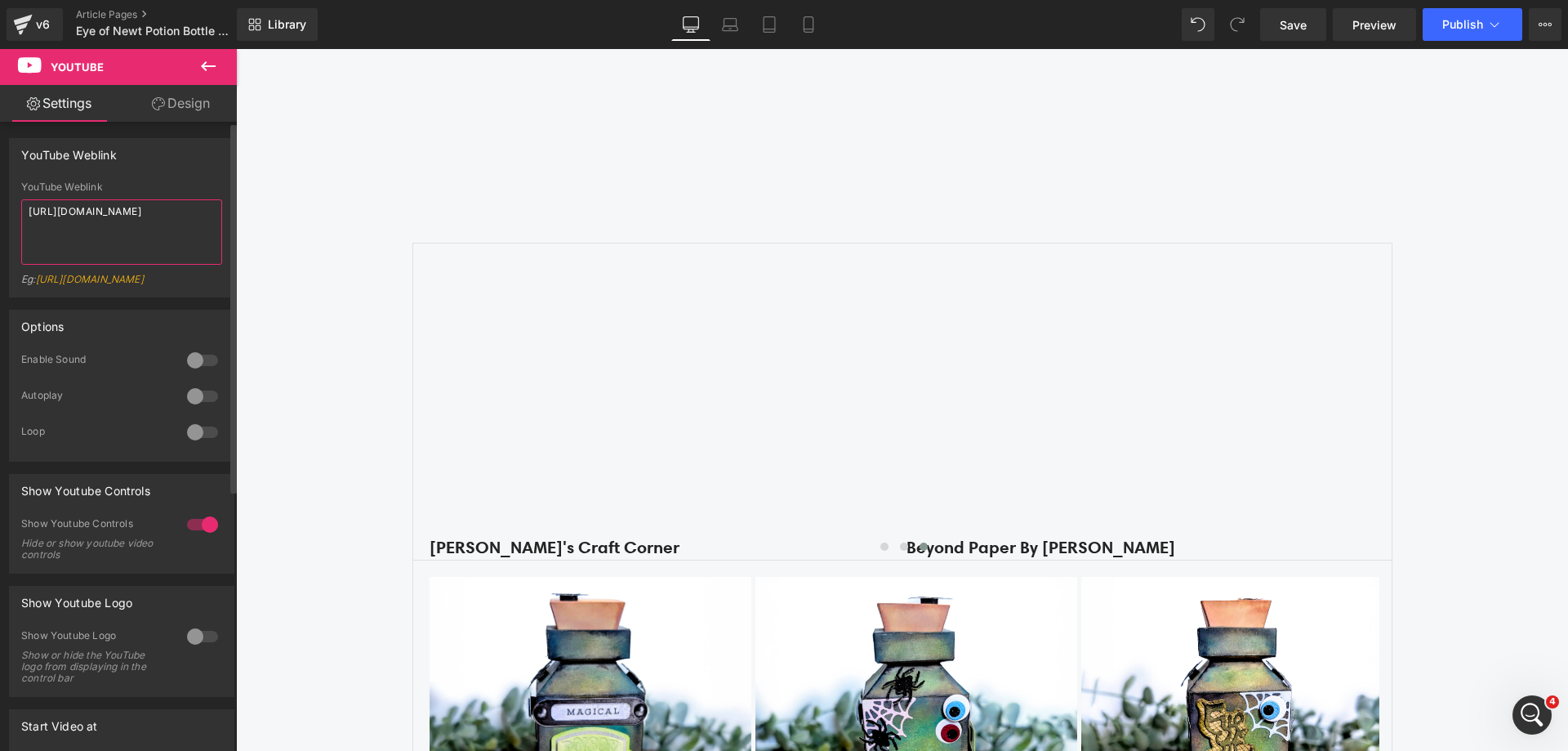
type textarea "https://youtu.be/3ft0UJ43Qis?si=bLVkmUkwC2fnqaAx"
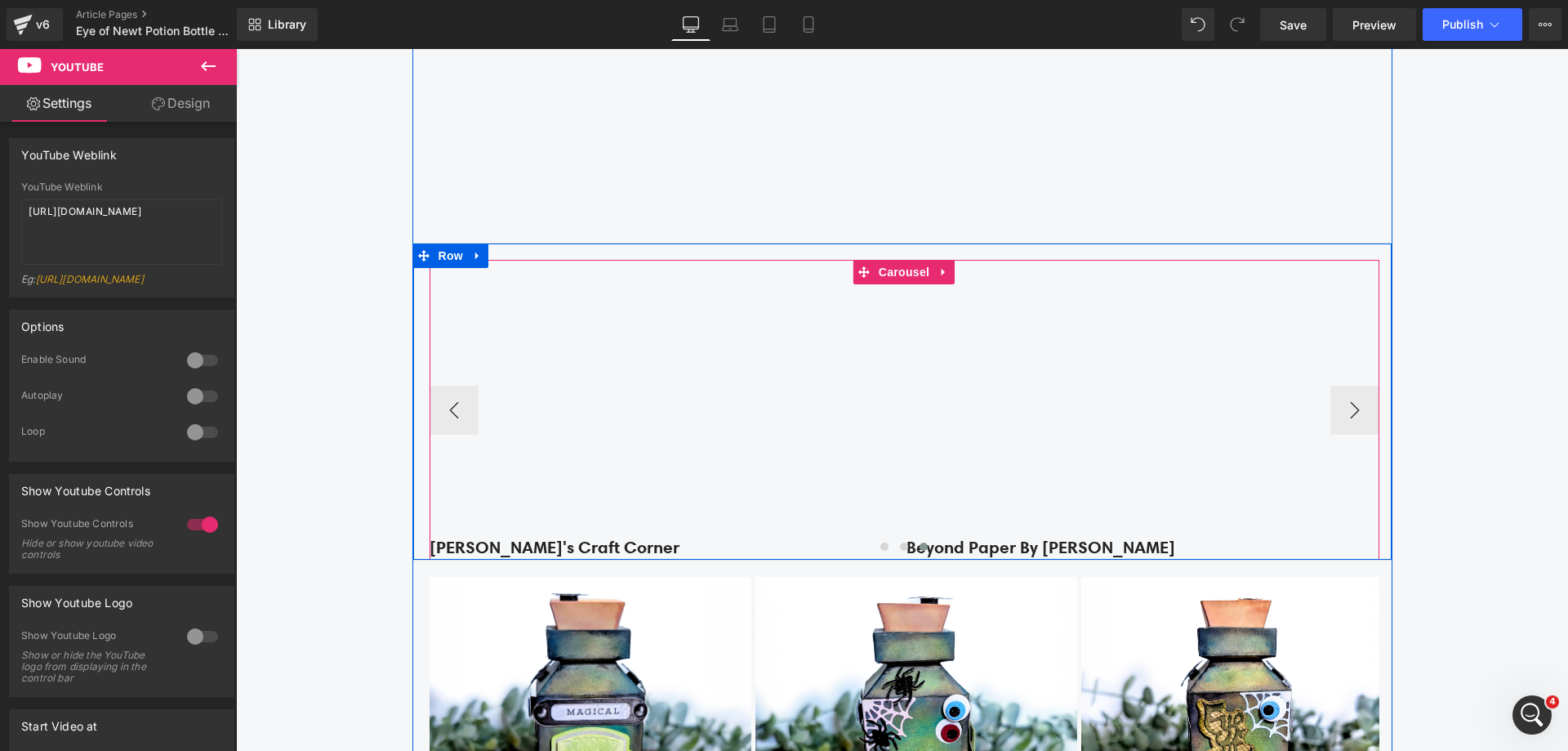
click at [985, 550] on div at bounding box center [905, 550] width 950 height 23
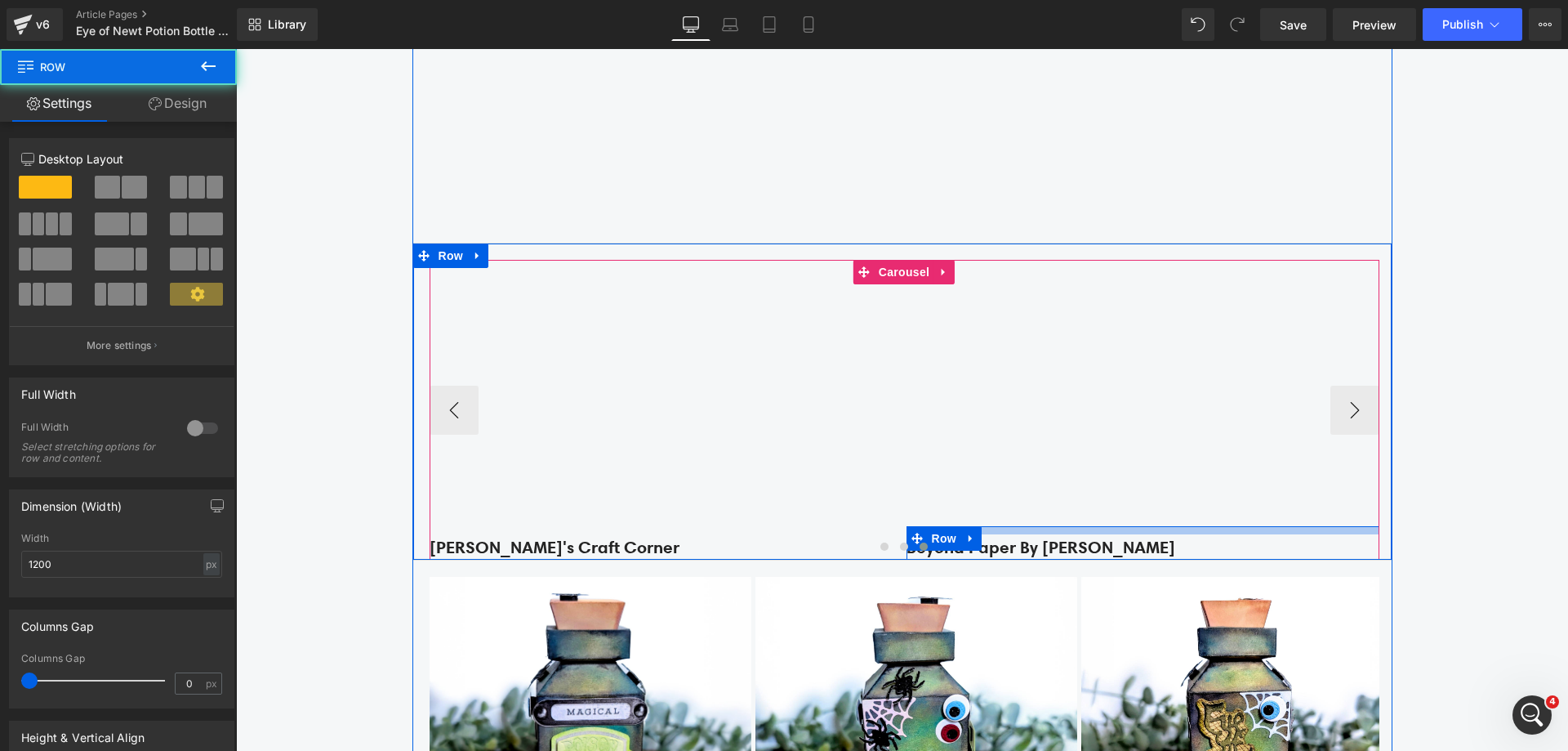
click at [1108, 535] on div at bounding box center [1143, 530] width 473 height 8
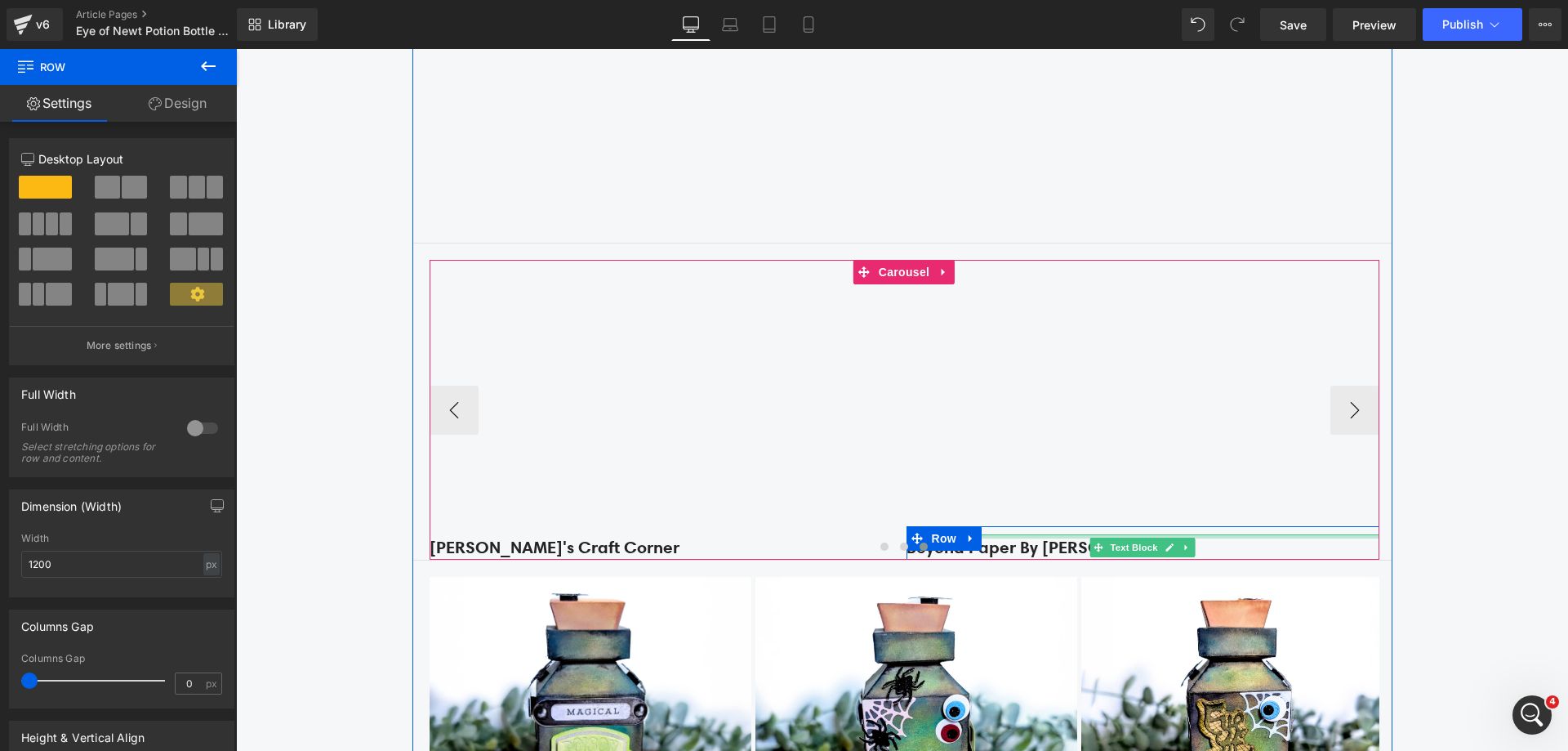
click at [1109, 537] on div at bounding box center [1143, 536] width 473 height 4
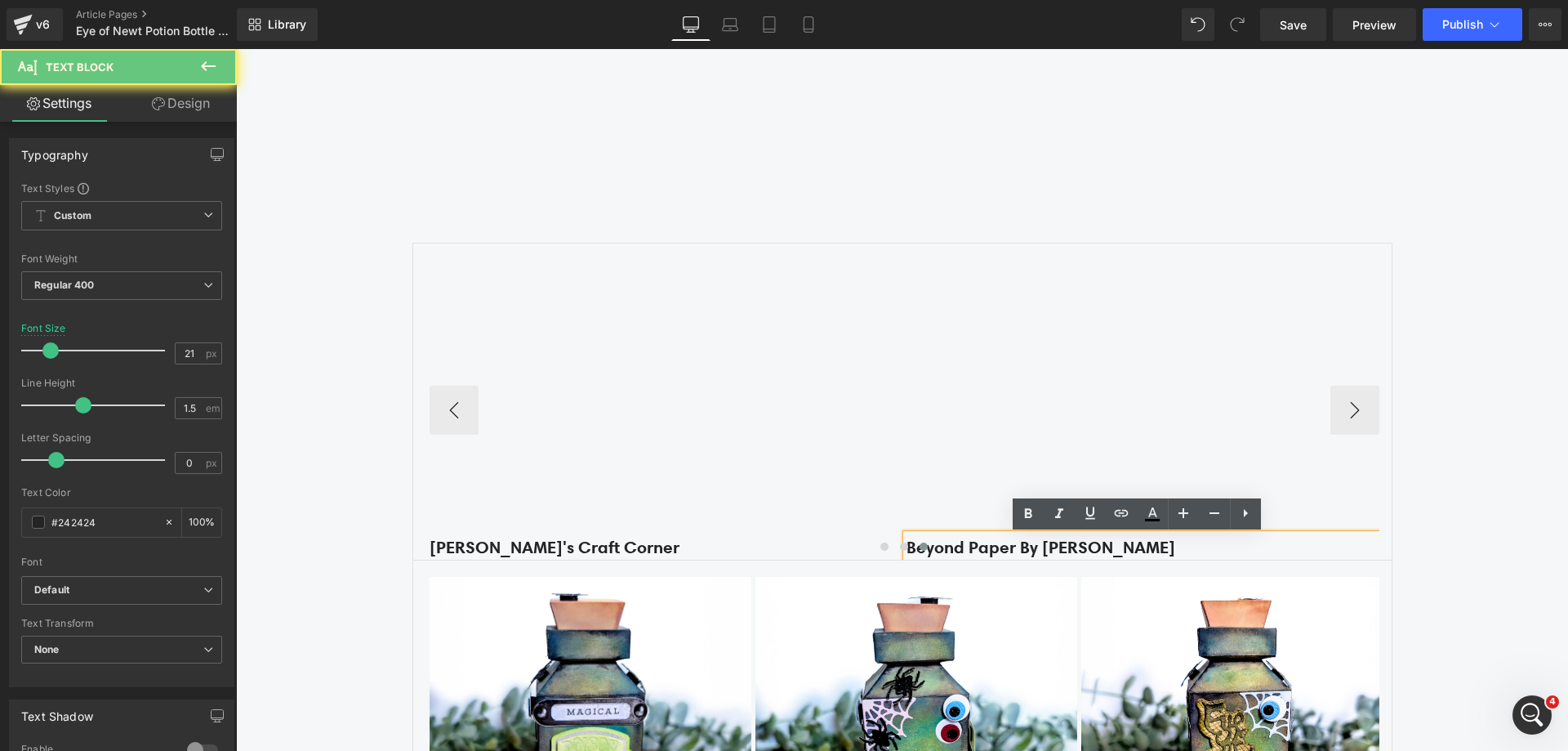
click at [1109, 537] on p "Beyond Paper By [PERSON_NAME]" at bounding box center [1143, 548] width 473 height 26
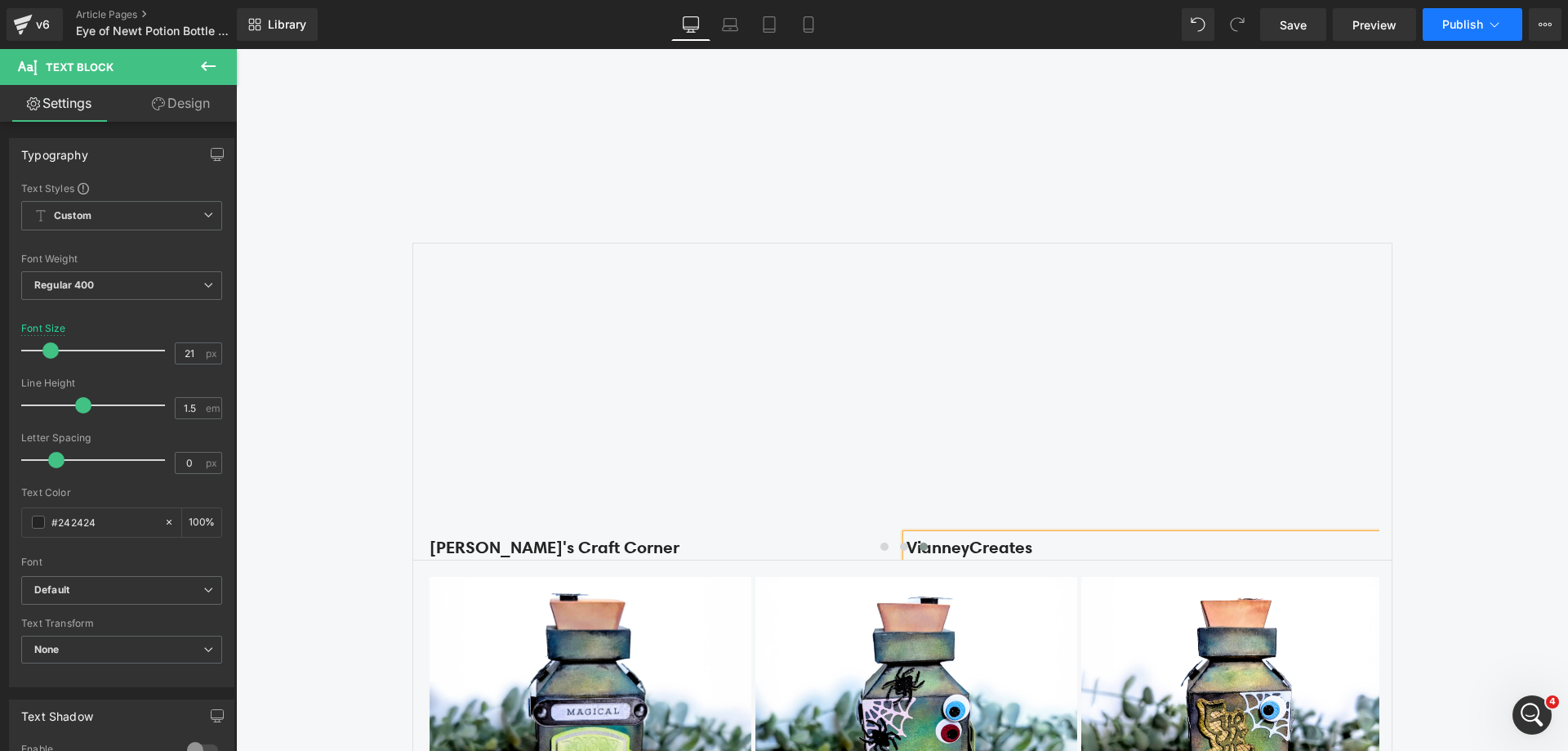
click at [1487, 22] on icon at bounding box center [1495, 24] width 16 height 16
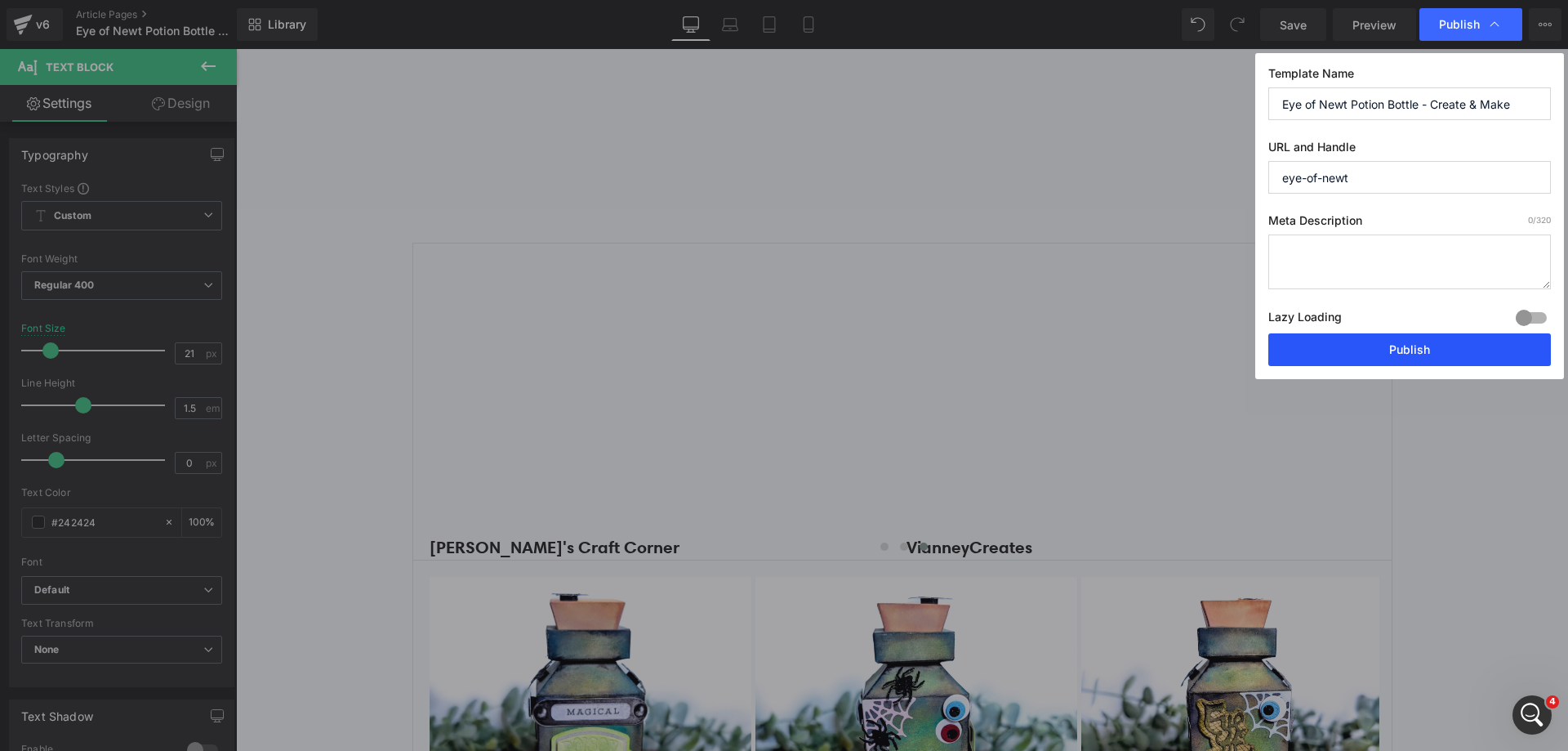
click at [1460, 354] on button "Publish" at bounding box center [1410, 349] width 282 height 33
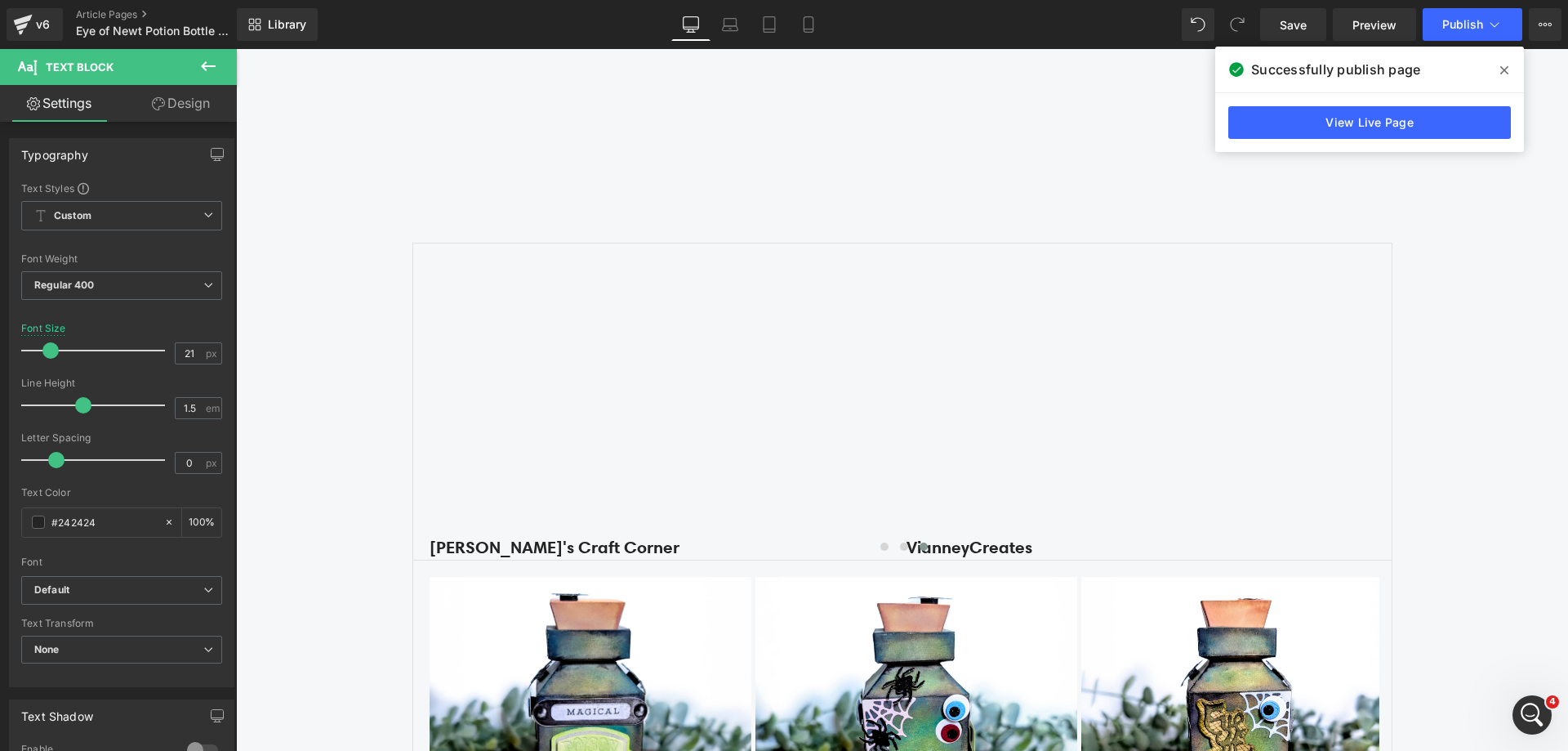
drag, startPoint x: 1276, startPoint y: 32, endPoint x: 1204, endPoint y: 14, distance: 74.2
click at [1276, 31] on link "Save" at bounding box center [1293, 24] width 66 height 33
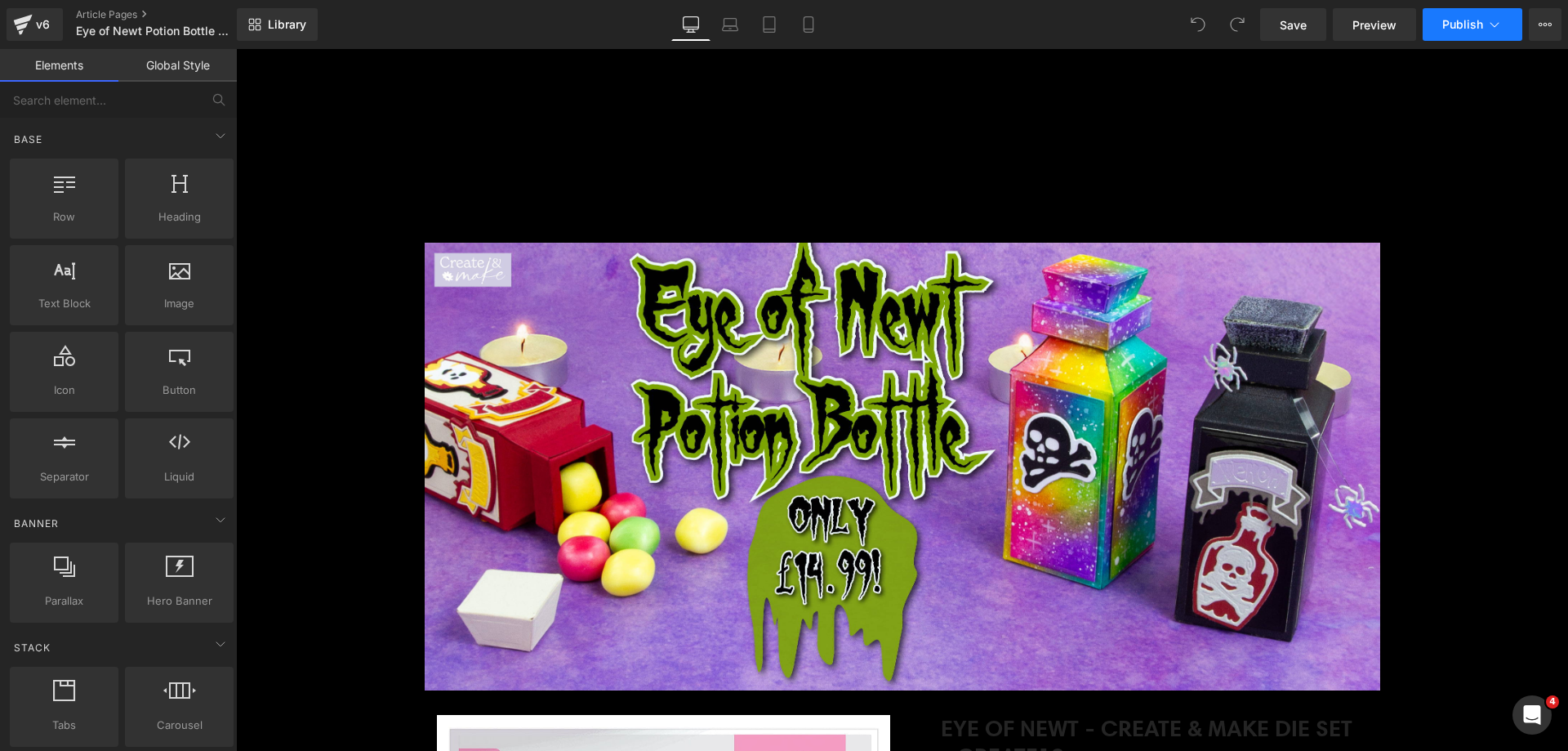
click at [1467, 22] on span "Publish" at bounding box center [1463, 24] width 40 height 13
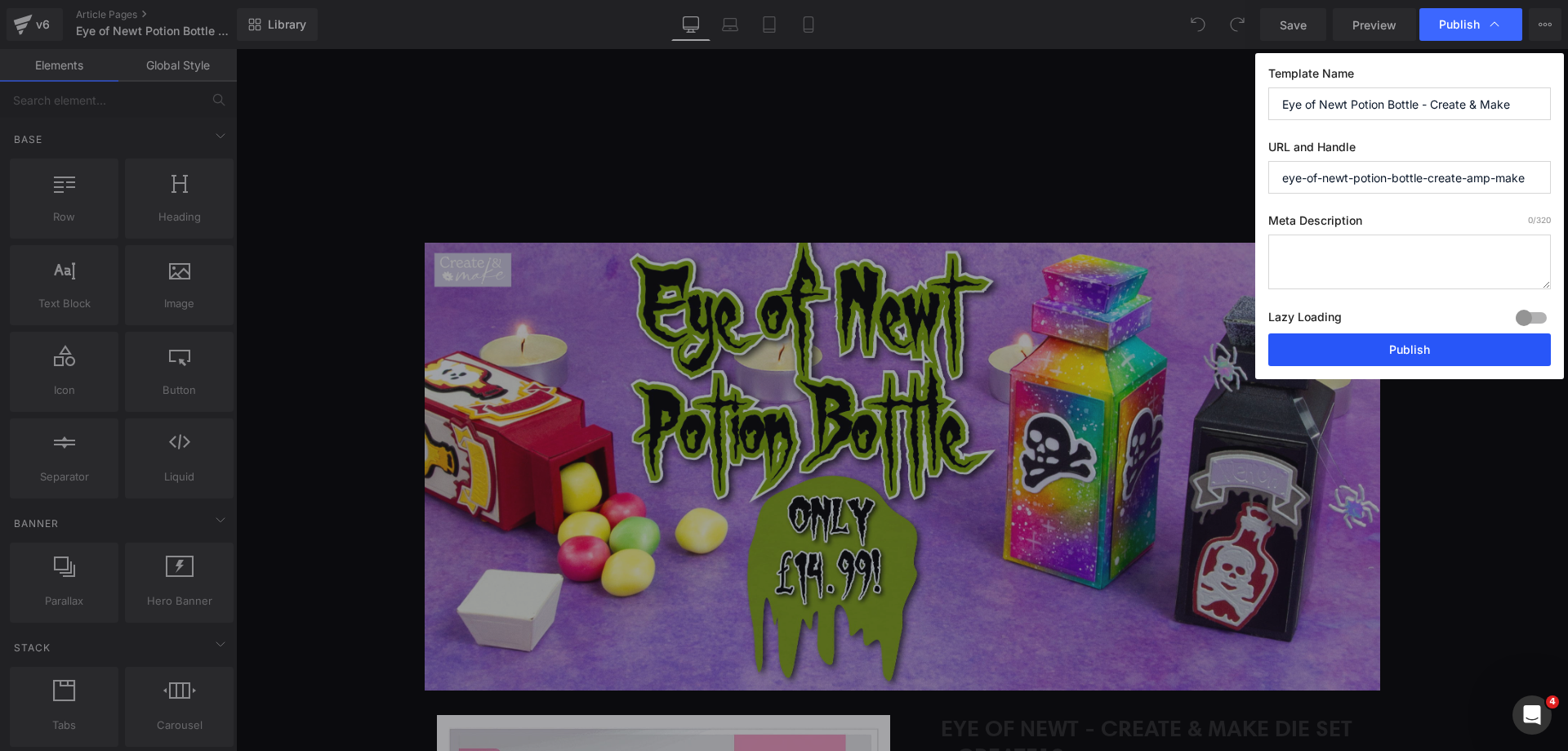
click at [401, 354] on button "Publish" at bounding box center [357, 395] width 84 height 375
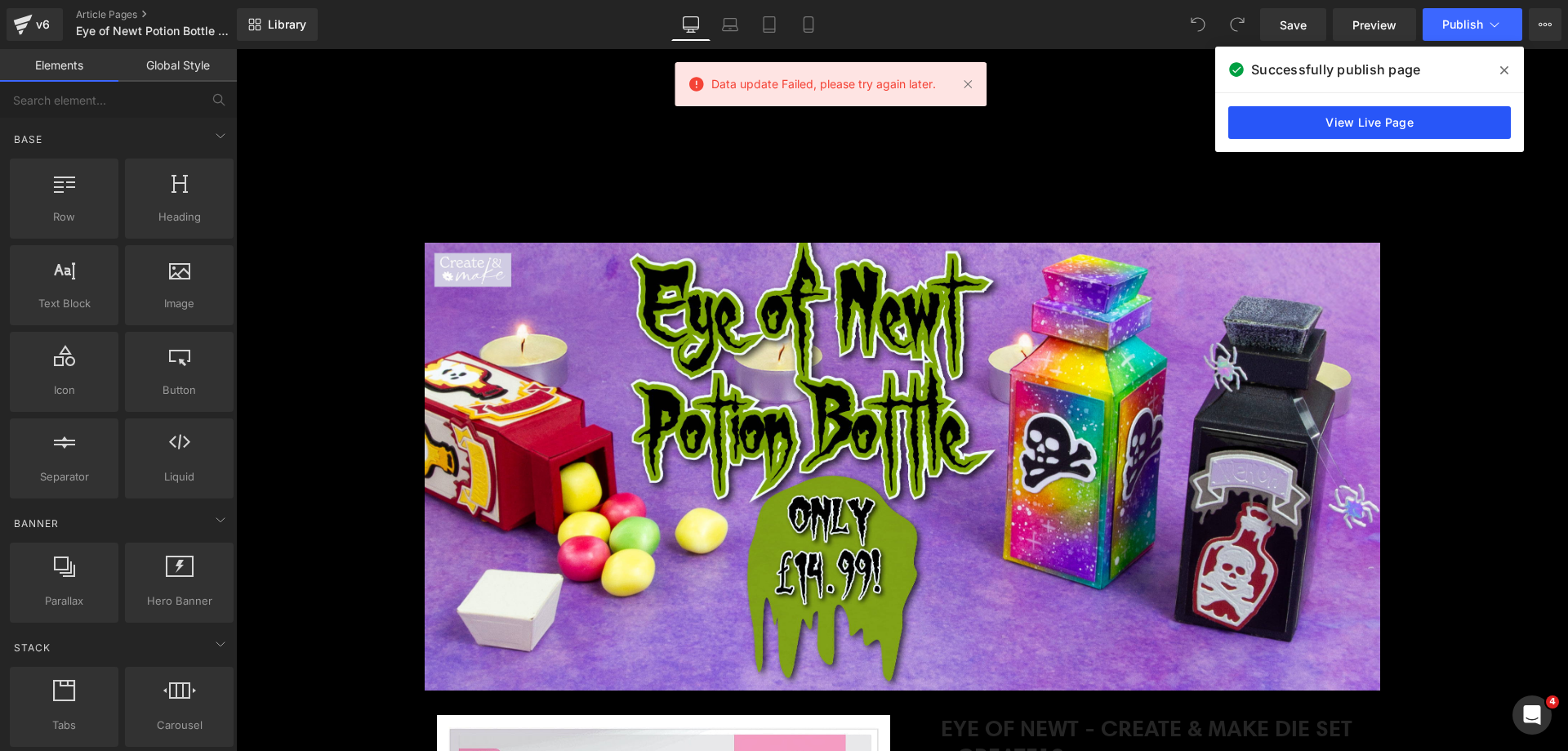
click at [1434, 124] on link "View Live Page" at bounding box center [1370, 122] width 282 height 33
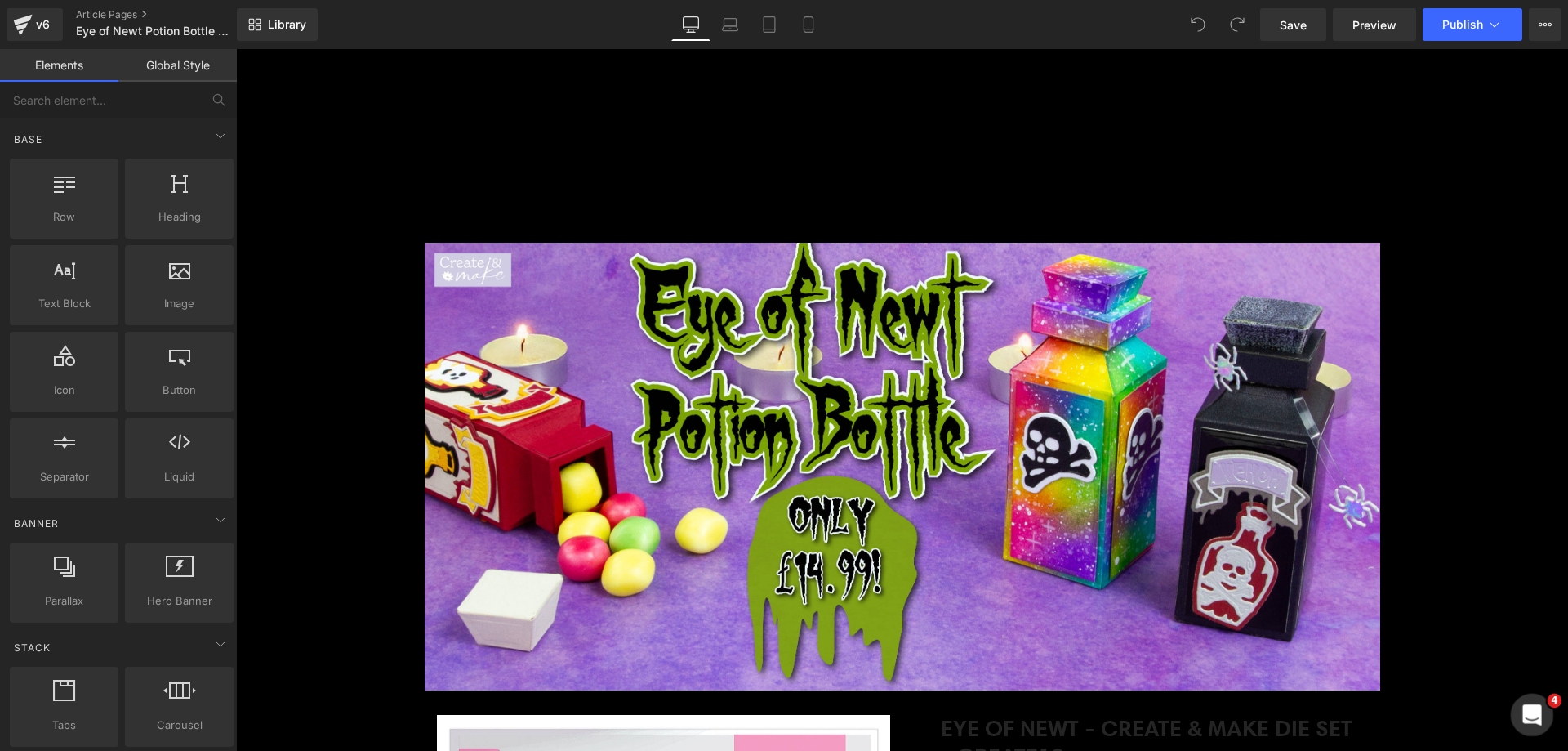
click at [1533, 713] on icon "Open Intercom Messenger" at bounding box center [1530, 712] width 27 height 27
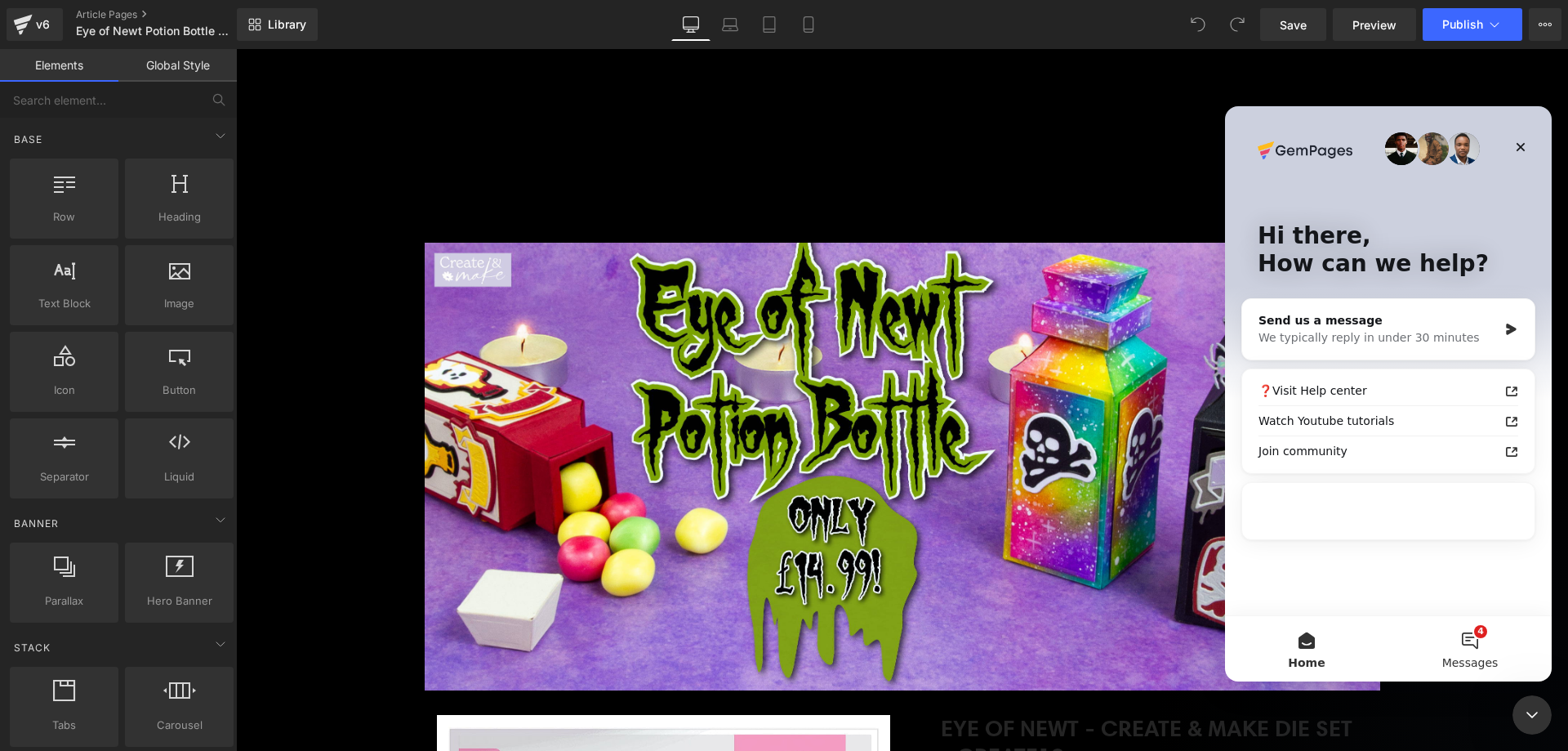
click at [1468, 657] on span "Messages" at bounding box center [1471, 663] width 56 height 11
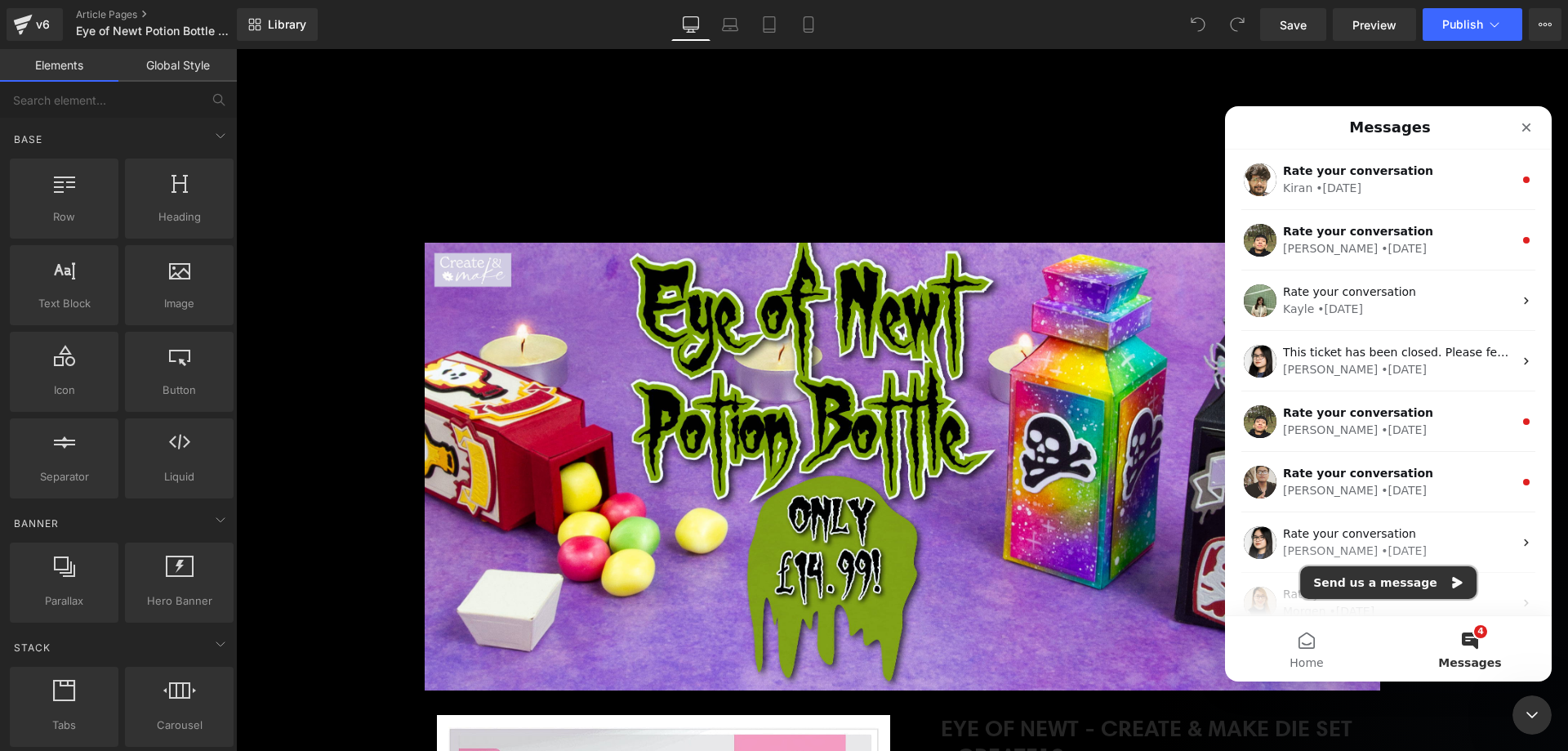
click at [1384, 587] on button "Send us a message" at bounding box center [1389, 583] width 177 height 33
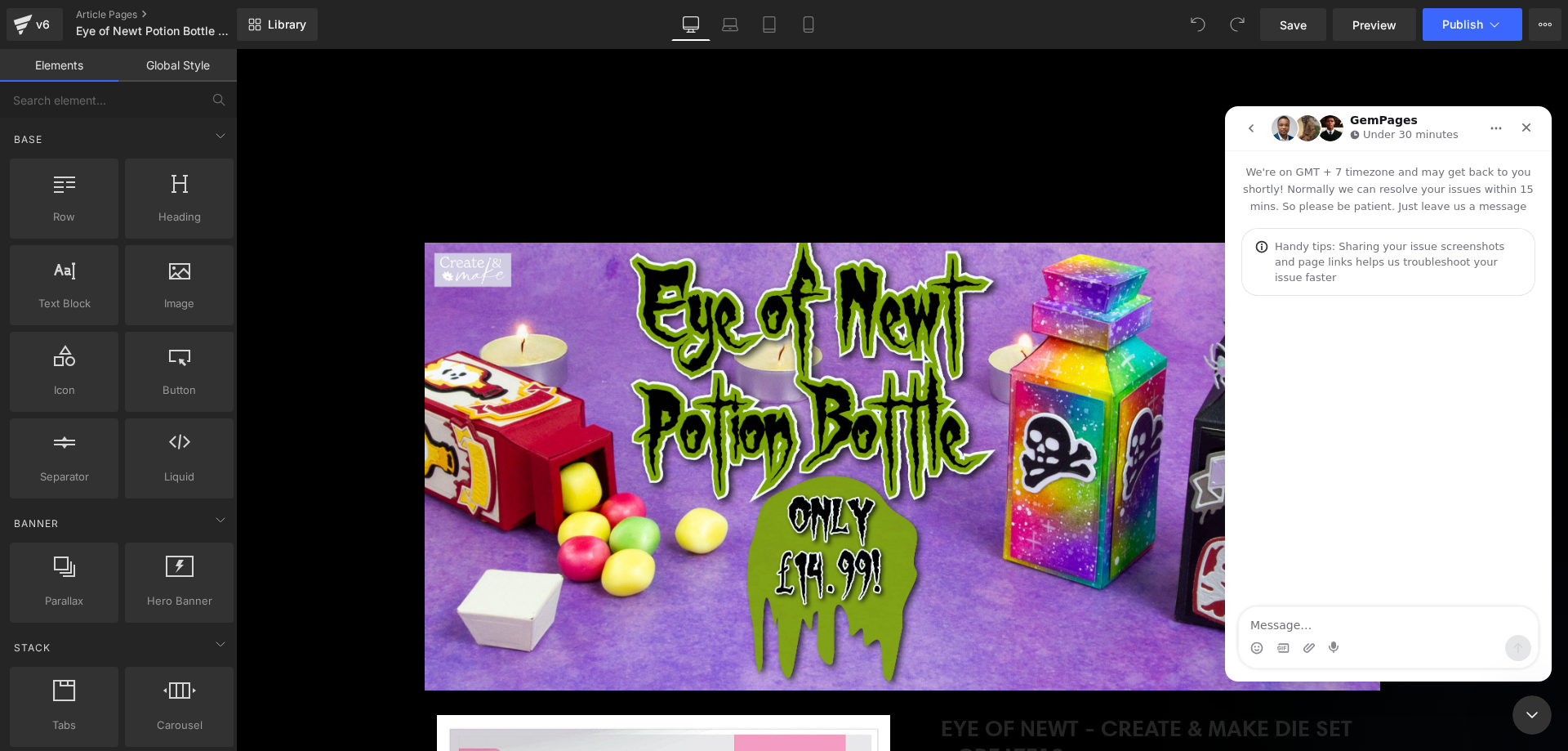
click at [1336, 633] on textarea "Message…" at bounding box center [1388, 621] width 299 height 28
type textarea "hi there, I am having problems with a page not publishing correctly and product…"
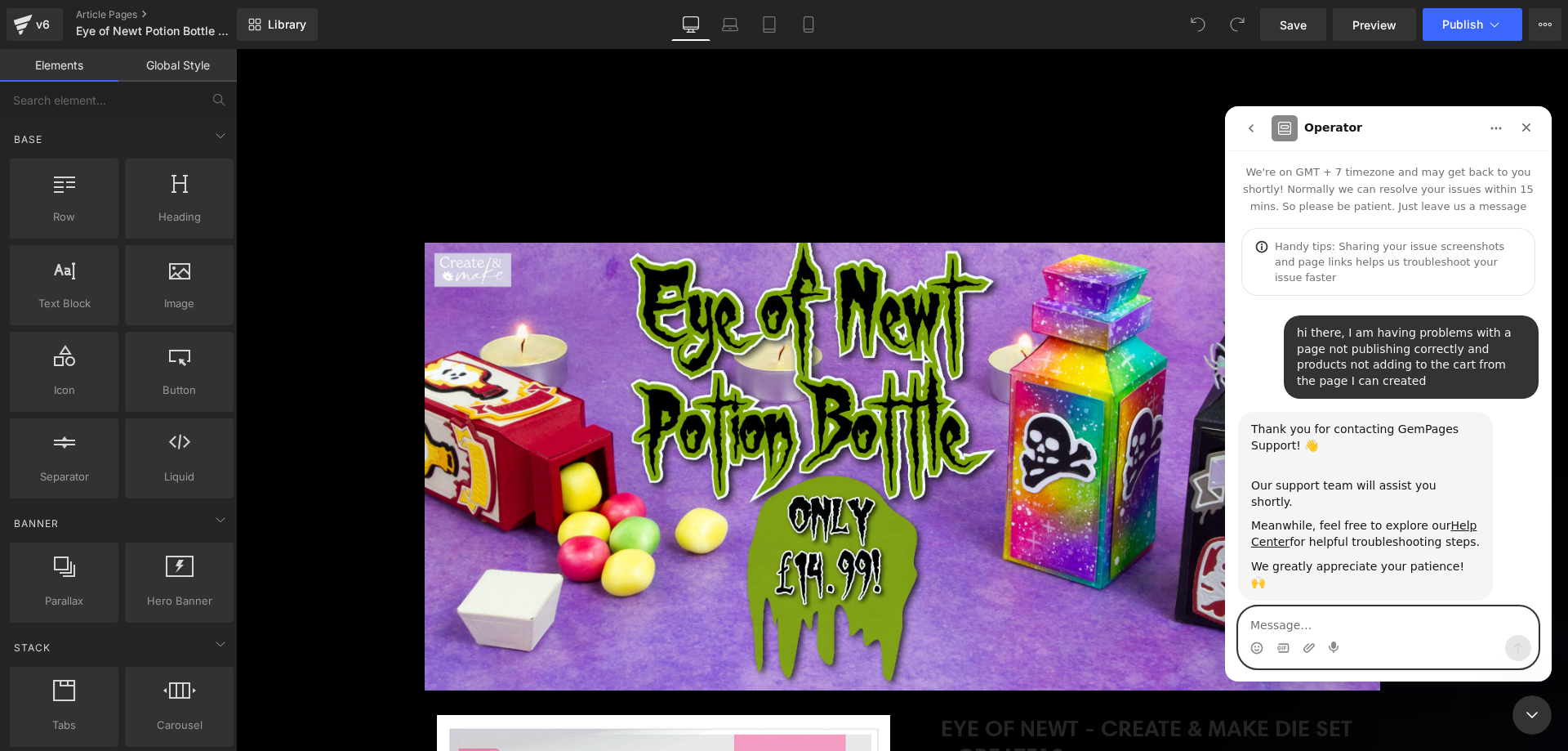
click at [1328, 625] on textarea "Message…" at bounding box center [1388, 621] width 299 height 28
paste textarea "https://www.tonic-studios.co.uk/blogs/create-make/eye-of-newt"
type textarea "this one is not publishing the correct thing https://www.tonic-studios.co.uk/bl…"
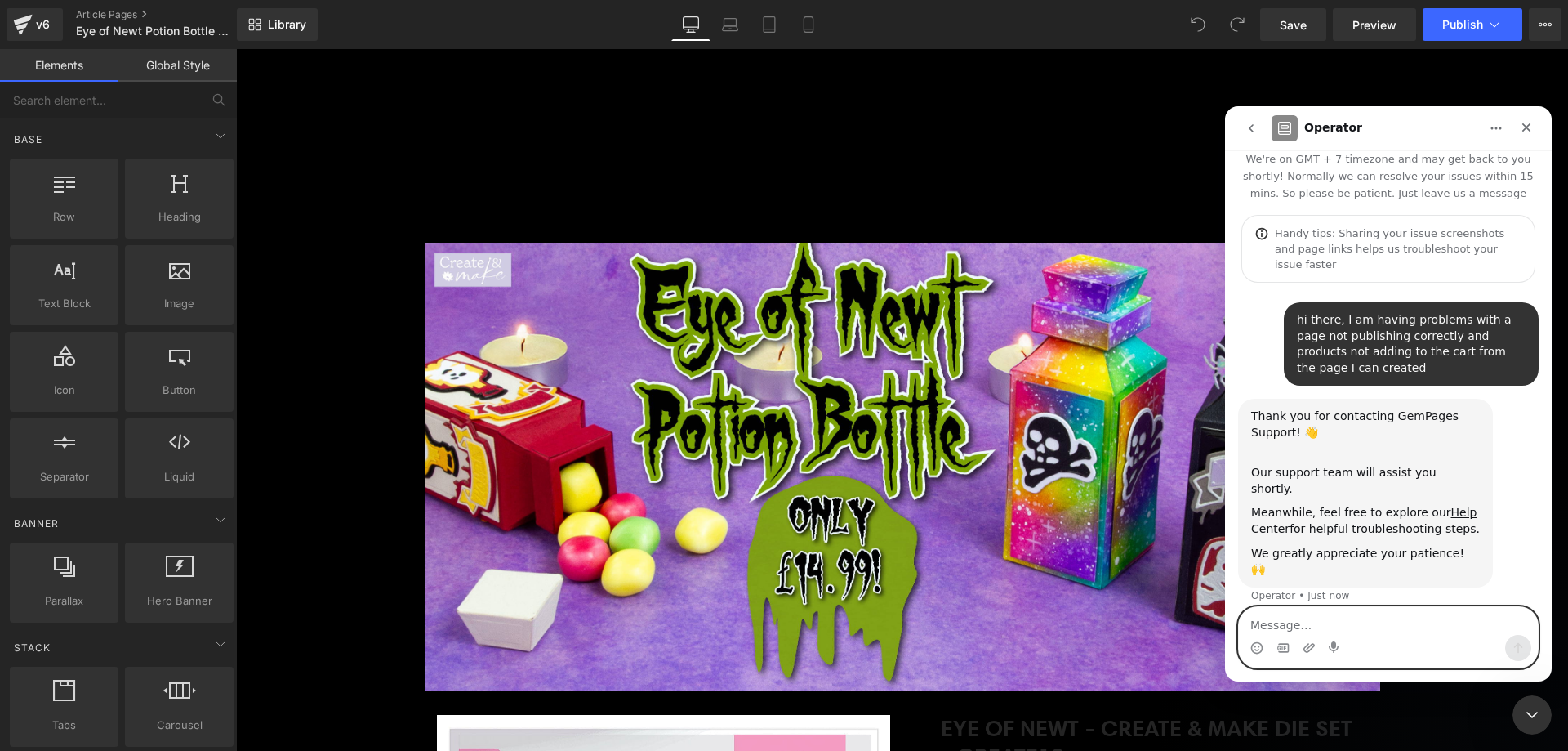
scroll to position [77, 0]
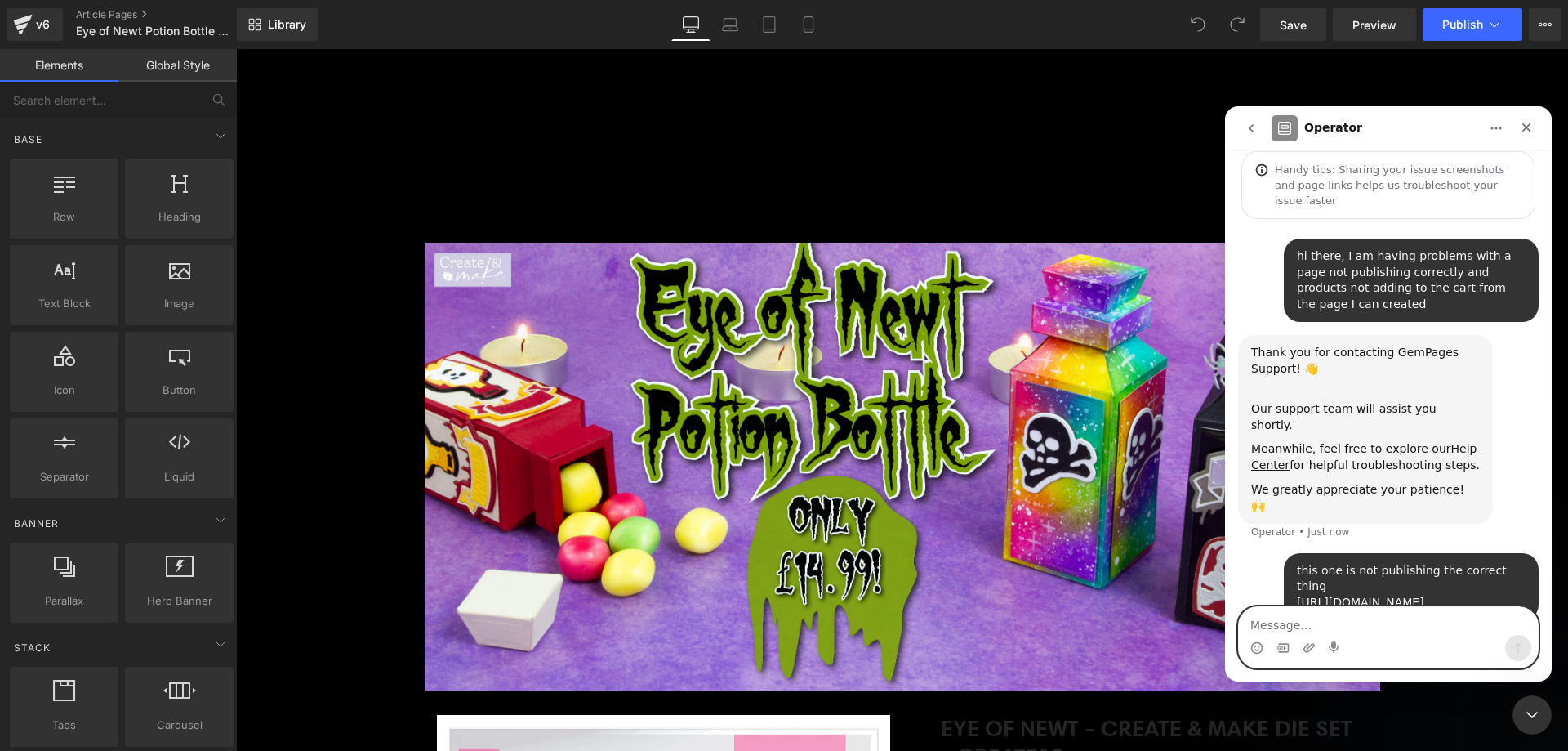
click at [1314, 616] on textarea "Message…" at bounding box center [1388, 621] width 299 height 28
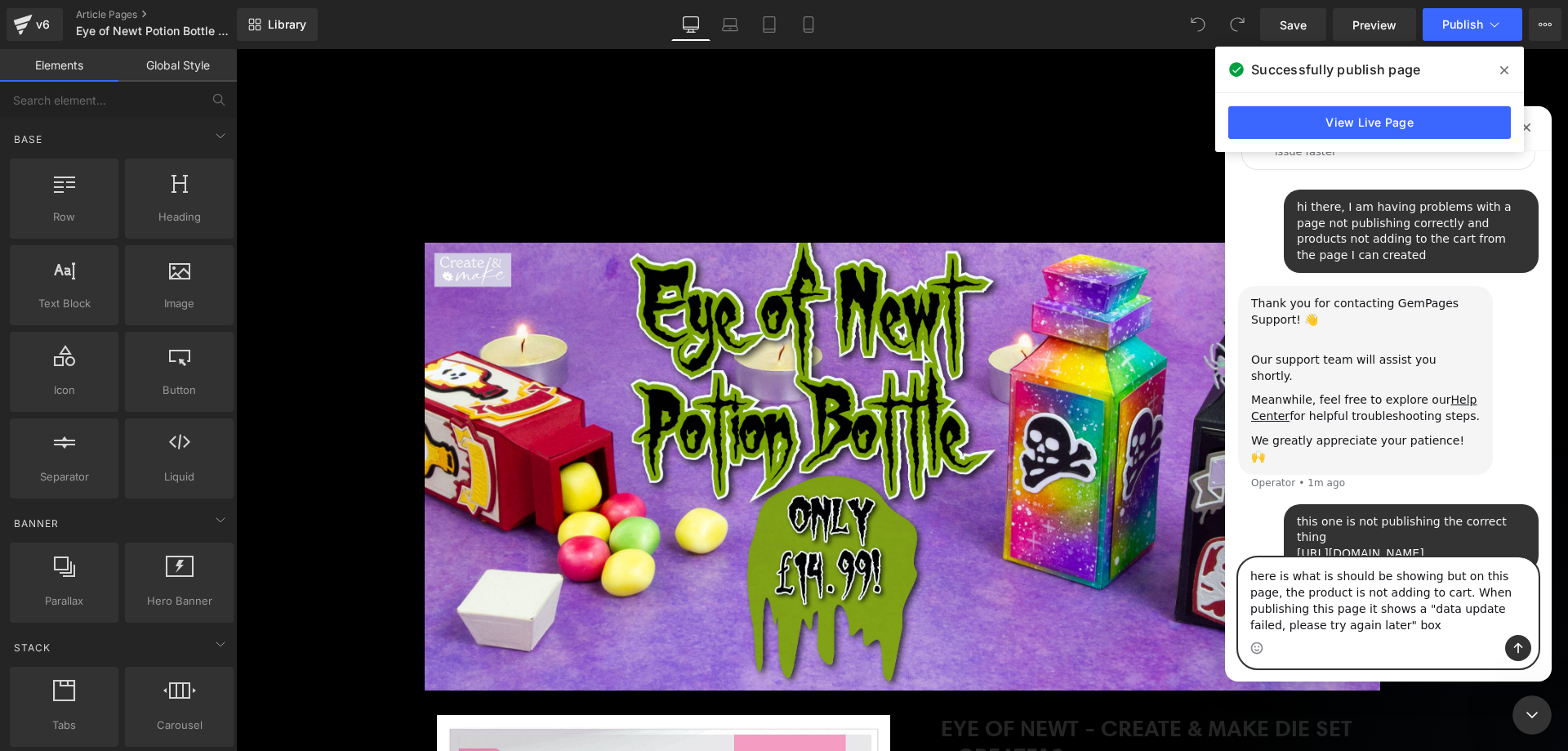
scroll to position [142, 0]
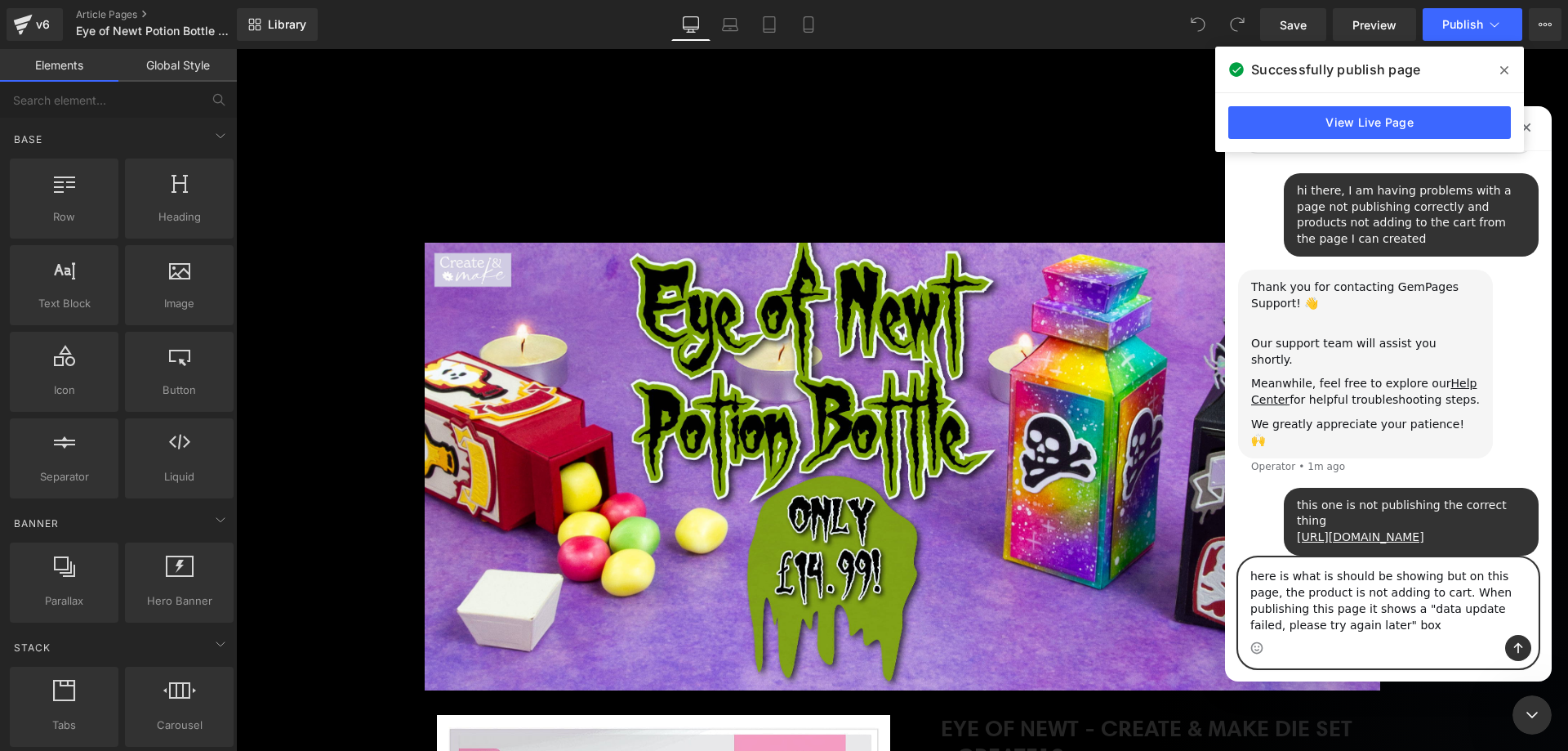
paste textarea "https://www.tonic-studios.co.uk/blogs/downloads/eye-of-newt-potion-bottle-creat…"
type textarea "here is what is should be showing but on this page, the product is not adding t…"
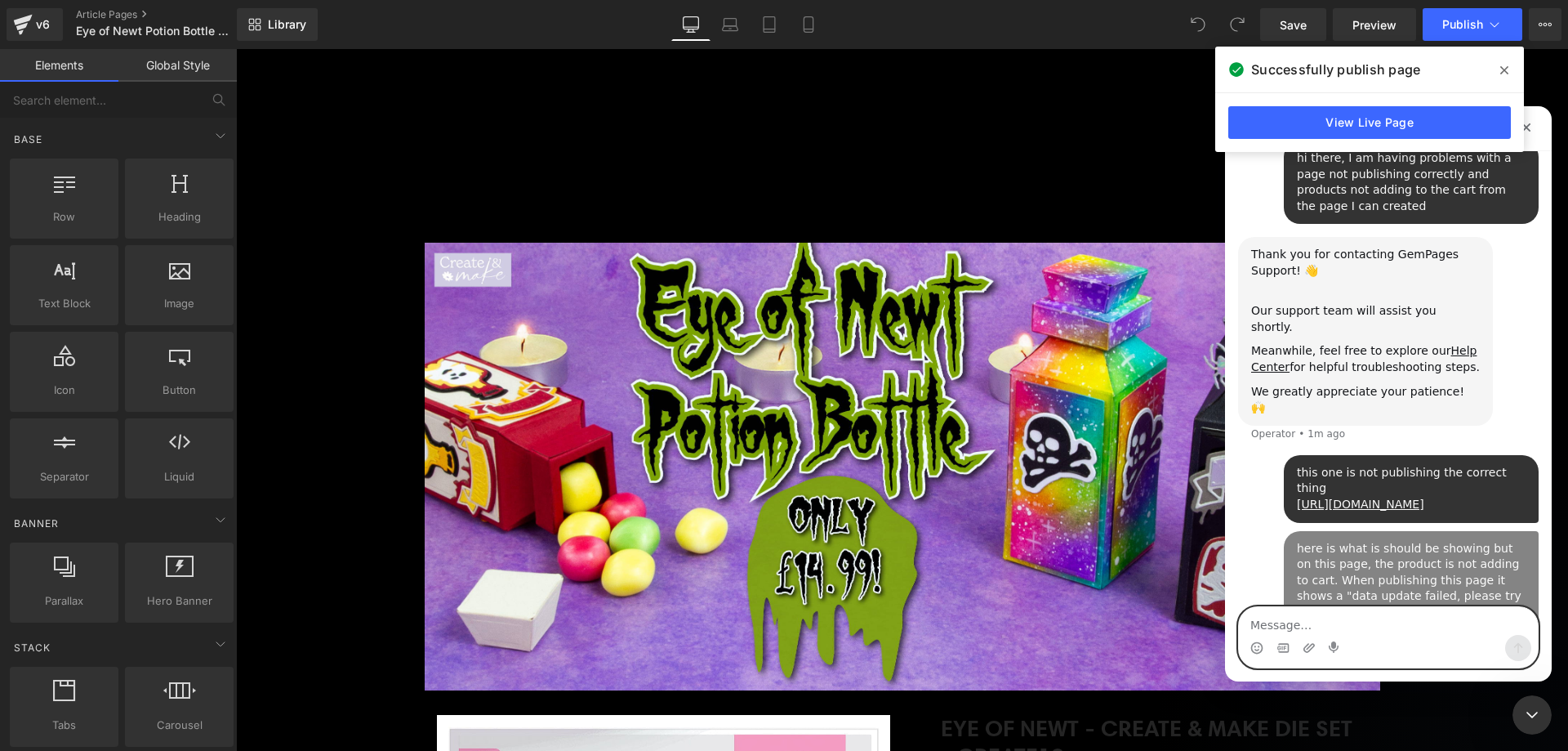
scroll to position [227, 0]
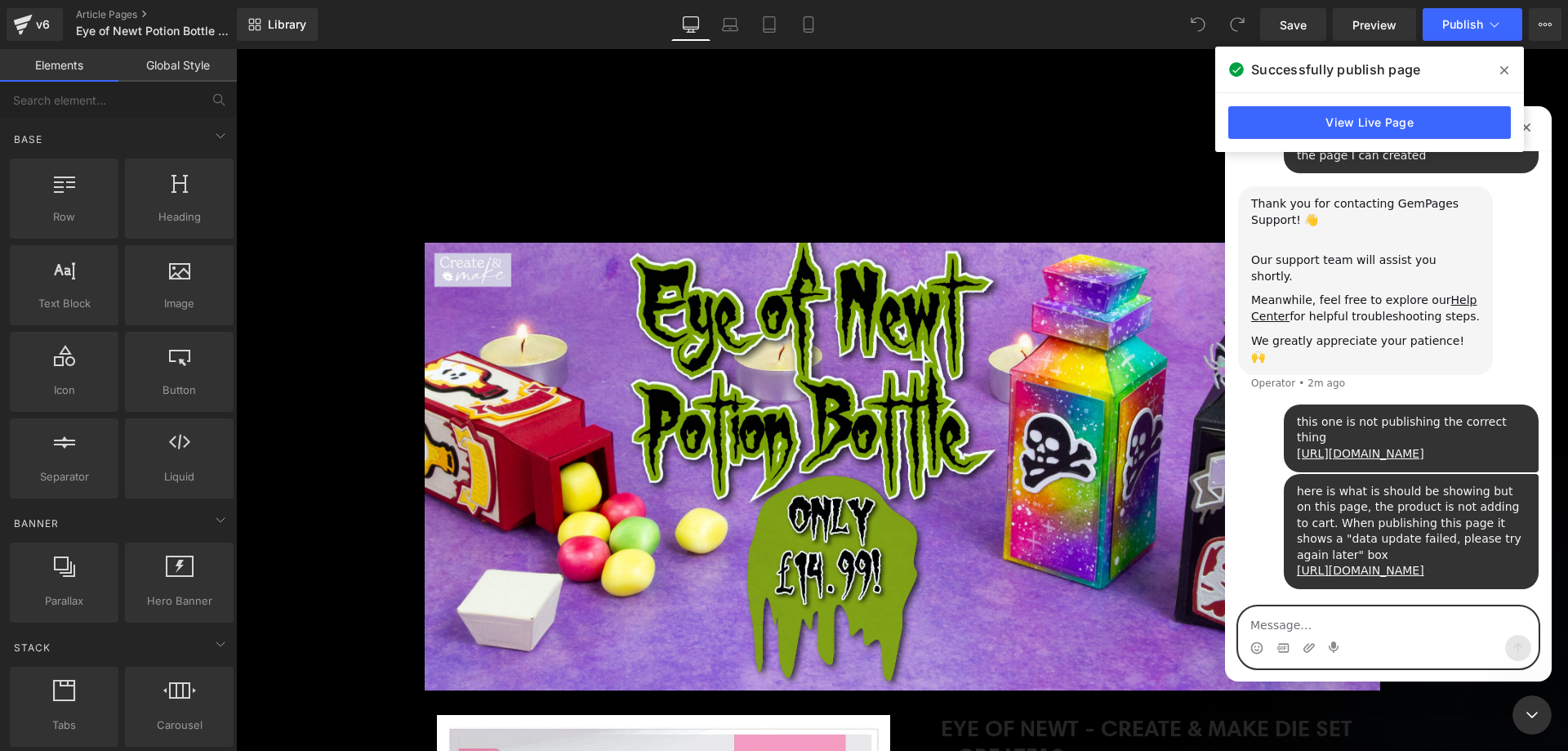
click at [1343, 622] on textarea "Message…" at bounding box center [1388, 621] width 299 height 28
click at [1501, 62] on span at bounding box center [1505, 71] width 26 height 26
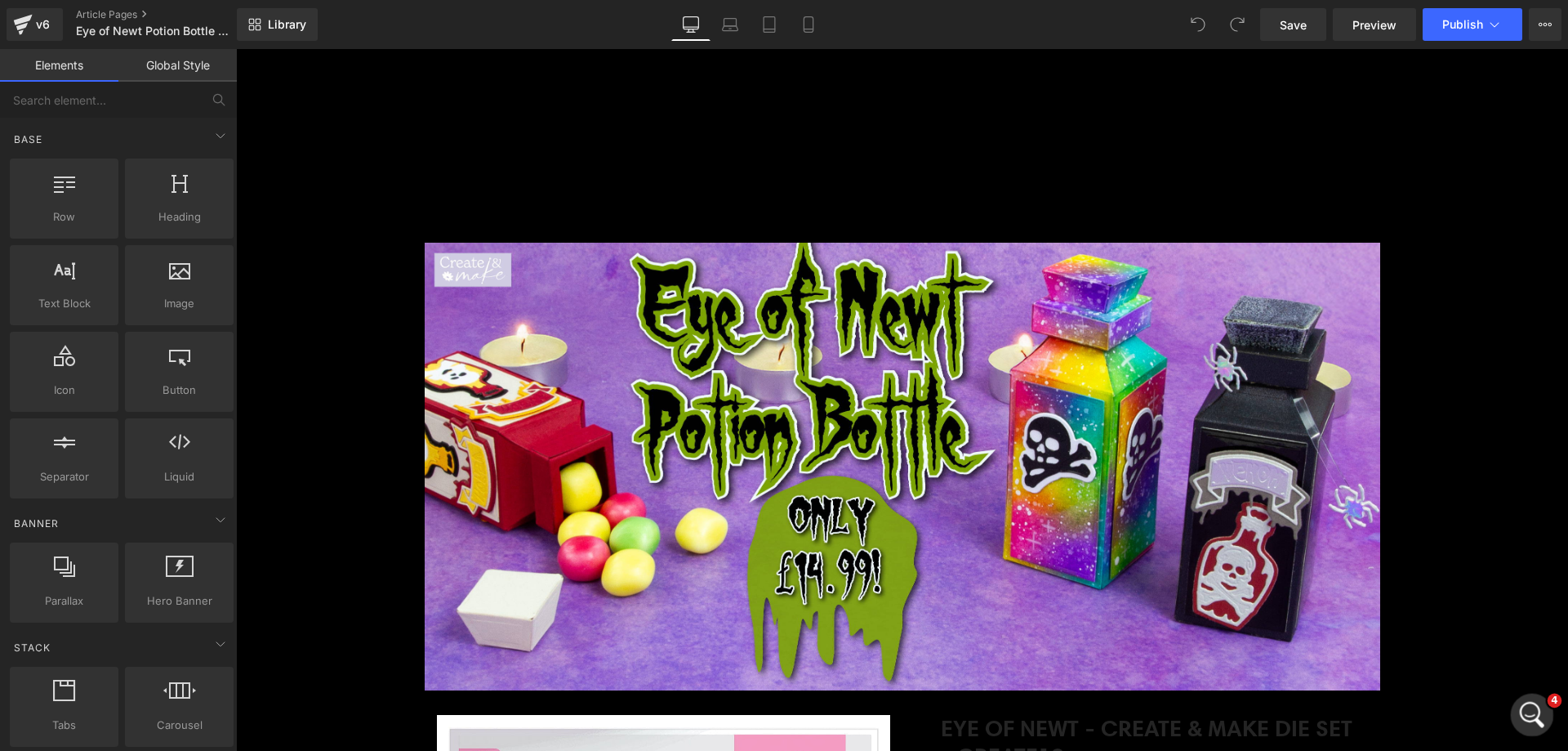
click at [1542, 717] on div "Open Intercom Messenger" at bounding box center [1529, 712] width 54 height 54
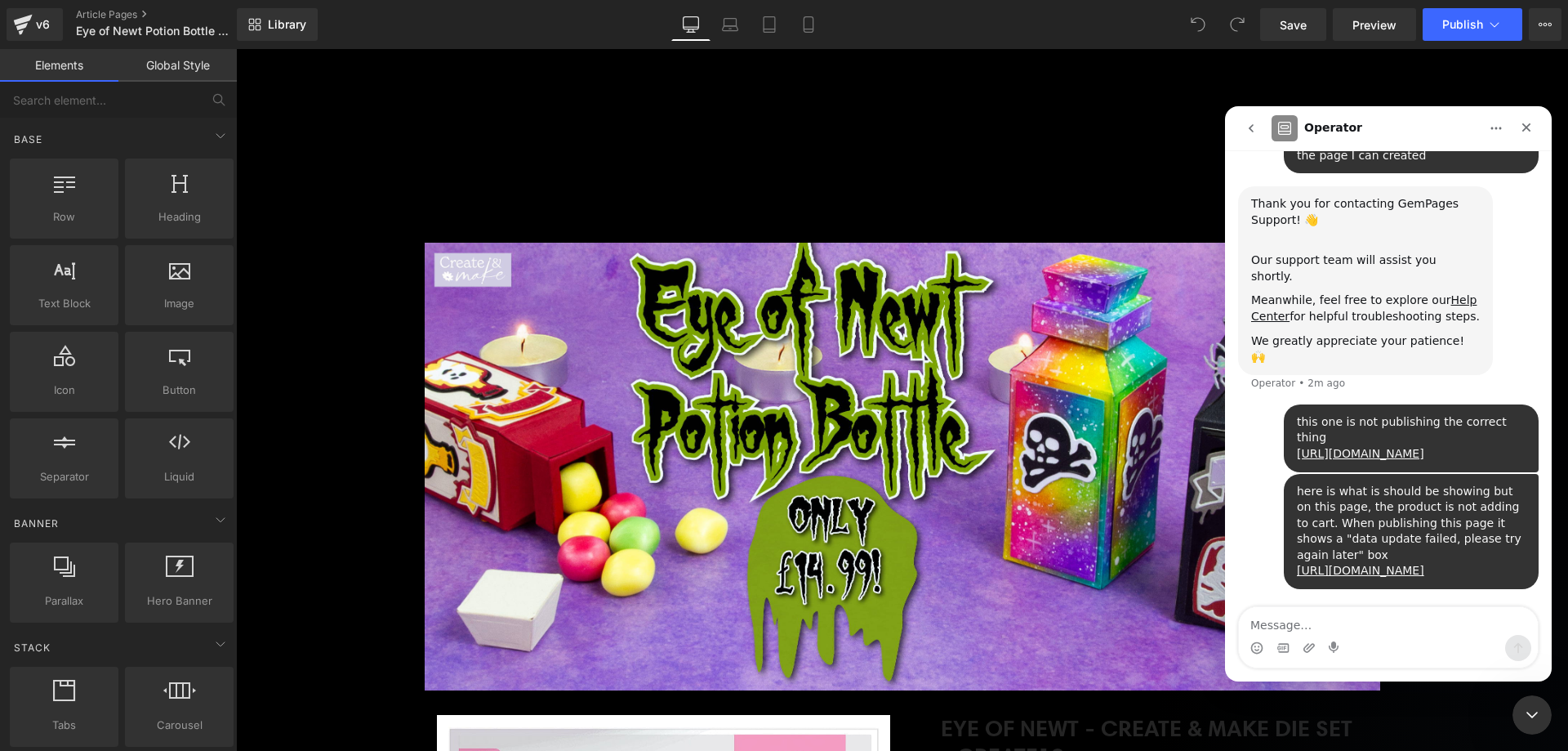
click at [1347, 625] on textarea "Message…" at bounding box center [1388, 621] width 299 height 28
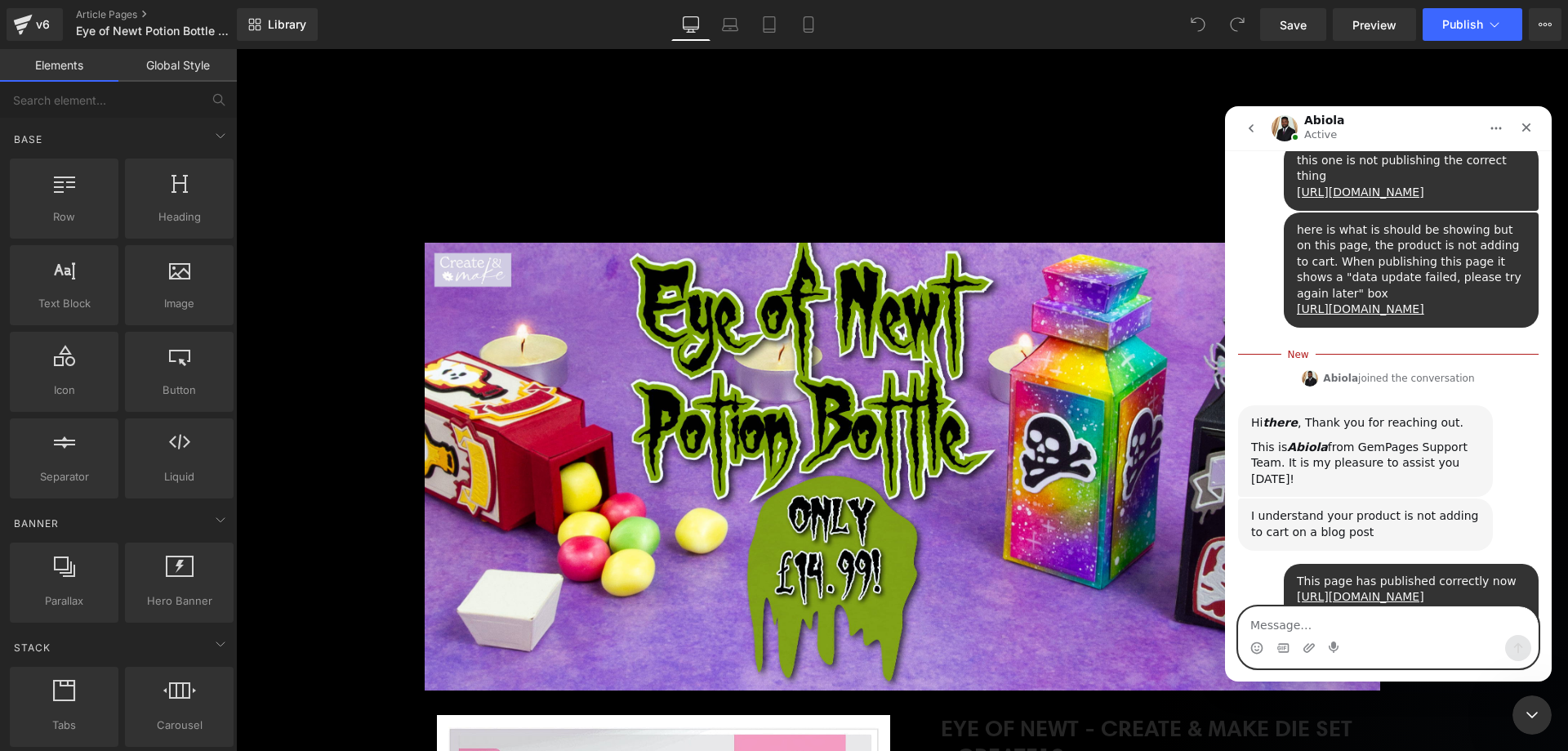
scroll to position [659, 0]
